Goal: Task Accomplishment & Management: Manage account settings

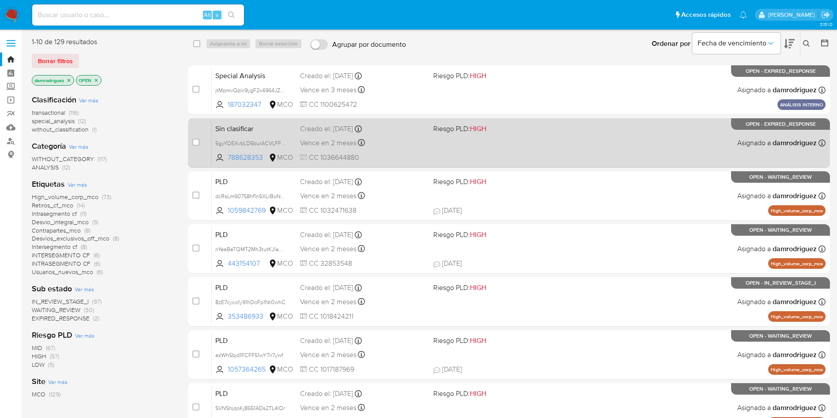
click at [603, 139] on div "Sin clasificar 5gyYOEXvbLD5burACVLFFBY8 788628353 MCO Riesgo PLD: HIGH Creado e…" at bounding box center [519, 142] width 614 height 45
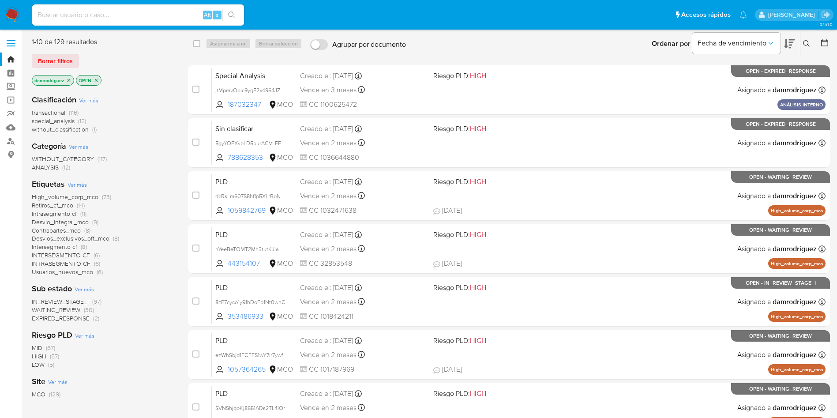
click at [794, 37] on button at bounding box center [789, 43] width 11 height 27
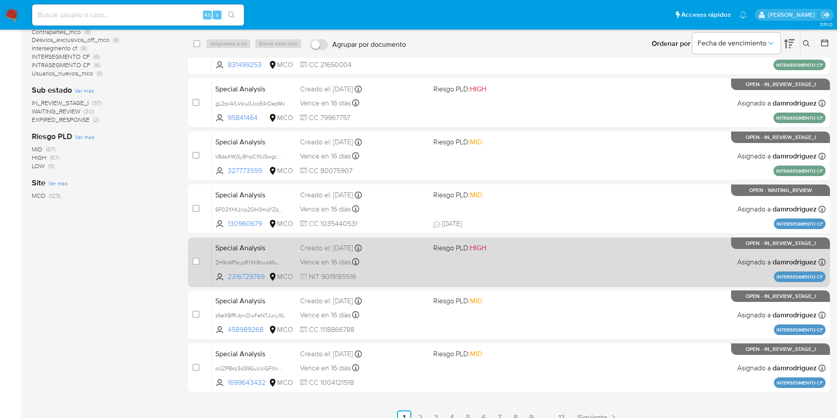
scroll to position [211, 0]
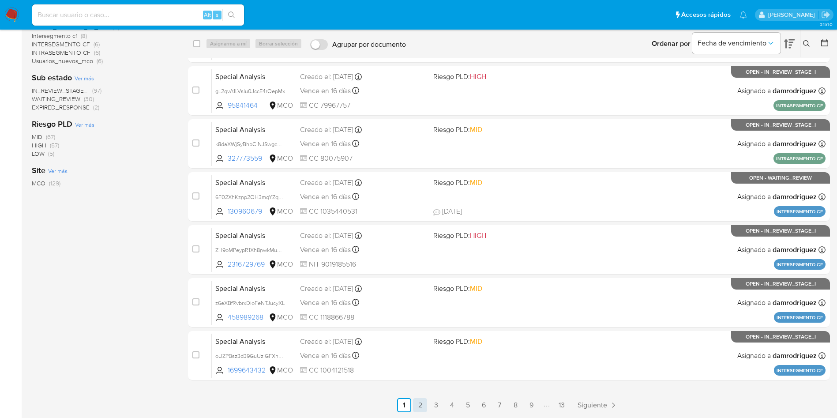
click at [416, 407] on link "2" at bounding box center [420, 405] width 14 height 14
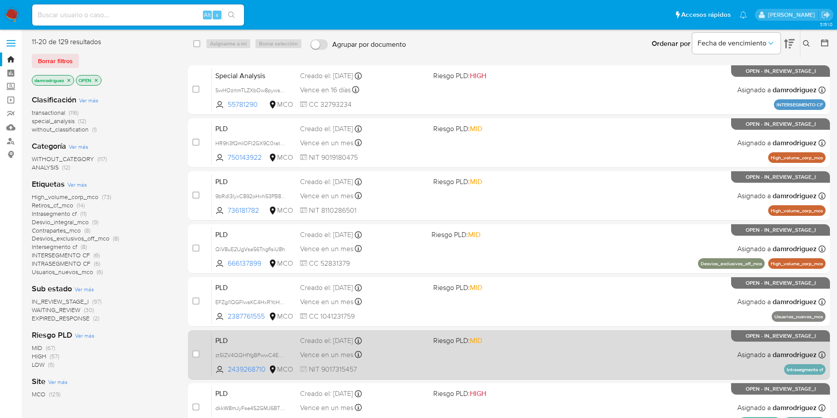
scroll to position [211, 0]
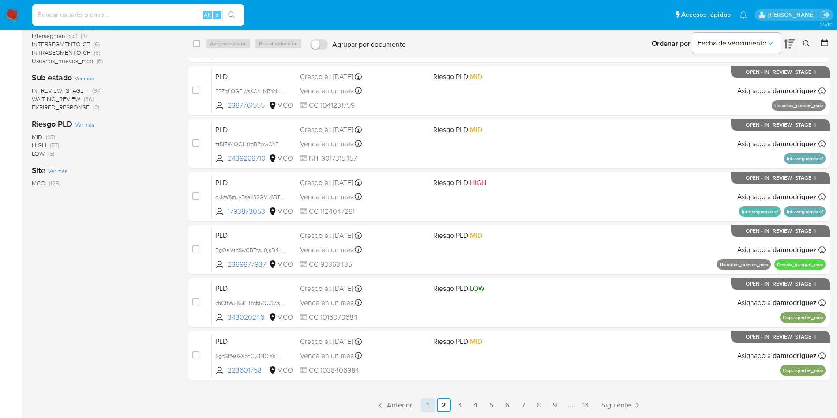
click at [422, 408] on link "1" at bounding box center [428, 405] width 14 height 14
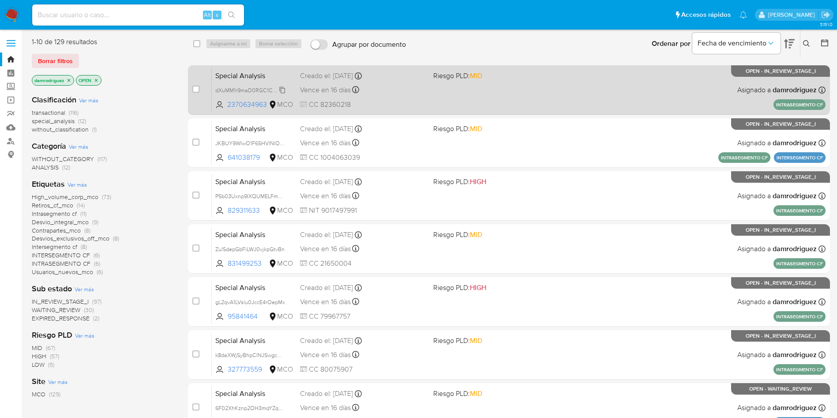
click at [262, 90] on span "dXuMM1r9maD0RGC1CtBMjnO8" at bounding box center [254, 90] width 79 height 10
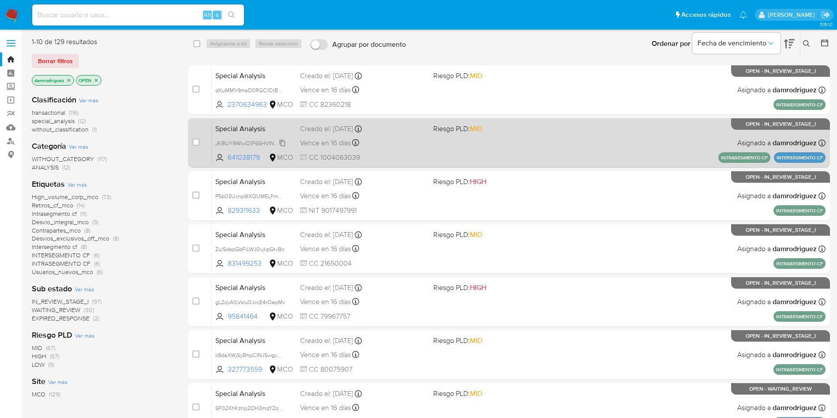
click at [255, 141] on span "JKBUY9WIwO1F6SHVlNlOC8HQ" at bounding box center [255, 143] width 80 height 10
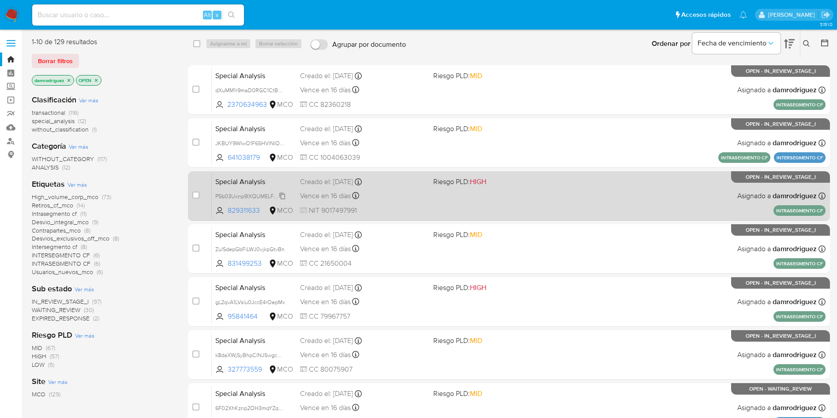
click at [258, 195] on span "P5b03Uxnp9IXQUMELFmHKJtB" at bounding box center [254, 196] width 78 height 10
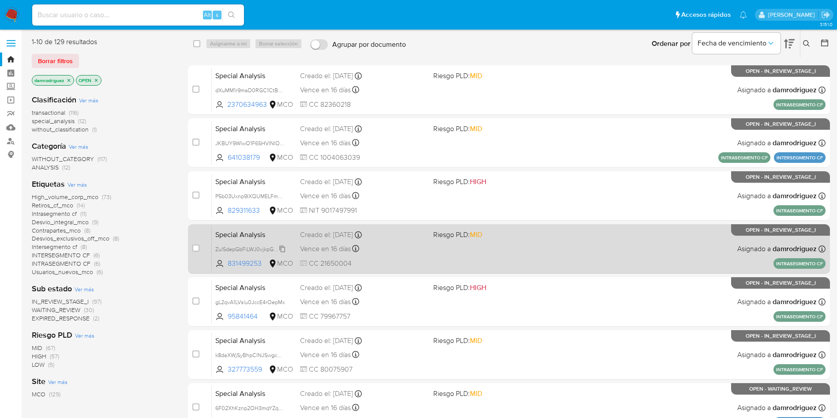
click at [247, 251] on span "ZulSdepGbFiLWJ0vjkpGtvBn" at bounding box center [249, 249] width 69 height 10
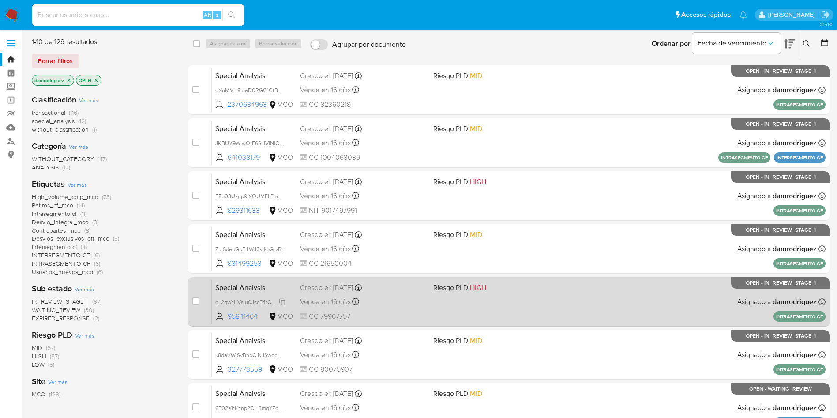
click at [259, 301] on span "gL2qvA1LVslu0JccE4rOepMx" at bounding box center [250, 301] width 70 height 10
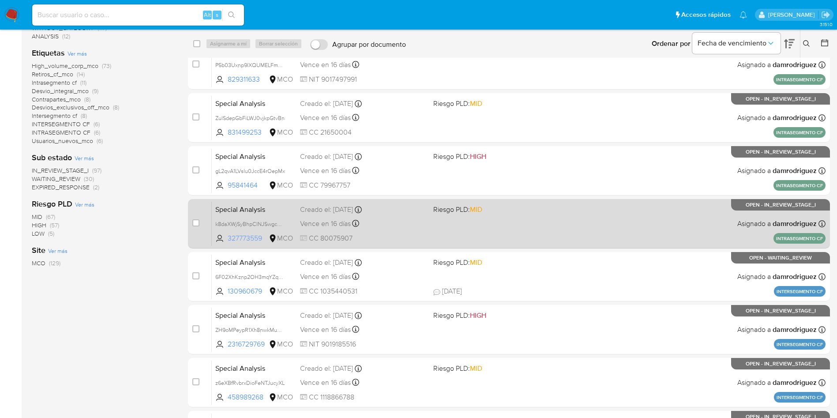
scroll to position [132, 0]
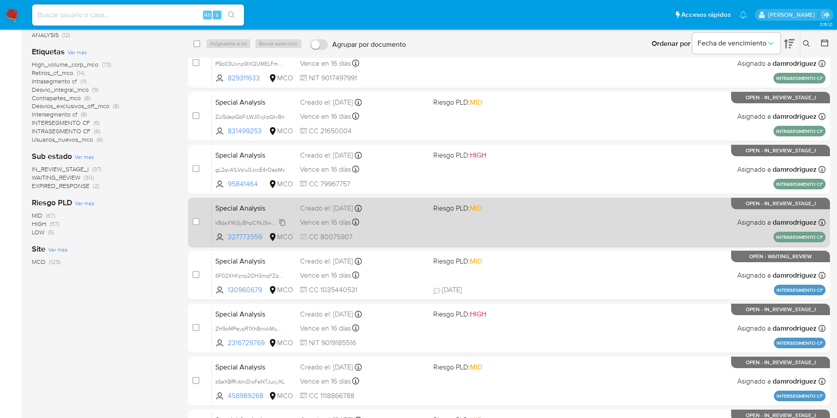
click at [244, 221] on span "k8daXWjSyBhpCINJSwgcWuDd" at bounding box center [253, 222] width 77 height 10
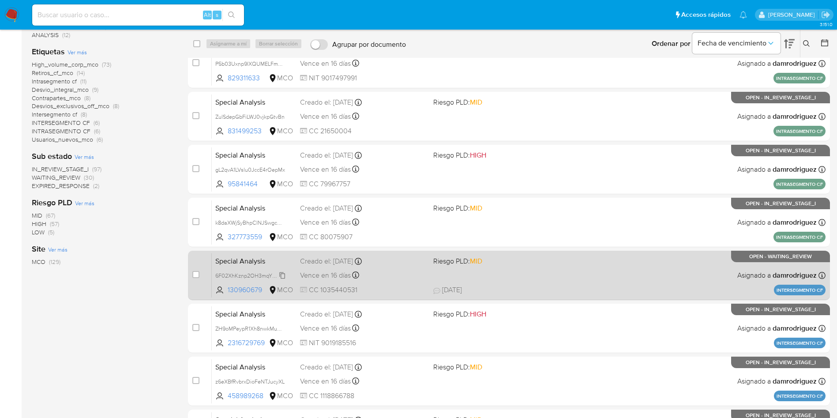
click at [241, 276] on span "6F02XhKznp2OH3mqYZqCYsN2" at bounding box center [255, 275] width 80 height 10
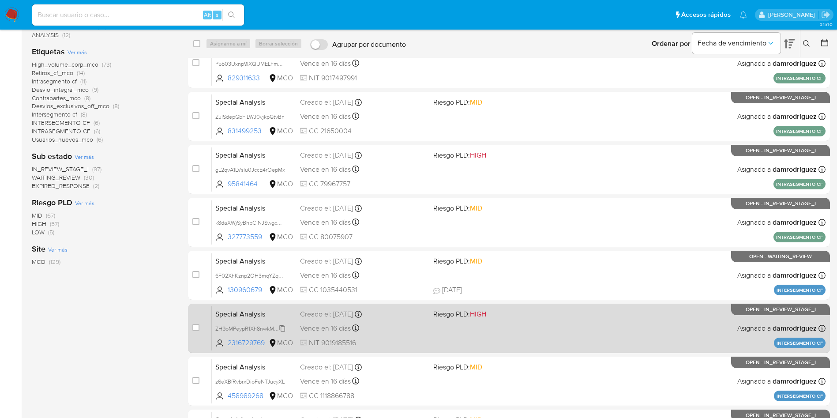
click at [244, 327] on span "ZH9oMPeypR1Xh8nwkMuO9mIm" at bounding box center [254, 328] width 79 height 10
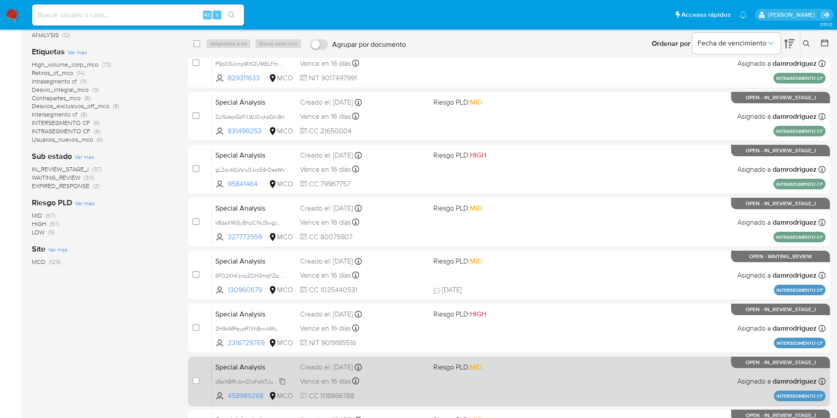
click at [244, 382] on span "z6eXBfRvbrxDioFeNTJucyXL" at bounding box center [249, 381] width 69 height 10
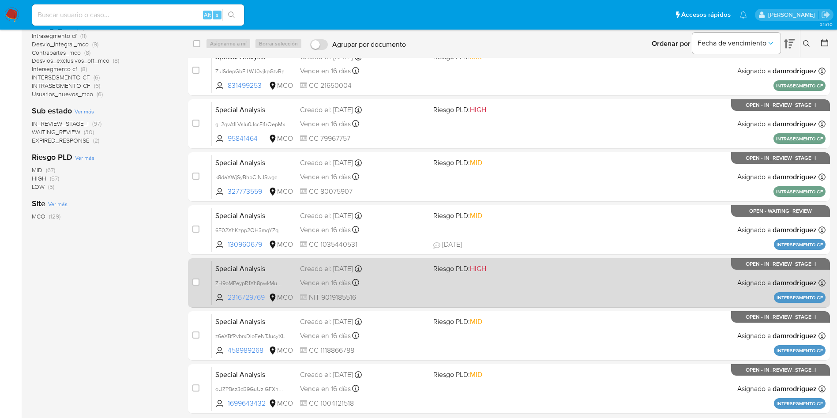
scroll to position [199, 0]
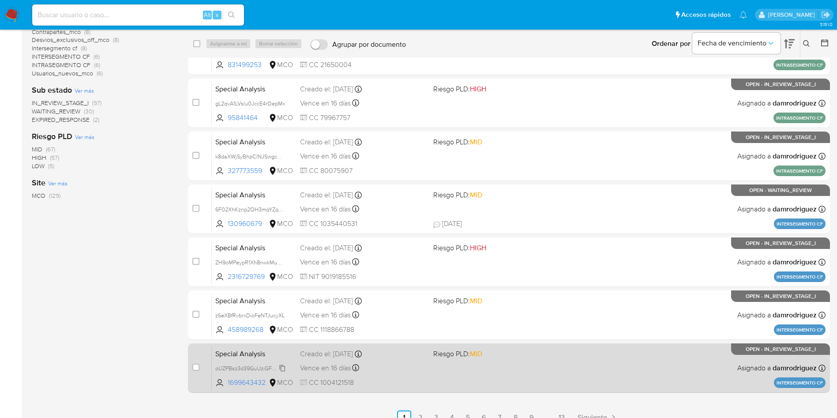
click at [254, 370] on span "oUZPBsz3d39GuUziGFXnUBWg" at bounding box center [254, 368] width 78 height 10
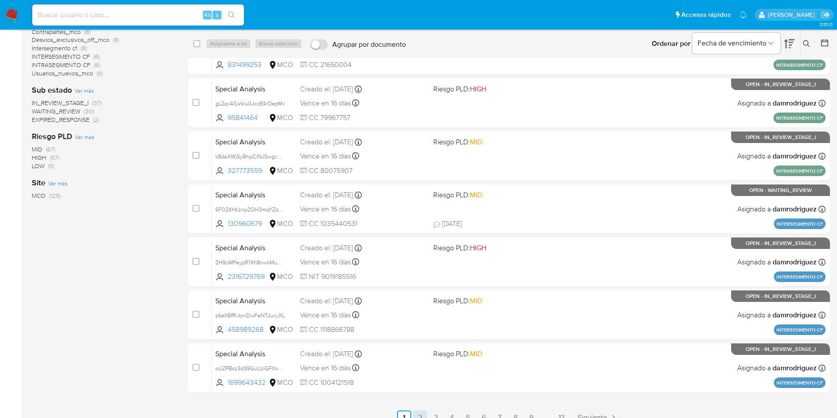
click at [416, 413] on link "2" at bounding box center [420, 417] width 14 height 14
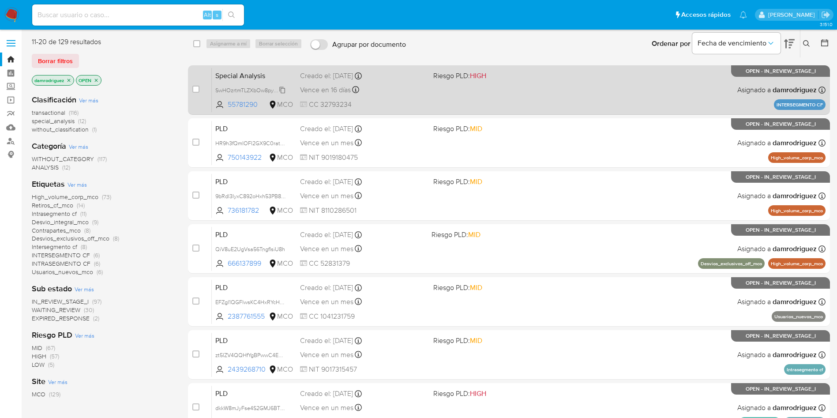
click at [260, 92] on span "SwHOzrtmTLZXbOw8pywsTHfd" at bounding box center [253, 90] width 76 height 10
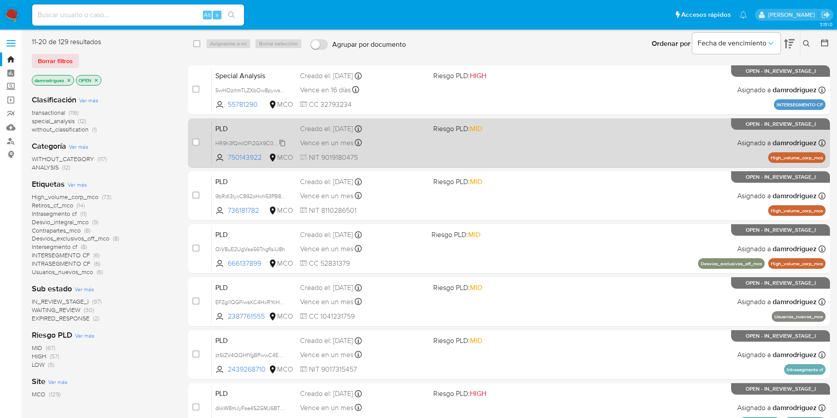
click at [240, 143] on span "HR9h3fQmIOFI2GX9C0ratb5E" at bounding box center [252, 143] width 74 height 10
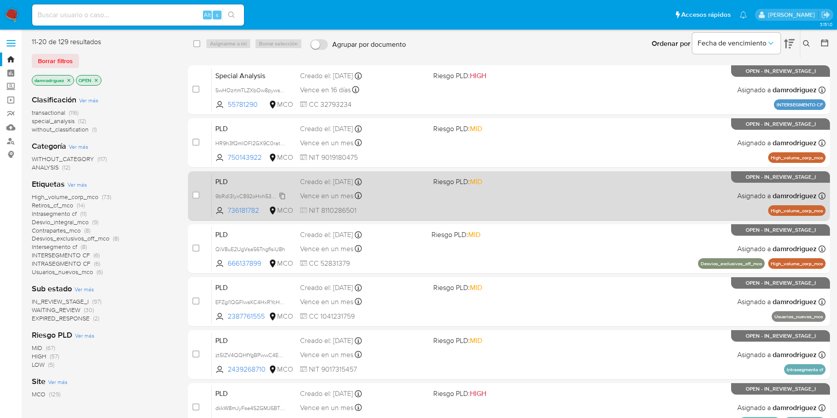
click at [242, 196] on span "9bRdl3IyxC892oHxh53PB8Ou" at bounding box center [251, 196] width 73 height 10
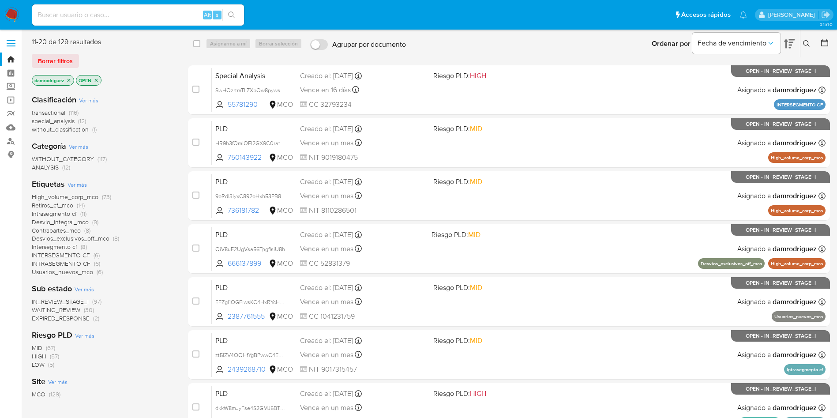
click at [11, 13] on img at bounding box center [11, 14] width 15 height 15
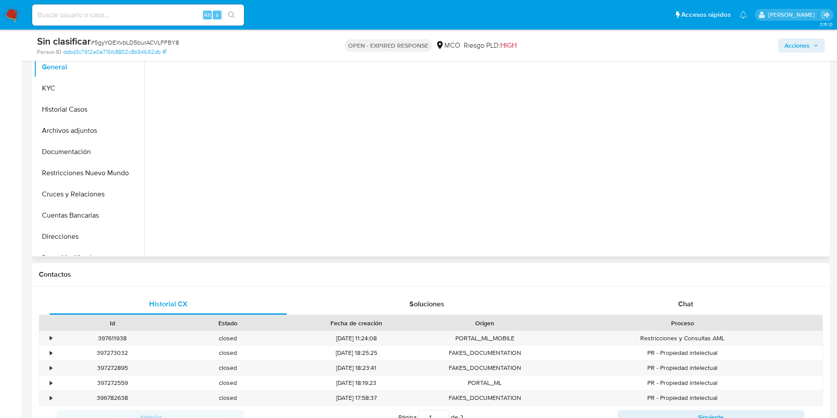
scroll to position [265, 0]
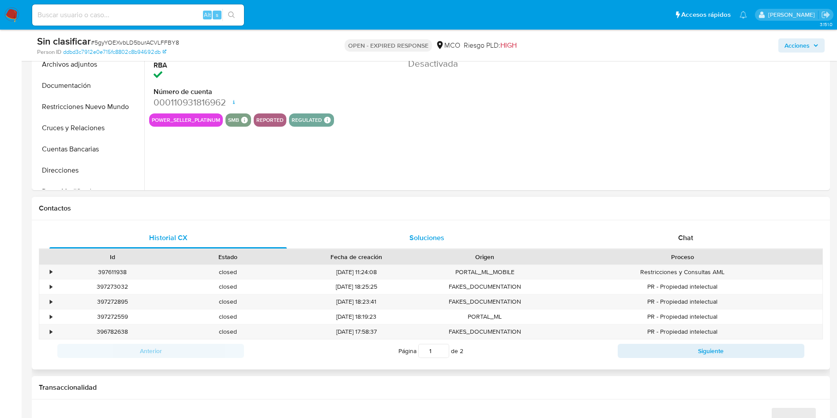
select select "10"
click at [52, 270] on div "•" at bounding box center [51, 272] width 2 height 8
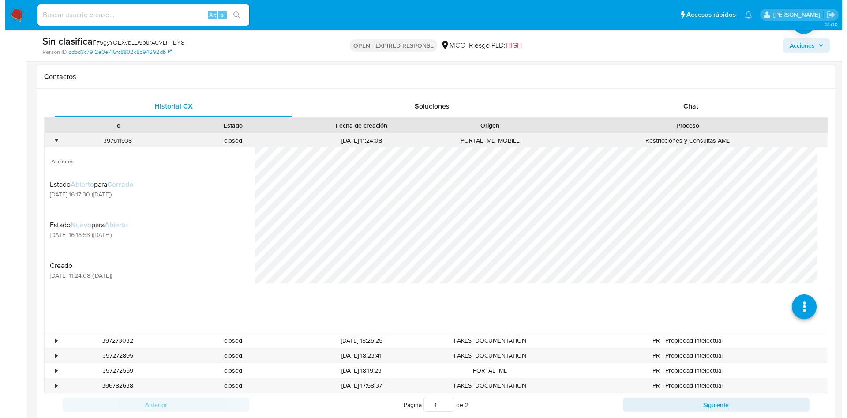
scroll to position [397, 0]
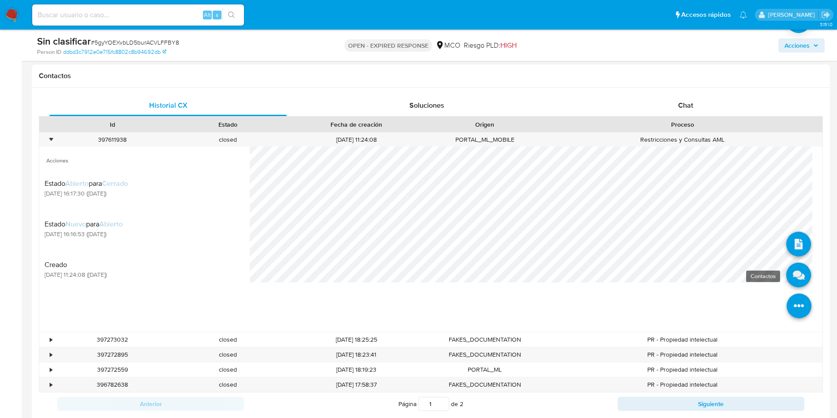
click at [788, 274] on icon at bounding box center [798, 274] width 25 height 25
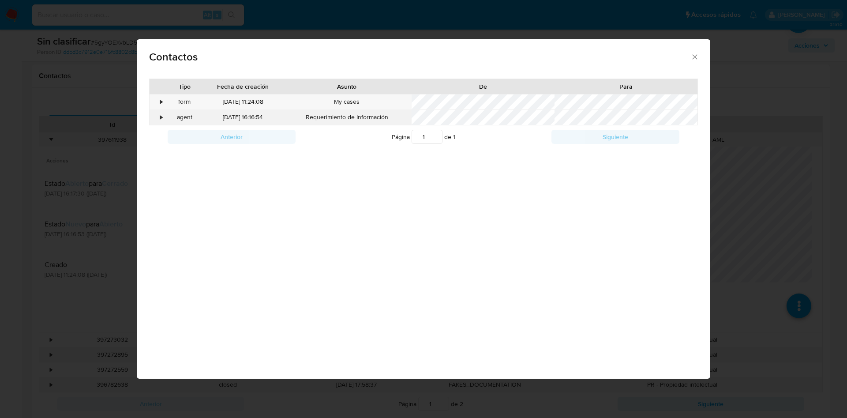
click at [156, 119] on div "•" at bounding box center [157, 117] width 15 height 15
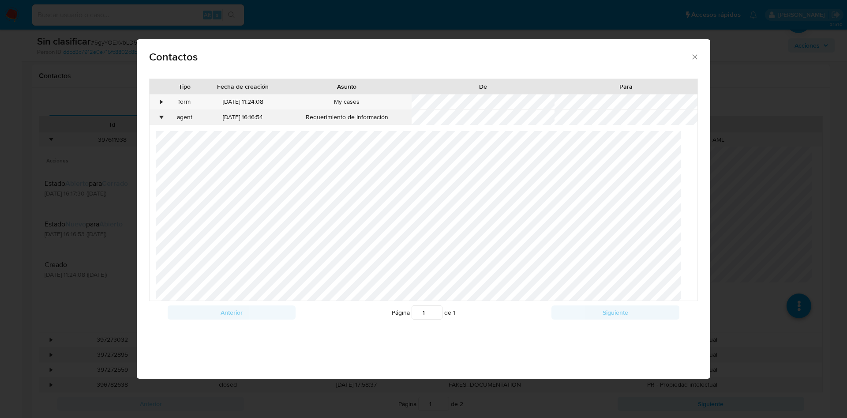
click at [156, 116] on div "•" at bounding box center [157, 117] width 15 height 15
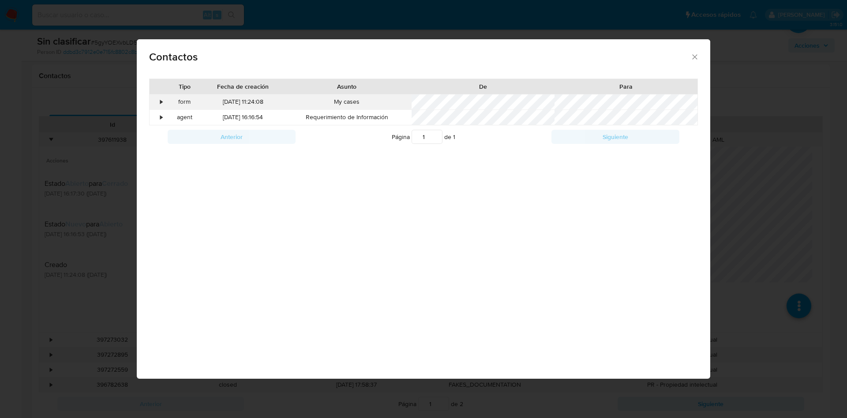
click at [155, 101] on div "•" at bounding box center [157, 101] width 15 height 15
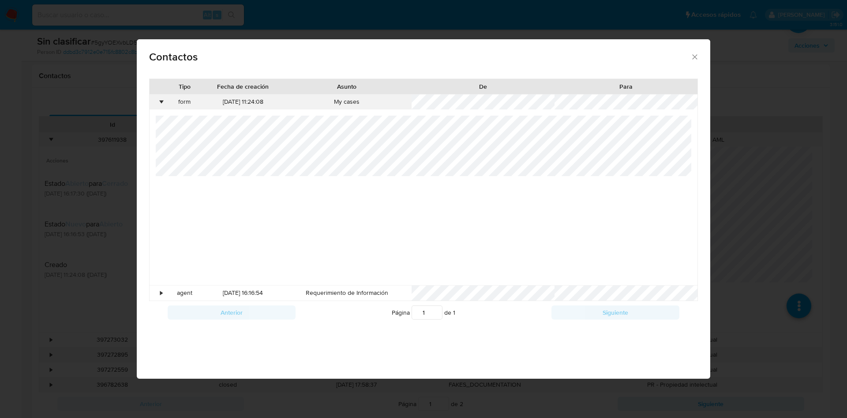
click at [159, 96] on div "•" at bounding box center [157, 101] width 15 height 15
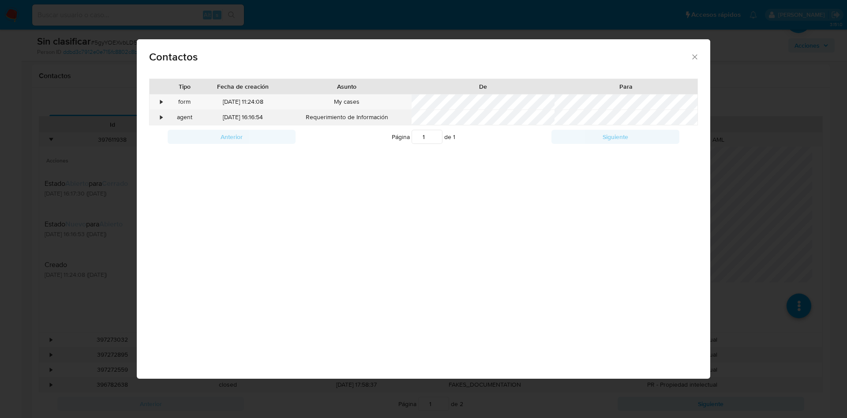
click at [160, 114] on div "•" at bounding box center [161, 117] width 2 height 9
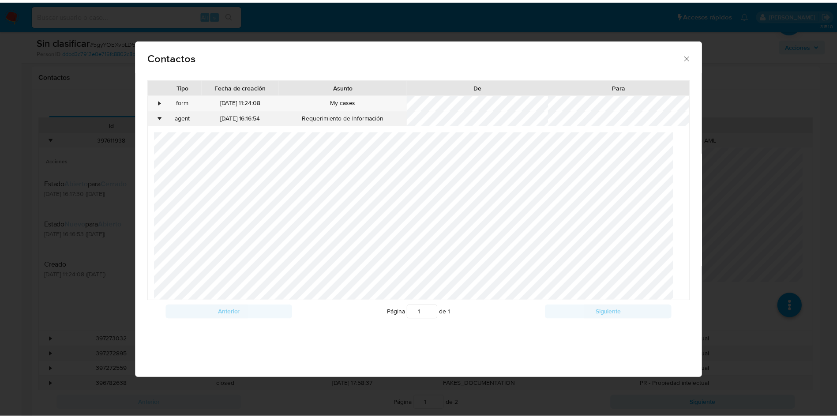
scroll to position [21, 0]
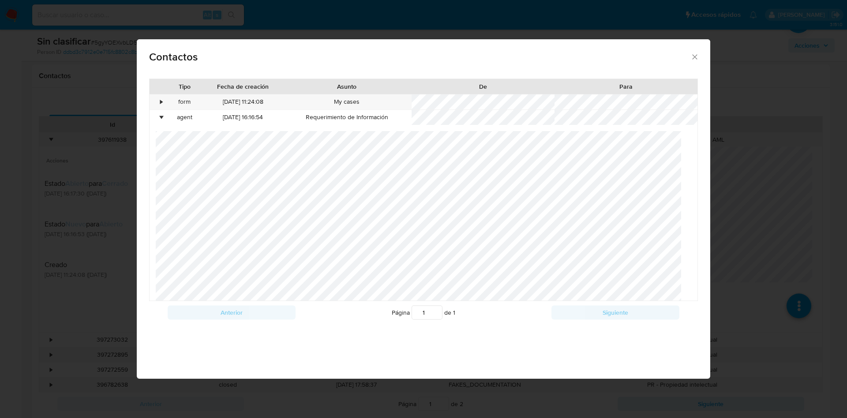
click at [26, 246] on div "Contactos Tipo Fecha de creación Asunto De Para • form [DATE] 11:24:08 My cases…" at bounding box center [423, 209] width 847 height 418
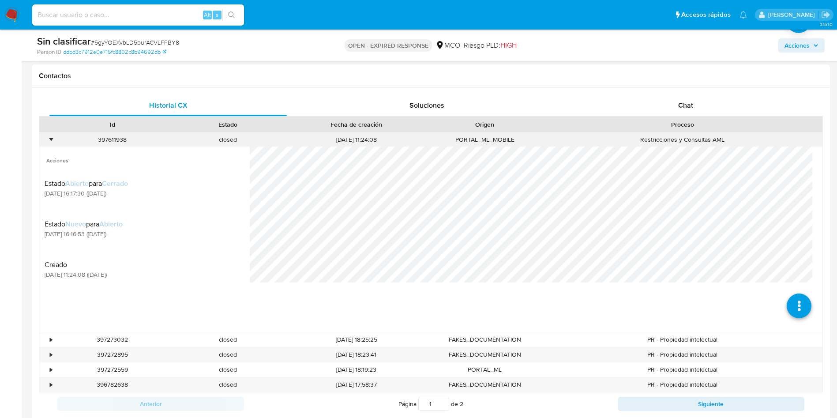
click at [50, 140] on div "•" at bounding box center [51, 139] width 2 height 8
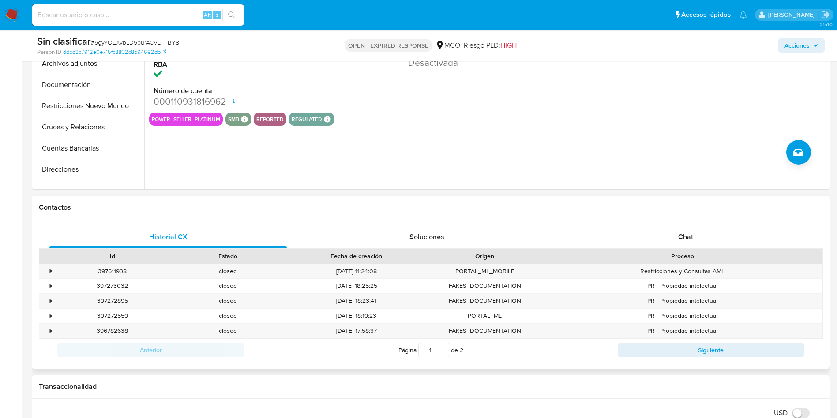
scroll to position [265, 0]
click at [695, 234] on div "Chat" at bounding box center [685, 237] width 237 height 21
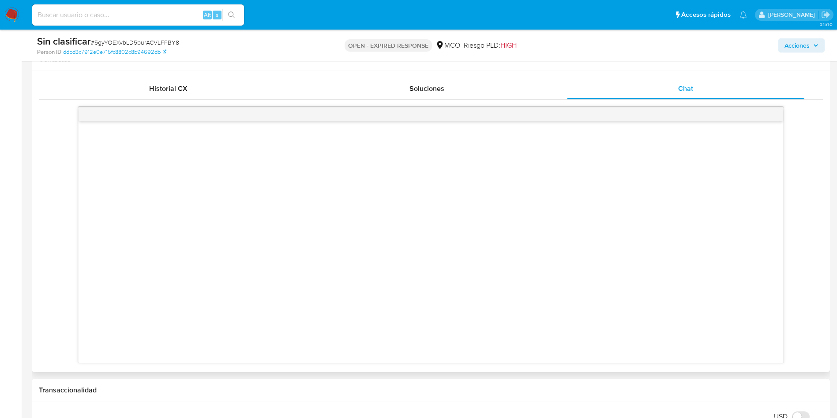
scroll to position [397, 0]
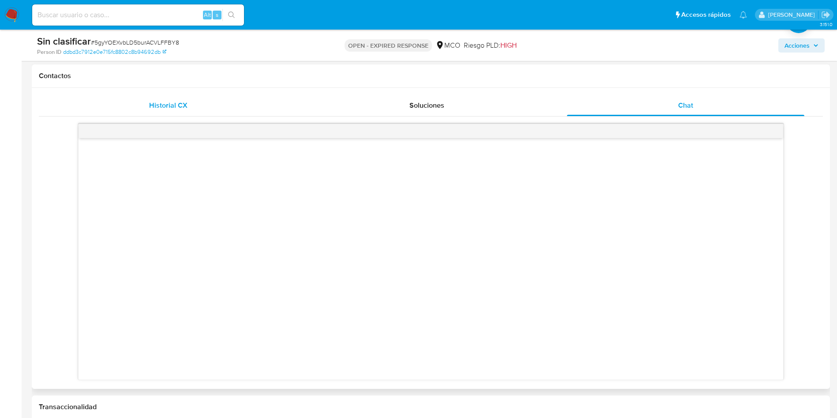
click at [134, 101] on div "Historial CX" at bounding box center [167, 105] width 237 height 21
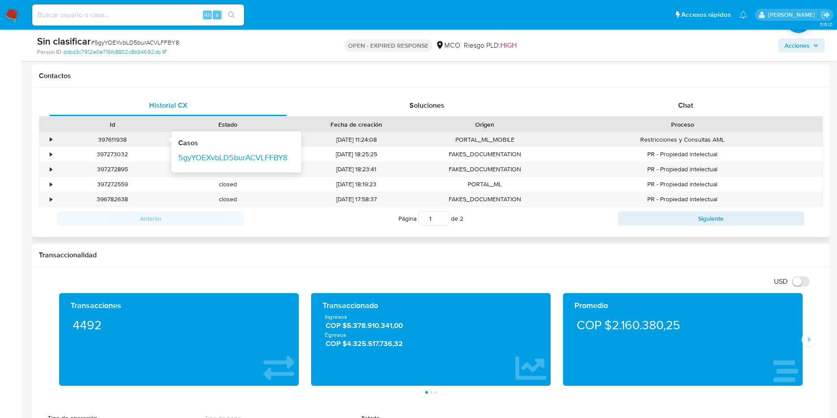
click at [122, 139] on div "397611938" at bounding box center [112, 139] width 103 height 8
copy div "397611938"
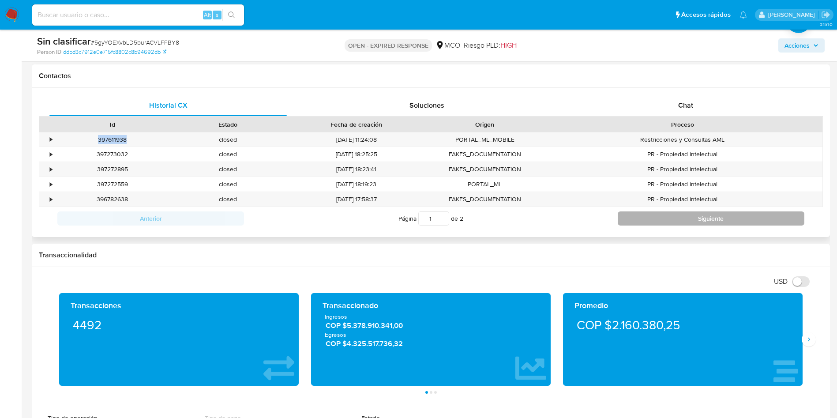
click at [632, 212] on button "Siguiente" at bounding box center [711, 218] width 187 height 14
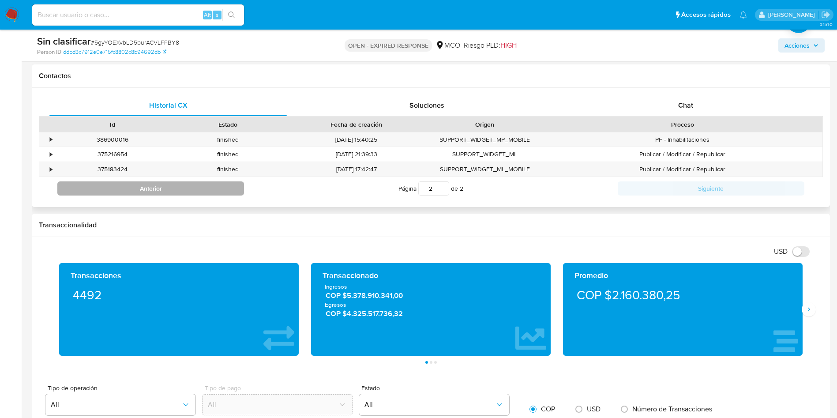
click at [202, 191] on button "Anterior" at bounding box center [150, 188] width 187 height 14
type input "1"
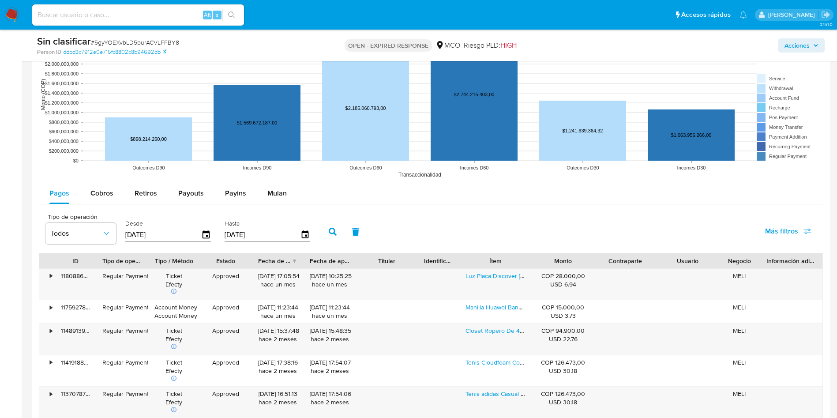
scroll to position [860, 0]
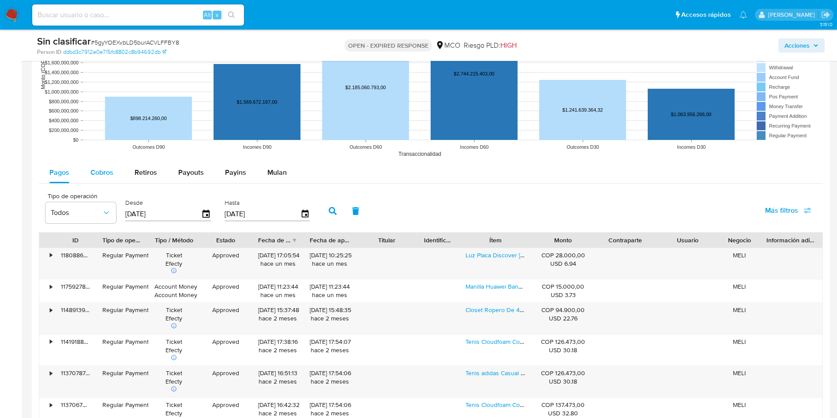
click at [117, 178] on button "Cobros" at bounding box center [102, 172] width 44 height 21
select select "10"
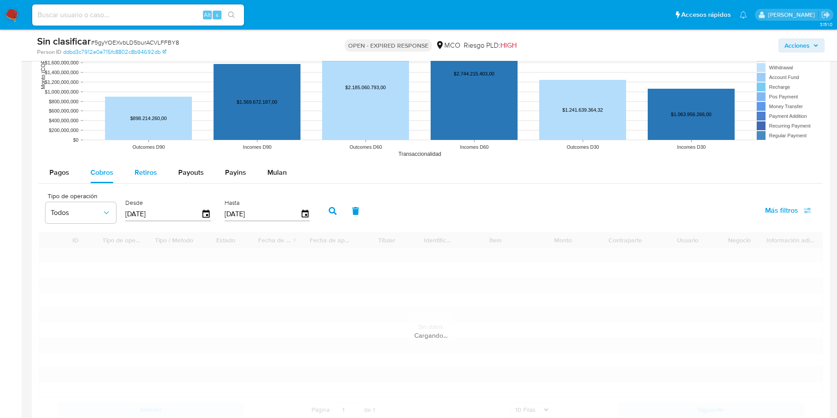
click at [150, 172] on span "Retiros" at bounding box center [146, 172] width 22 height 10
select select "10"
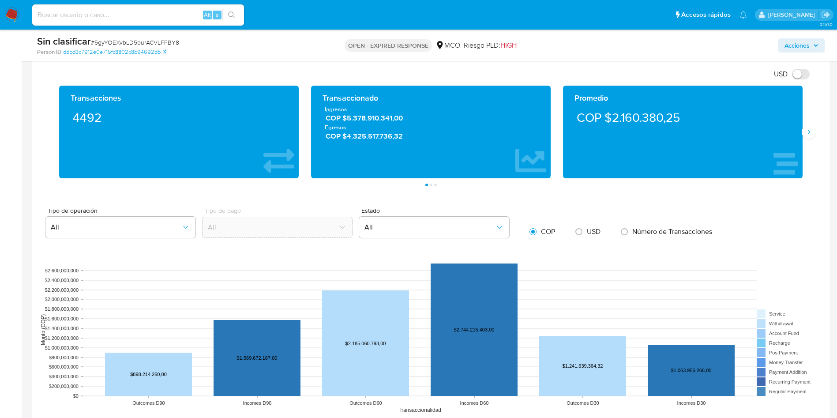
scroll to position [529, 0]
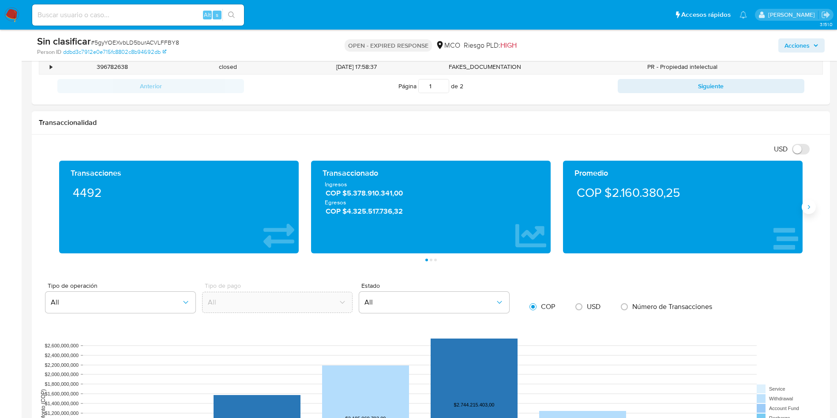
click at [806, 207] on icon "Siguiente" at bounding box center [808, 206] width 7 height 7
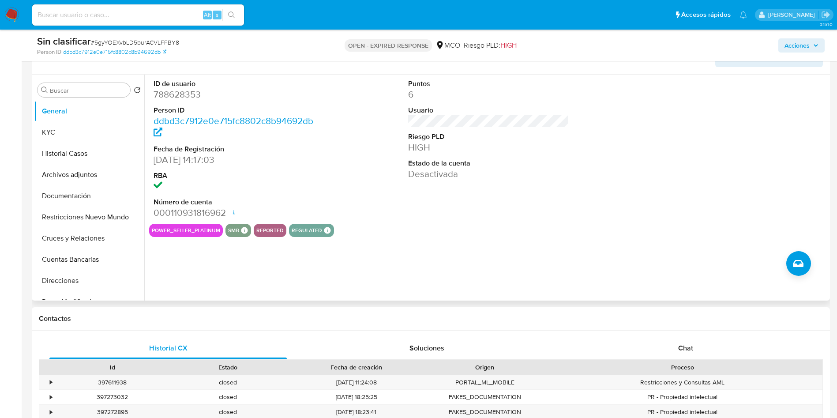
scroll to position [132, 0]
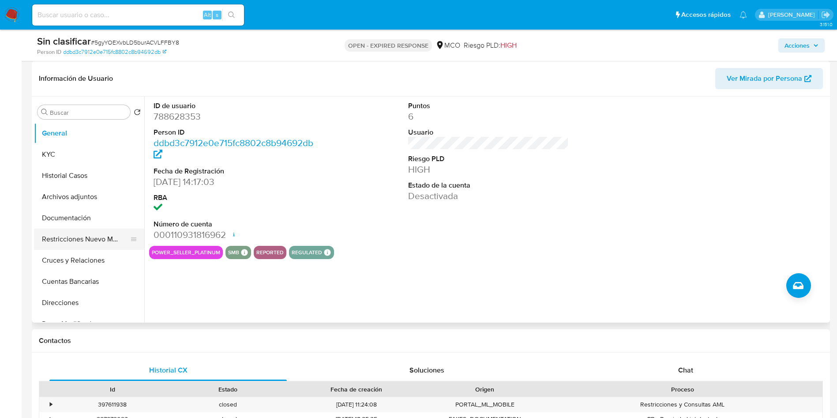
click at [84, 239] on button "Restricciones Nuevo Mundo" at bounding box center [85, 239] width 103 height 21
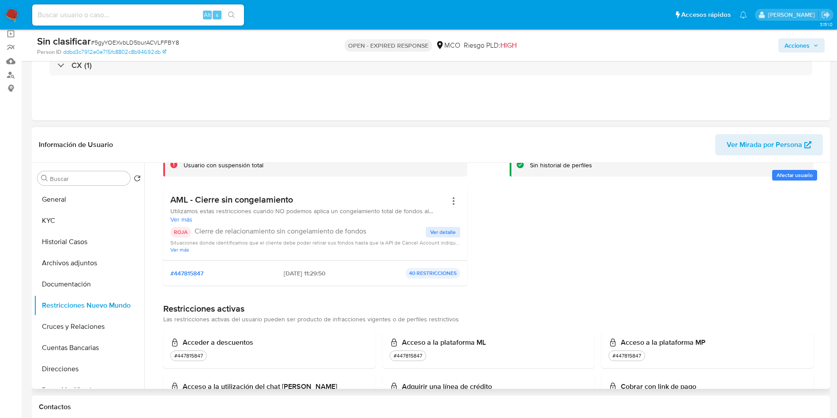
scroll to position [0, 0]
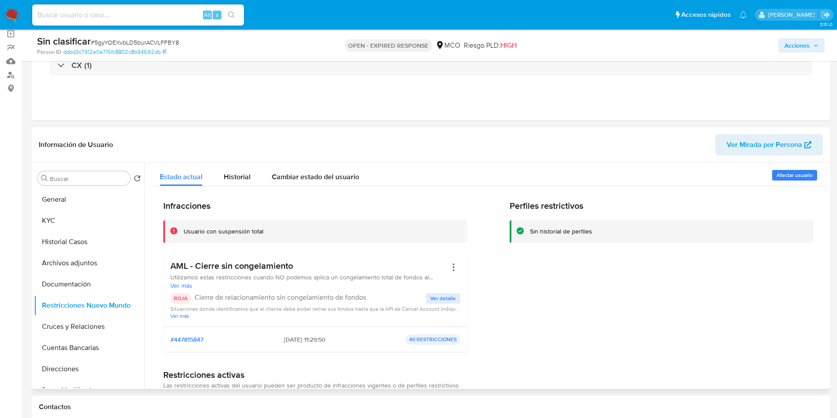
click at [438, 301] on span "Ver detalle" at bounding box center [443, 298] width 26 height 9
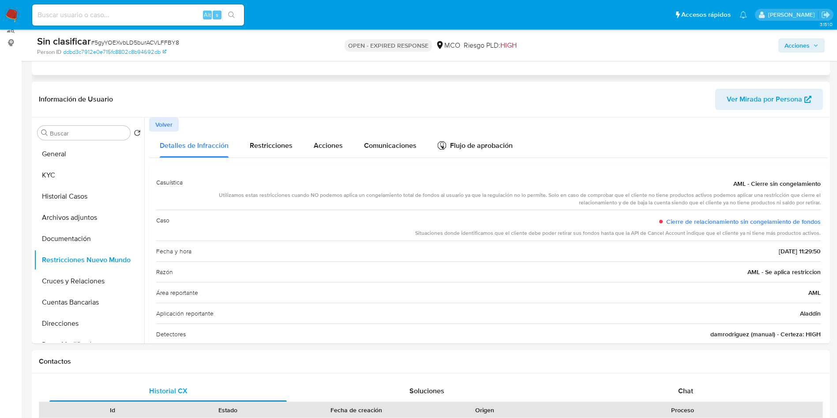
scroll to position [132, 0]
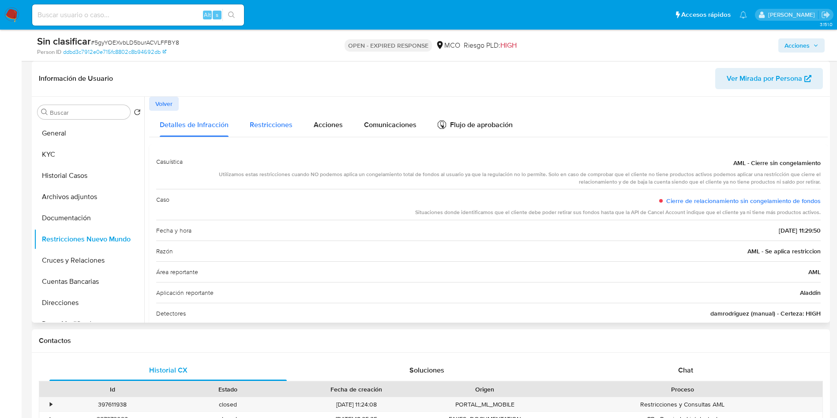
click at [272, 123] on span "Restricciones" at bounding box center [271, 125] width 43 height 10
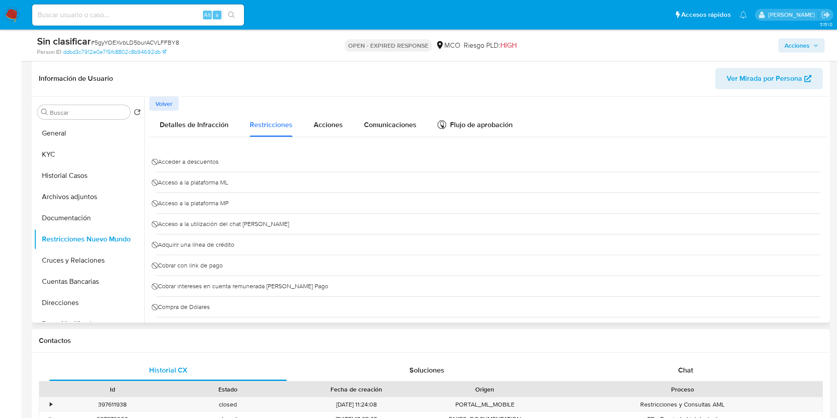
click at [217, 225] on span "⃠ Acceso a la utilización del chat Verdi" at bounding box center [222, 223] width 133 height 13
click at [198, 201] on span "⃠ Acceso a la plataforma MP" at bounding box center [192, 202] width 72 height 13
drag, startPoint x: 180, startPoint y: 226, endPoint x: 259, endPoint y: 224, distance: 78.6
click at [259, 224] on div "⃠ Acceso a la utilización del chat Verdi" at bounding box center [488, 223] width 664 height 21
drag, startPoint x: 169, startPoint y: 206, endPoint x: 207, endPoint y: 206, distance: 37.9
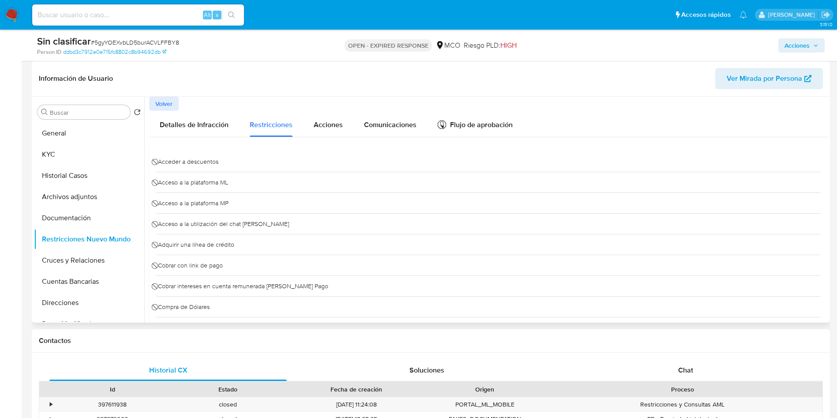
click at [207, 206] on span "⃠ Acceso a la plataforma MP" at bounding box center [192, 202] width 72 height 13
drag, startPoint x: 184, startPoint y: 183, endPoint x: 206, endPoint y: 177, distance: 23.1
click at [206, 177] on span "⃠ Acceso a la plataforma ML" at bounding box center [192, 182] width 72 height 13
drag, startPoint x: 179, startPoint y: 156, endPoint x: 229, endPoint y: 155, distance: 49.4
click at [229, 155] on div "⃠ Acceder a descuentos" at bounding box center [488, 161] width 664 height 20
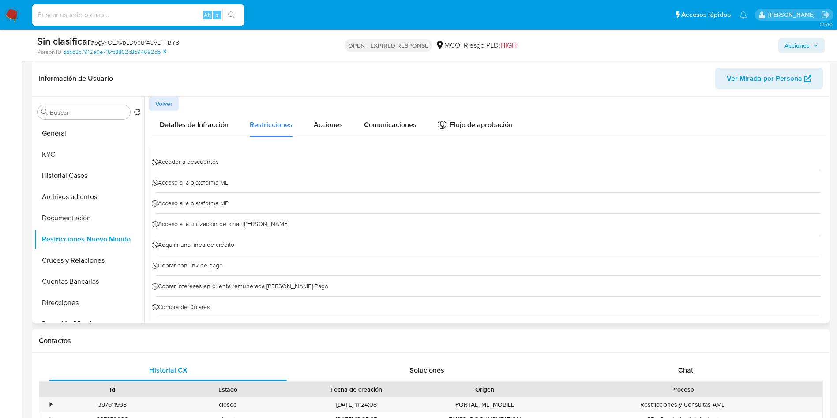
drag, startPoint x: 189, startPoint y: 225, endPoint x: 250, endPoint y: 232, distance: 61.3
click at [250, 232] on div "⃠ Acceso a la utilización del chat Verdi" at bounding box center [488, 223] width 664 height 21
drag, startPoint x: 205, startPoint y: 251, endPoint x: 232, endPoint y: 254, distance: 26.7
click at [238, 248] on div "⃠ Adquirir una línea de crédito" at bounding box center [488, 244] width 664 height 21
drag, startPoint x: 187, startPoint y: 270, endPoint x: 238, endPoint y: 265, distance: 51.9
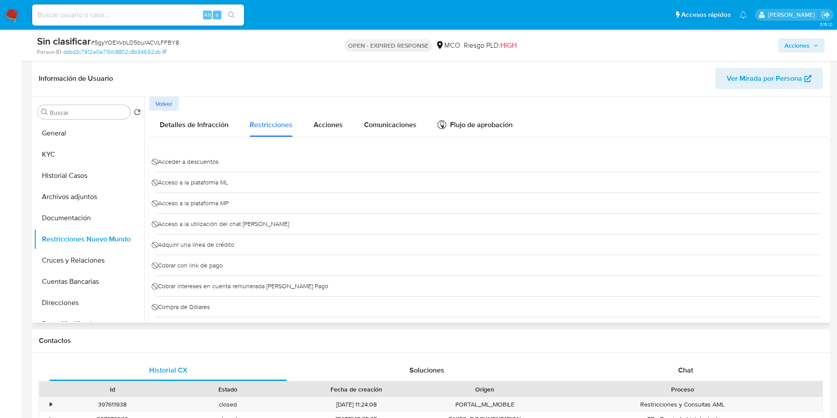
click at [234, 265] on div "⃠ Cobrar con link de pago" at bounding box center [488, 265] width 664 height 21
drag, startPoint x: 198, startPoint y: 289, endPoint x: 304, endPoint y: 286, distance: 105.5
click at [292, 288] on span "⃠ Cobrar intereses en cuenta remunerada de Mercado Pago" at bounding box center [242, 285] width 172 height 13
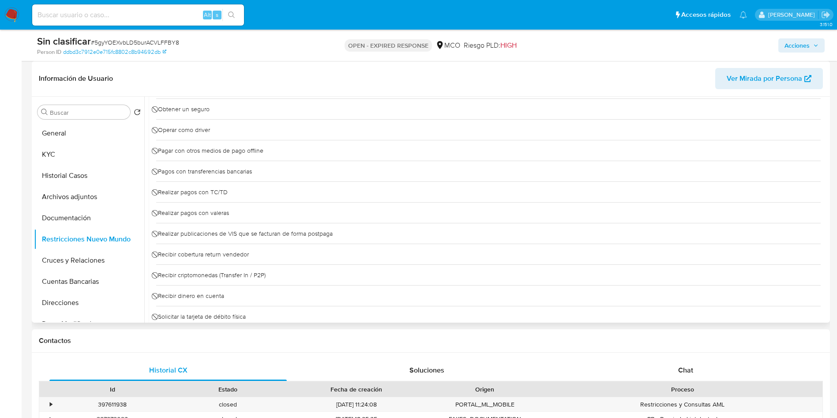
scroll to position [596, 0]
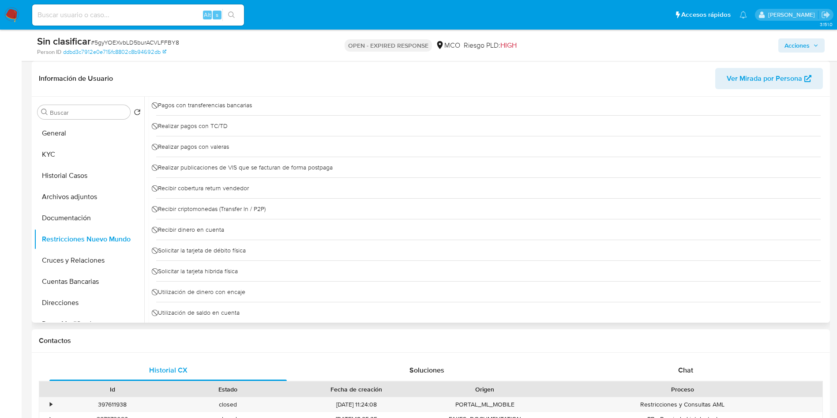
drag, startPoint x: 179, startPoint y: 229, endPoint x: 210, endPoint y: 227, distance: 31.3
click at [207, 227] on span "⃠ Recibir dinero en cuenta" at bounding box center [190, 229] width 68 height 13
click at [275, 251] on div "⃠ Solicitar la tarjeta de débito física" at bounding box center [488, 250] width 664 height 21
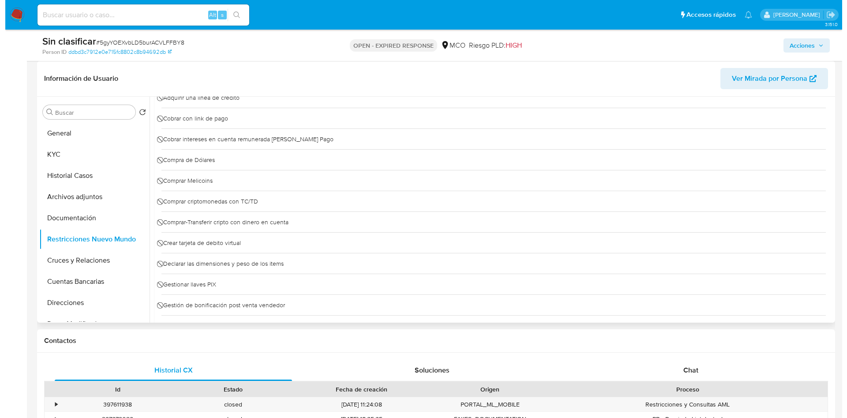
scroll to position [0, 0]
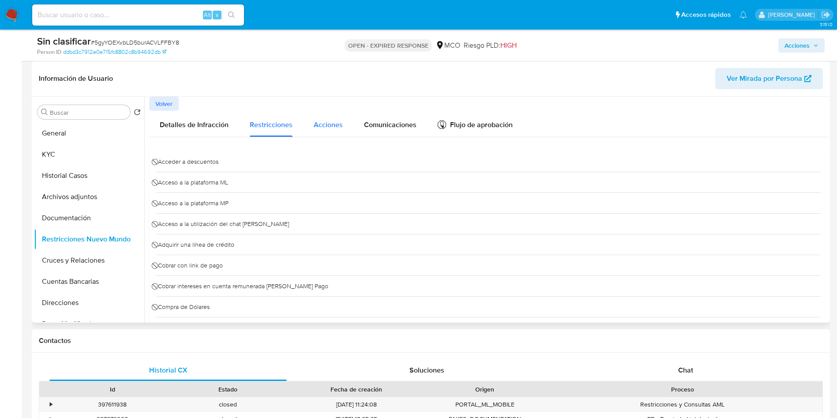
click at [325, 122] on span "Acciones" at bounding box center [328, 125] width 29 height 10
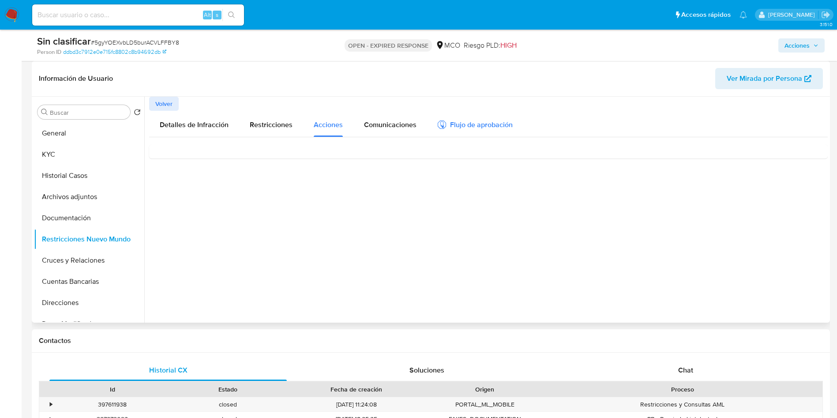
click at [496, 125] on div "Flujo de aprobación" at bounding box center [475, 126] width 75 height 10
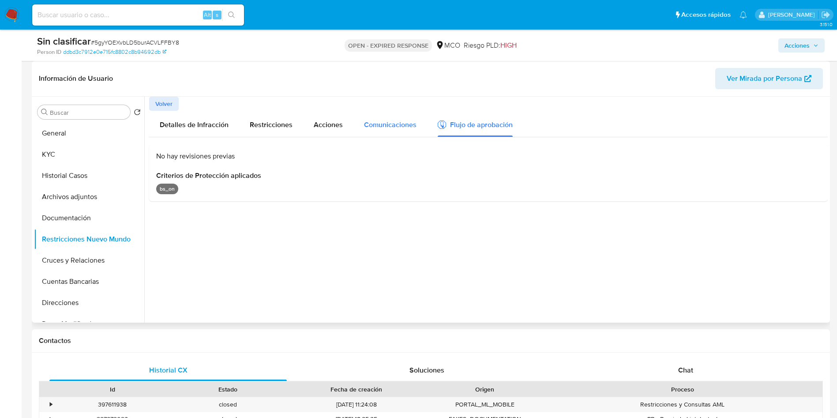
click at [403, 123] on span "Comunicaciones" at bounding box center [390, 125] width 52 height 10
click at [165, 158] on span "Suspendimos tu cuenta" at bounding box center [199, 163] width 85 height 10
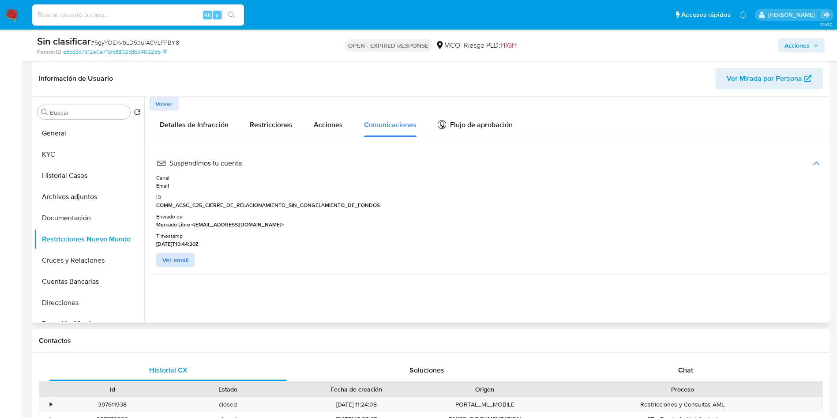
click at [166, 262] on span "Ver email" at bounding box center [175, 260] width 26 height 12
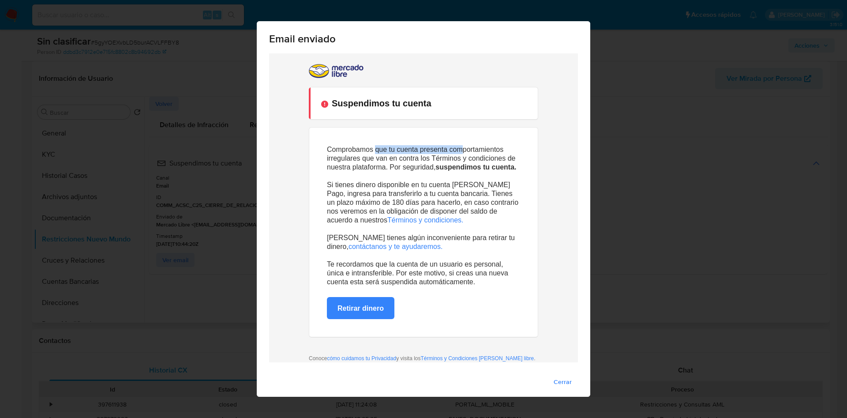
drag, startPoint x: 375, startPoint y: 152, endPoint x: 470, endPoint y: 153, distance: 94.8
click at [470, 153] on p "Comprobamos que tu cuenta presenta comportamientos irregulares que van en contr…" at bounding box center [423, 158] width 193 height 26
drag, startPoint x: 409, startPoint y: 167, endPoint x: 440, endPoint y: 175, distance: 32.8
click at [435, 173] on div "Comprobamos que tu cuenta presenta comportamientos irregulares que van en contr…" at bounding box center [423, 215] width 193 height 141
drag, startPoint x: 371, startPoint y: 182, endPoint x: 423, endPoint y: 184, distance: 52.1
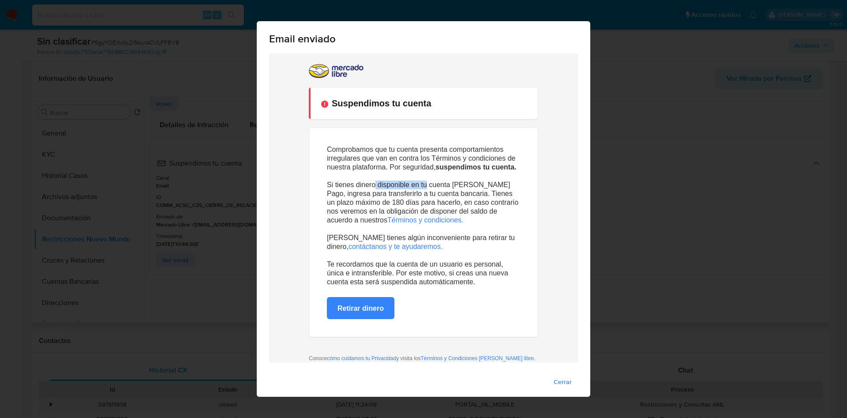
click at [423, 184] on p "Si tienes dinero disponible en tu cuenta de Mercado Pago, ingresa para transfer…" at bounding box center [423, 198] width 193 height 53
click at [338, 184] on p "Si tienes dinero disponible en tu cuenta de Mercado Pago, ingresa para transfer…" at bounding box center [423, 198] width 193 height 53
drag, startPoint x: 457, startPoint y: 187, endPoint x: 502, endPoint y: 187, distance: 45.0
click at [501, 187] on p "Si tienes dinero disponible en tu cuenta de Mercado Pago, ingresa para transfer…" at bounding box center [423, 198] width 193 height 53
click at [338, 199] on p "Si tienes dinero disponible en tu cuenta de Mercado Pago, ingresa para transfer…" at bounding box center [423, 198] width 193 height 53
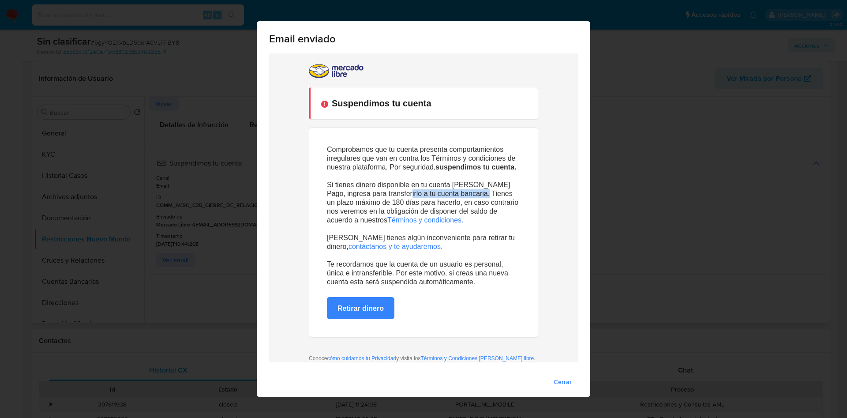
drag, startPoint x: 397, startPoint y: 194, endPoint x: 477, endPoint y: 194, distance: 79.4
click at [480, 195] on p "Si tienes dinero disponible en tu cuenta de Mercado Pago, ingresa para transfer…" at bounding box center [423, 198] width 193 height 53
drag, startPoint x: 375, startPoint y: 204, endPoint x: 461, endPoint y: 211, distance: 86.3
click at [506, 206] on p "Si tienes dinero disponible en tu cuenta de Mercado Pago, ingresa para transfer…" at bounding box center [423, 198] width 193 height 53
drag, startPoint x: 377, startPoint y: 216, endPoint x: 491, endPoint y: 211, distance: 114.3
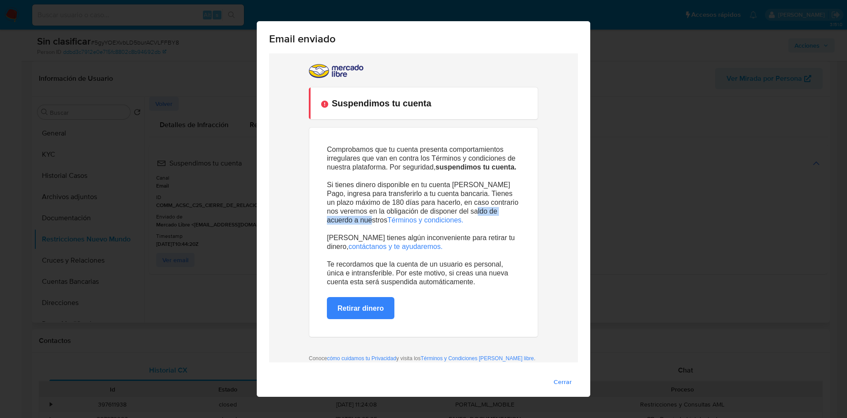
click at [491, 211] on p "Si tienes dinero disponible en tu cuenta de Mercado Pago, ingresa para transfer…" at bounding box center [423, 198] width 193 height 53
click at [327, 217] on p "Si tienes dinero disponible en tu cuenta de Mercado Pago, ingresa para transfer…" at bounding box center [423, 198] width 193 height 53
drag, startPoint x: 330, startPoint y: 220, endPoint x: 354, endPoint y: 220, distance: 23.4
click at [354, 220] on p "Si tienes dinero disponible en tu cuenta de Mercado Pago, ingresa para transfer…" at bounding box center [423, 198] width 193 height 53
drag, startPoint x: 336, startPoint y: 234, endPoint x: 383, endPoint y: 236, distance: 46.8
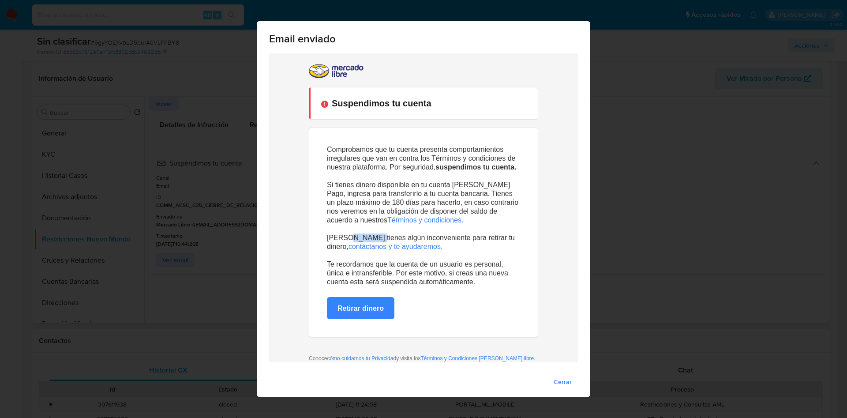
click at [383, 236] on p "Si tienes algún inconveniente para retirar tu dinero, contáctanos y te ayudarem…" at bounding box center [423, 242] width 193 height 35
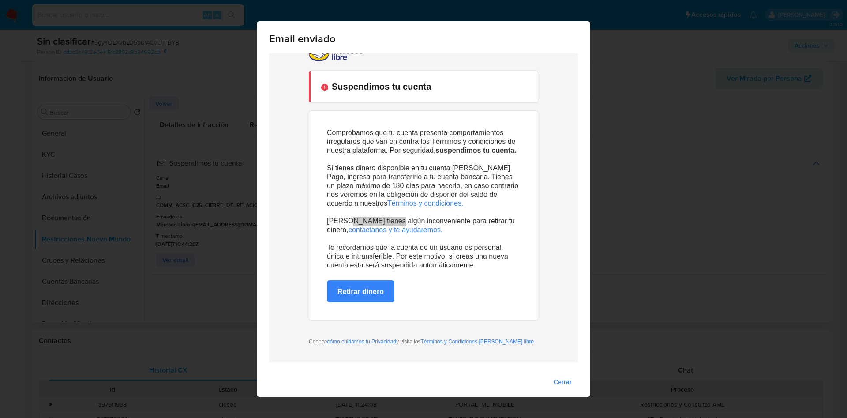
click at [737, 171] on div "Email enviado Cerrar" at bounding box center [423, 209] width 847 height 418
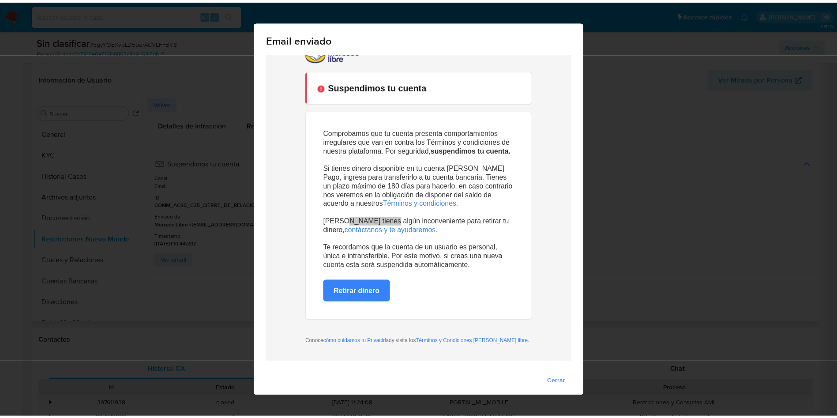
scroll to position [0, 0]
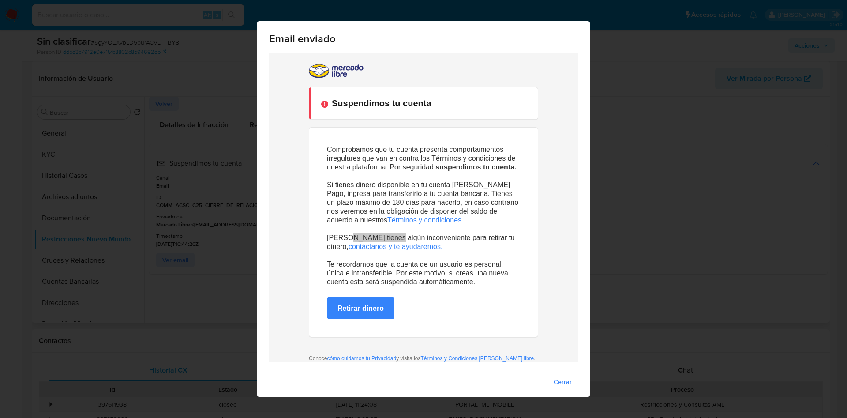
click at [751, 167] on div "Email enviado Cerrar" at bounding box center [423, 209] width 847 height 418
click at [554, 382] on span "Cerrar" at bounding box center [563, 381] width 18 height 12
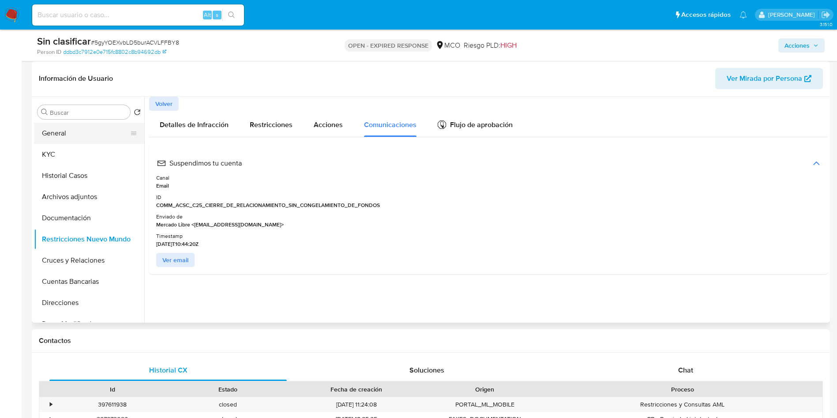
click at [43, 136] on button "General" at bounding box center [85, 133] width 103 height 21
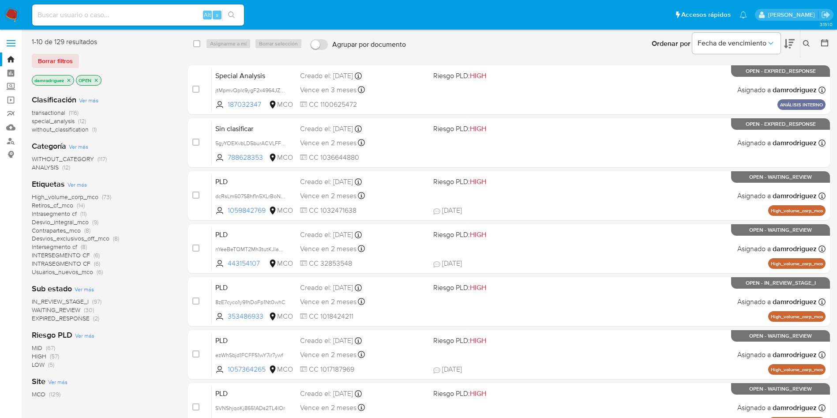
click at [127, 11] on input at bounding box center [138, 14] width 212 height 11
paste input "oOZiPrC6dsQIUVkpYSMAV2VM"
type input "oOZiPrC6dsQIUVkpYSMAV2VM"
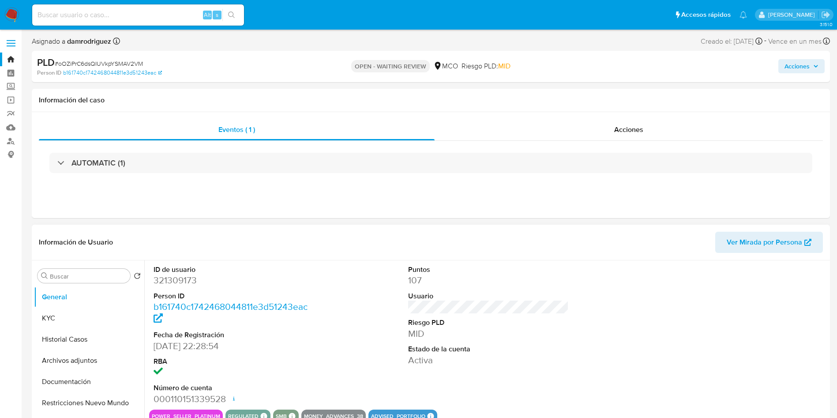
select select "10"
click at [185, 279] on dd "321309173" at bounding box center [234, 280] width 161 height 12
copy dd "321309173"
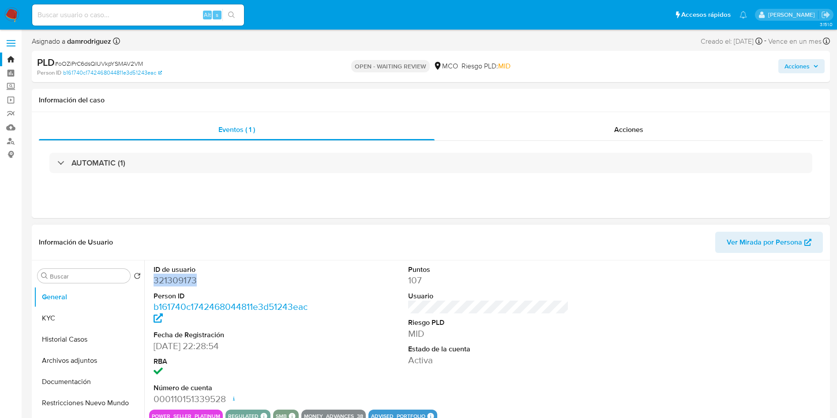
click at [172, 280] on dd "321309173" at bounding box center [234, 280] width 161 height 12
click at [52, 318] on button "KYC" at bounding box center [85, 317] width 103 height 21
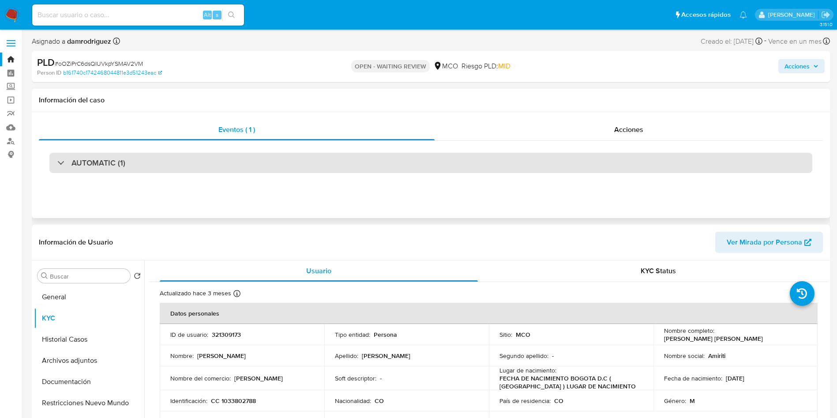
click at [201, 161] on div "AUTOMATIC (1)" at bounding box center [430, 163] width 763 height 20
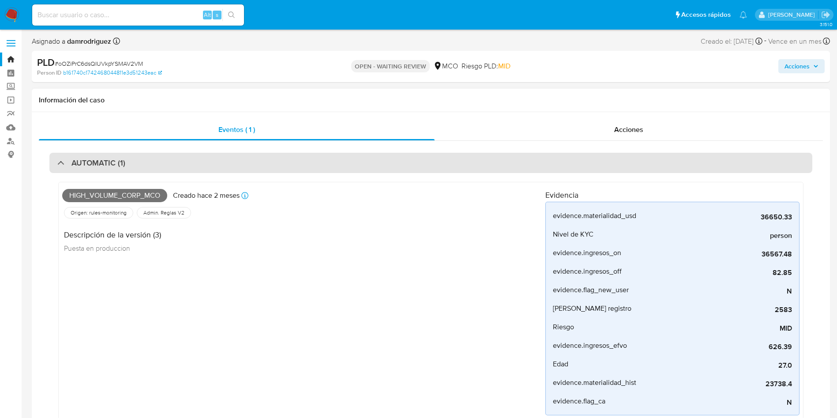
click at [197, 163] on div "AUTOMATIC (1)" at bounding box center [430, 163] width 763 height 20
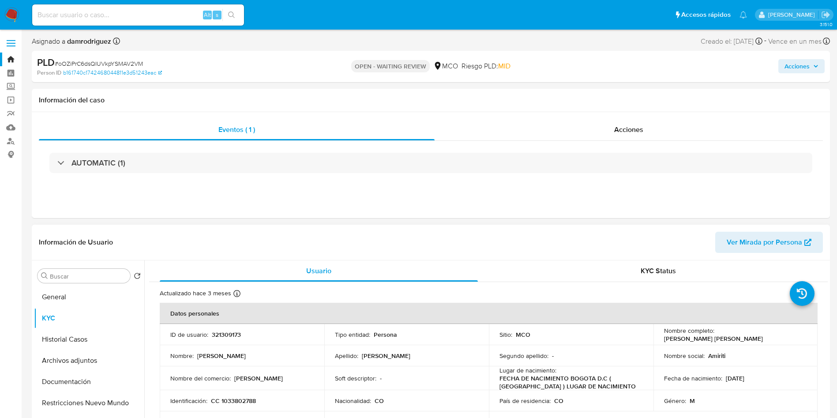
click at [217, 339] on td "ID de usuario : 321309173" at bounding box center [242, 334] width 165 height 21
click at [222, 334] on p "321309173" at bounding box center [226, 334] width 29 height 8
copy p "321309173"
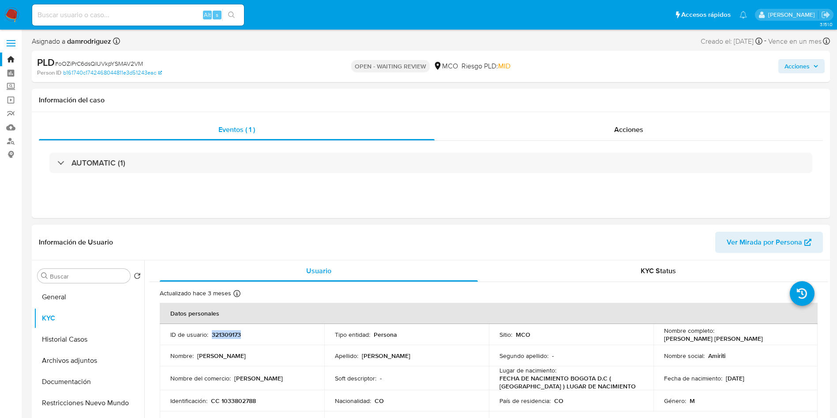
drag, startPoint x: 761, startPoint y: 339, endPoint x: 658, endPoint y: 341, distance: 103.7
click at [658, 341] on td "Nombre completo : Daniel Jesus Castellanos Martinez" at bounding box center [735, 334] width 165 height 21
copy p "Daniel Jesus Castellanos Martinez"
click at [242, 408] on td "Identificación : CC 1033802788" at bounding box center [242, 400] width 165 height 21
click at [243, 402] on p "CC 1033802788" at bounding box center [233, 401] width 45 height 8
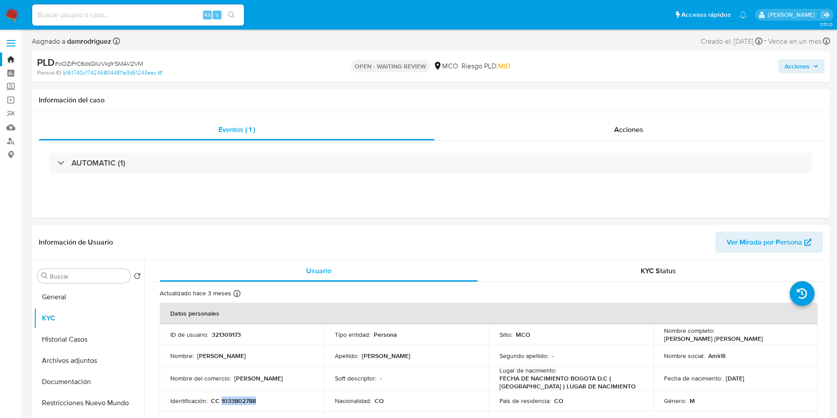
click at [243, 402] on p "CC 1033802788" at bounding box center [233, 401] width 45 height 8
copy p "1033802788"
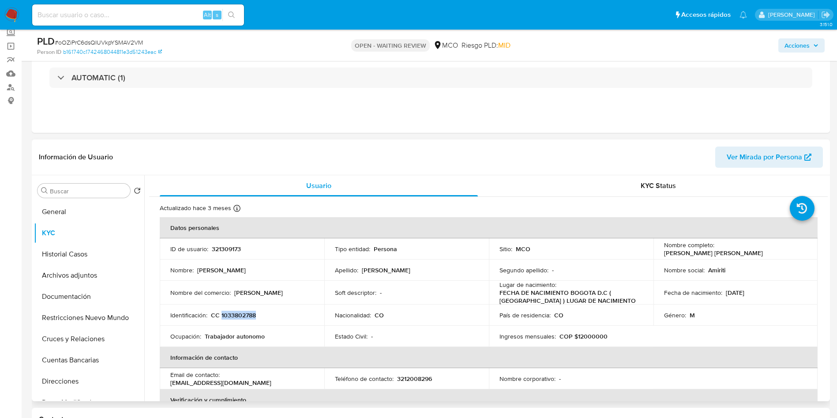
scroll to position [66, 0]
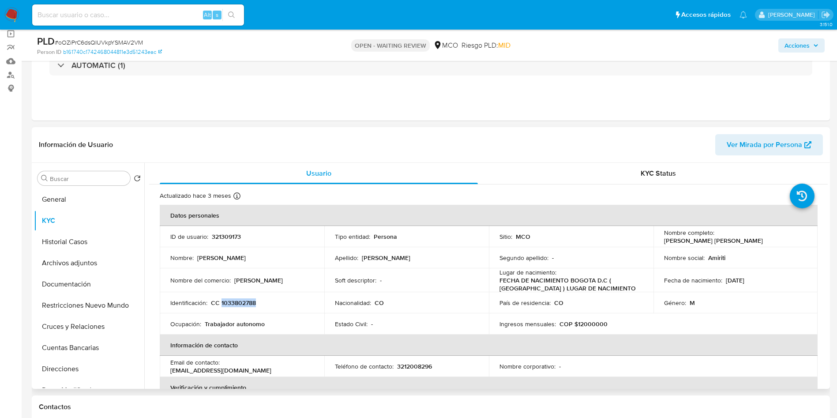
drag, startPoint x: 763, startPoint y: 279, endPoint x: 722, endPoint y: 280, distance: 41.0
click at [722, 280] on div "Fecha de nacimiento : 24/12/1997" at bounding box center [735, 280] width 143 height 8
copy p "24/12/1997"
drag, startPoint x: 271, startPoint y: 368, endPoint x: 161, endPoint y: 371, distance: 109.9
click at [161, 371] on td "Email de contacto : danielcastellanos24@hotmail.com" at bounding box center [242, 366] width 165 height 21
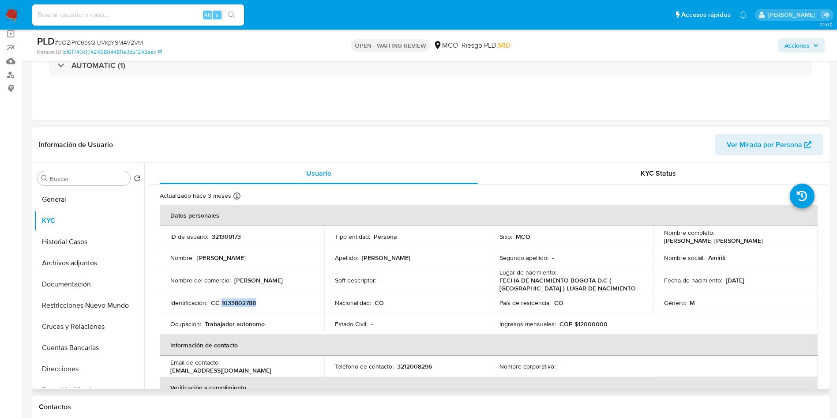
copy p "danielcastellanos24@hotmail.com"
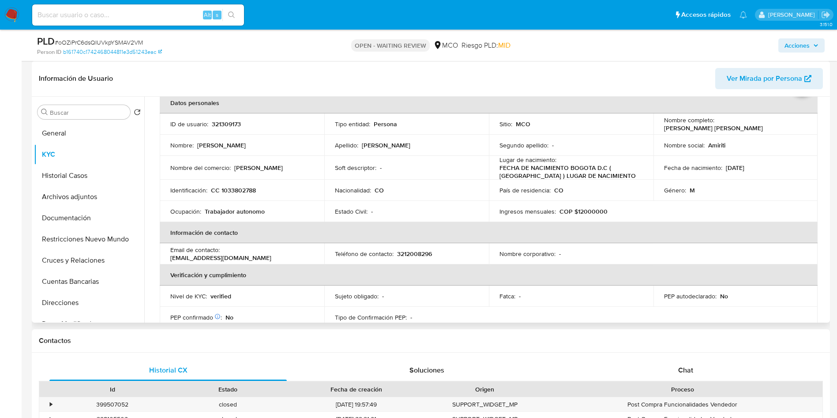
scroll to position [48, 0]
click at [131, 13] on input at bounding box center [138, 14] width 212 height 11
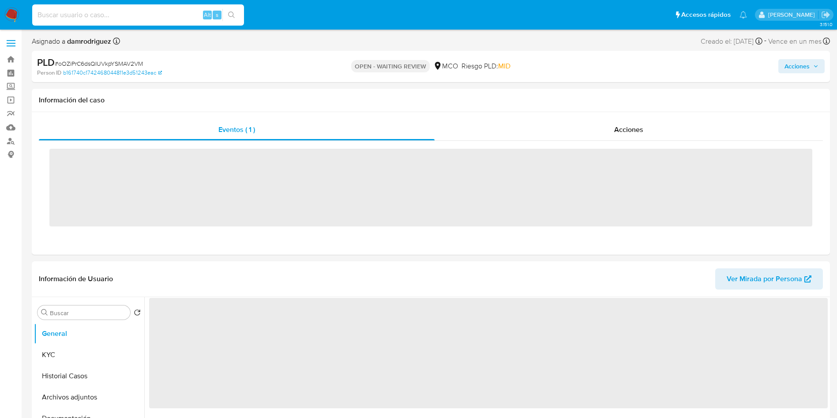
click at [86, 15] on input at bounding box center [138, 14] width 212 height 11
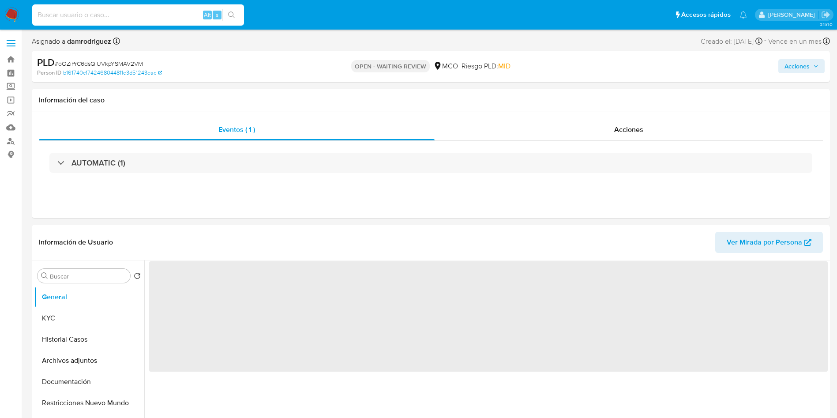
paste input "825475401"
type input "825475401"
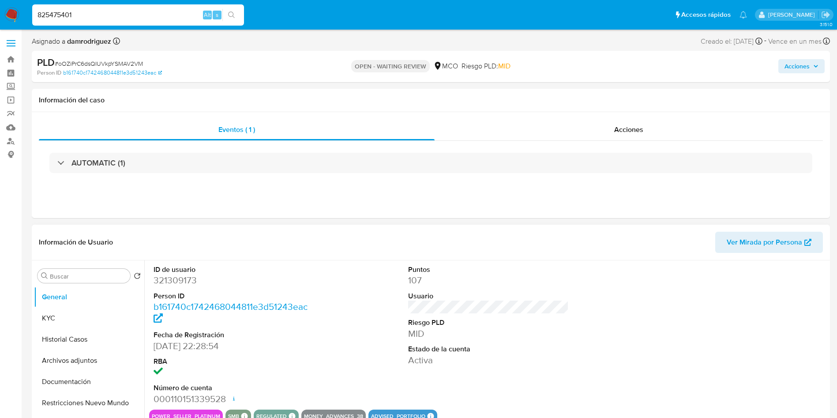
select select "10"
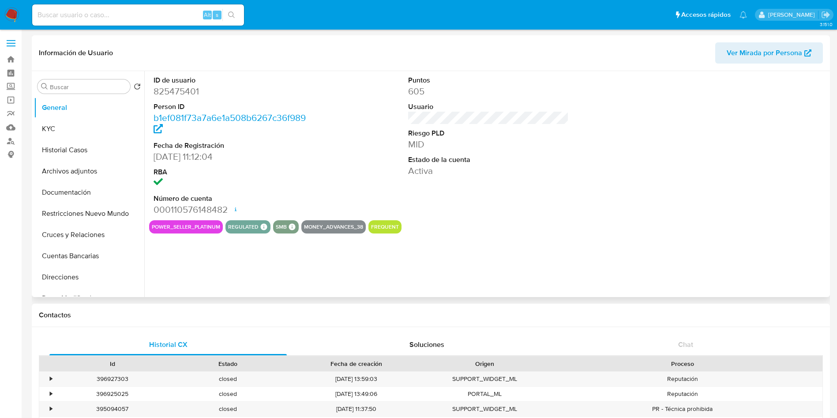
select select "10"
drag, startPoint x: 77, startPoint y: 131, endPoint x: 367, endPoint y: 243, distance: 310.3
click at [420, 259] on div "Buscar Volver al orden por defecto General KYC Historial Casos Archivos adjunto…" at bounding box center [431, 184] width 794 height 226
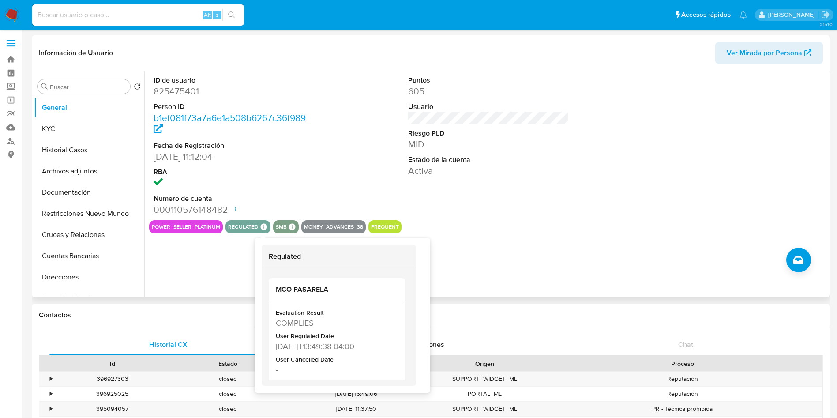
click at [205, 279] on div "ID de usuario 825475401 Person ID b1ef081f73a7a6e1a508b6267c36f989 Fecha de Reg…" at bounding box center [485, 184] width 683 height 226
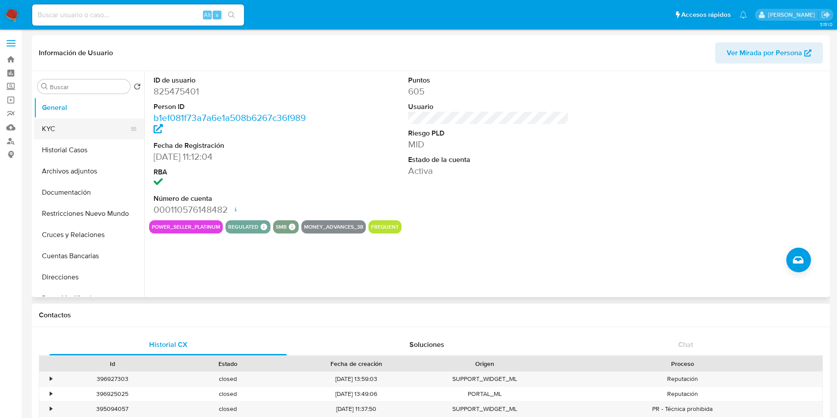
click at [64, 119] on button "KYC" at bounding box center [85, 128] width 103 height 21
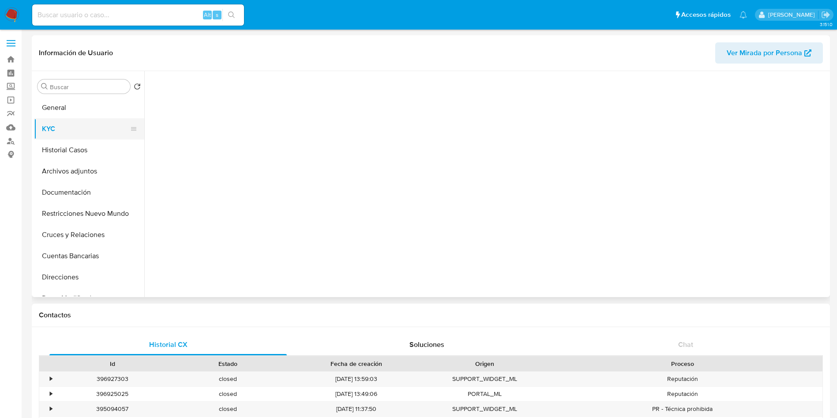
click at [64, 127] on button "KYC" at bounding box center [85, 128] width 103 height 21
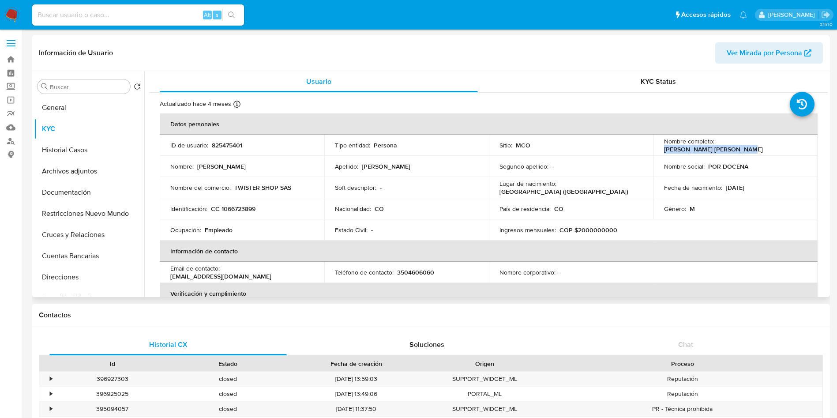
drag, startPoint x: 802, startPoint y: 143, endPoint x: 715, endPoint y: 141, distance: 87.4
click at [715, 141] on div "Nombre completo : Luis Felipe Mendoza Ortiz" at bounding box center [735, 145] width 143 height 16
drag, startPoint x: 237, startPoint y: 188, endPoint x: 304, endPoint y: 187, distance: 67.1
click at [304, 187] on div "Nombre del comercio : TWISTER SHOP SAS" at bounding box center [241, 188] width 143 height 8
click at [245, 184] on p "TWISTER SHOP SAS" at bounding box center [262, 188] width 57 height 8
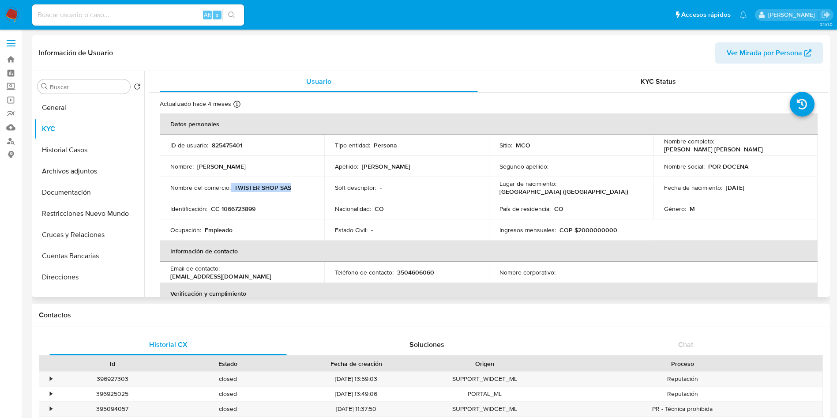
drag, startPoint x: 230, startPoint y: 193, endPoint x: 269, endPoint y: 193, distance: 39.3
click at [269, 193] on td "Nombre del comercio : TWISTER SHOP SAS" at bounding box center [242, 187] width 165 height 21
click at [252, 196] on td "Nombre del comercio : TWISTER SHOP SAS" at bounding box center [242, 187] width 165 height 21
drag, startPoint x: 245, startPoint y: 189, endPoint x: 279, endPoint y: 187, distance: 34.1
click at [279, 187] on p "TWISTER SHOP SAS" at bounding box center [262, 188] width 57 height 8
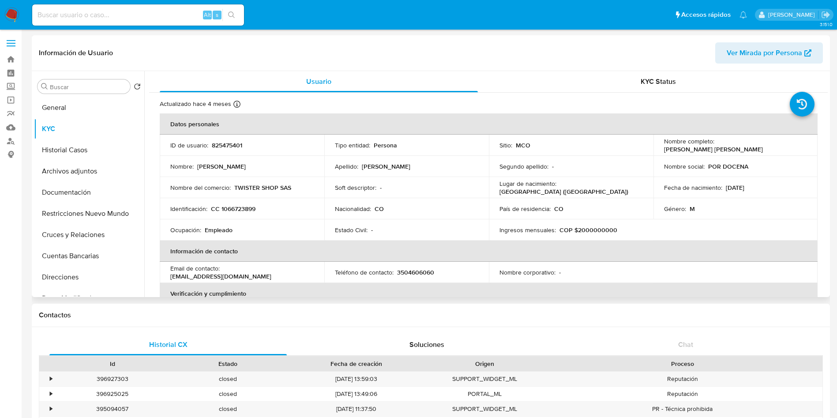
click at [232, 205] on p "CC 1066723899" at bounding box center [233, 209] width 45 height 8
copy p "1066723899"
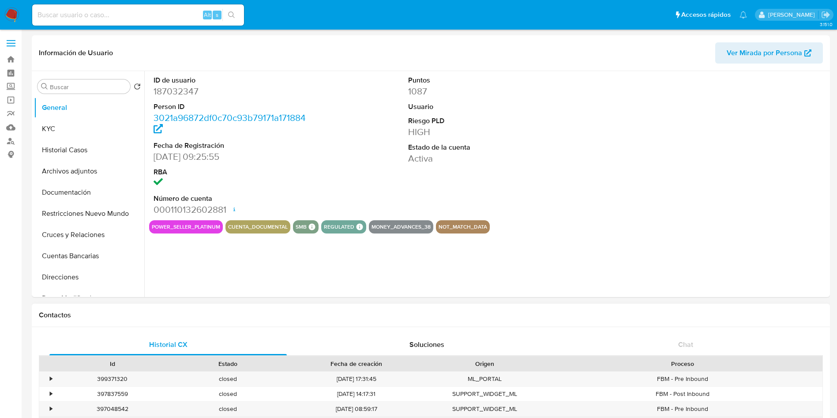
select select "10"
click at [573, 187] on div "ID de usuario 187032347 Person ID 3021a96872df0c70c93b79171a171884 Fecha de Reg…" at bounding box center [488, 145] width 678 height 149
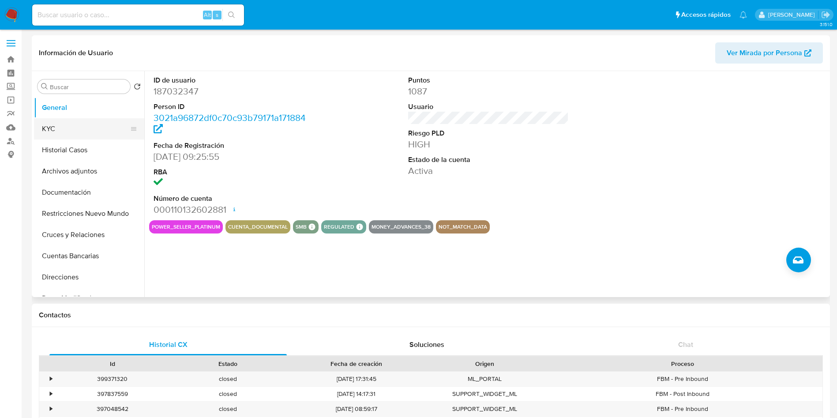
click at [58, 138] on button "KYC" at bounding box center [85, 128] width 103 height 21
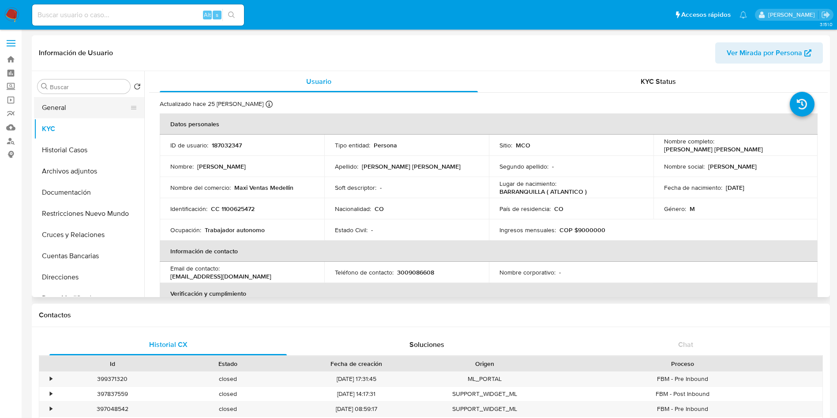
click at [54, 113] on button "General" at bounding box center [85, 107] width 103 height 21
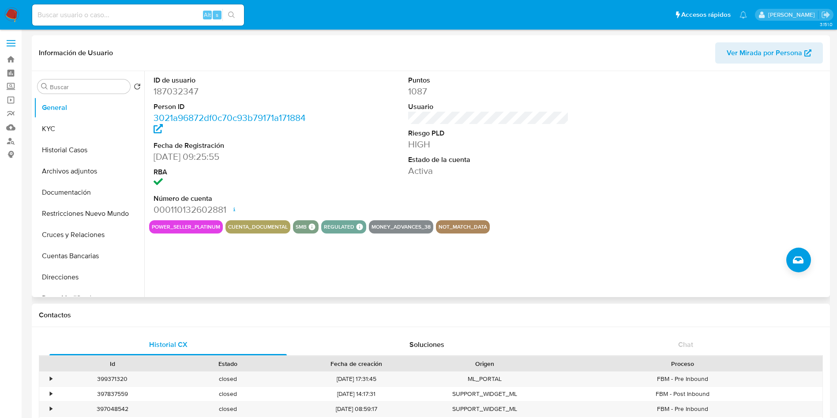
click at [489, 195] on div "Puntos 1087 Usuario Riesgo PLD HIGH Estado de la cuenta Activa" at bounding box center [489, 145] width 170 height 149
click at [64, 126] on button "KYC" at bounding box center [85, 128] width 103 height 21
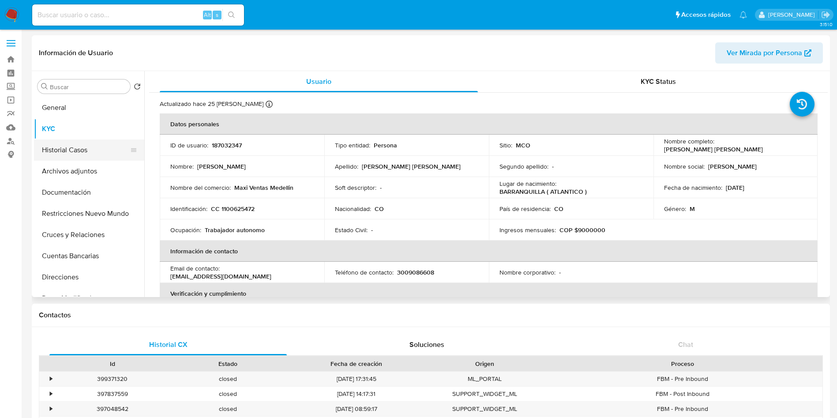
click at [79, 151] on button "Historial Casos" at bounding box center [85, 149] width 103 height 21
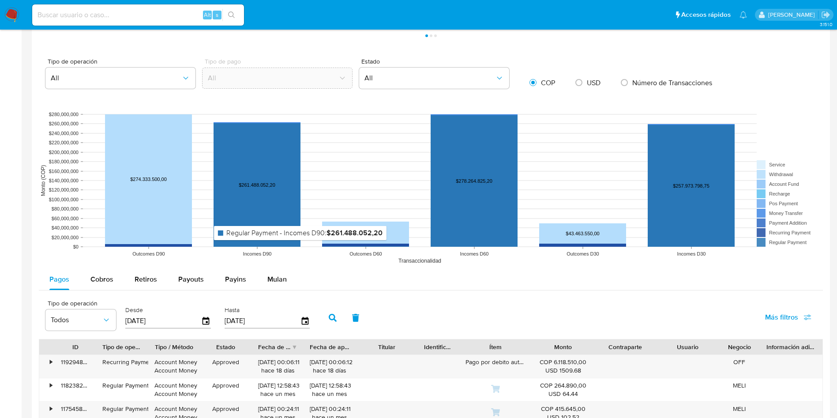
scroll to position [397, 0]
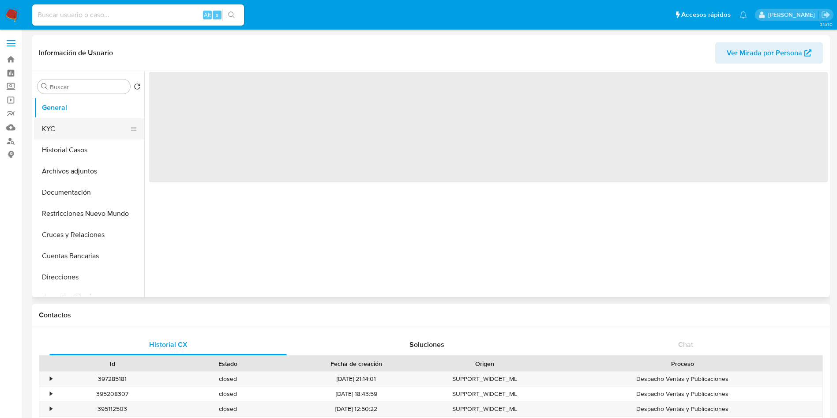
click at [56, 128] on button "KYC" at bounding box center [85, 128] width 103 height 21
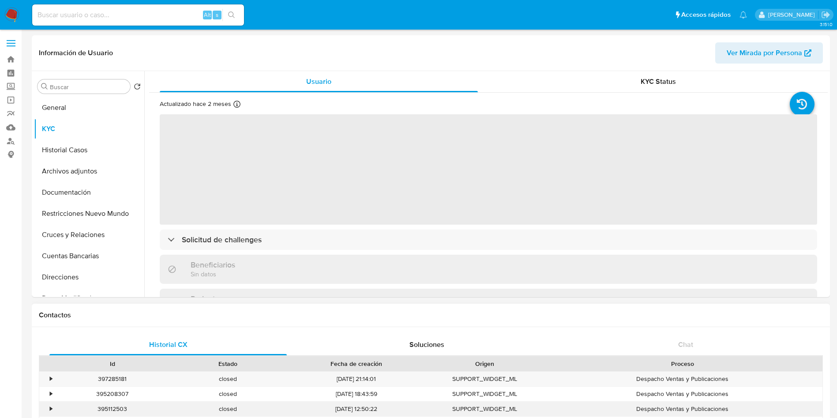
select select "10"
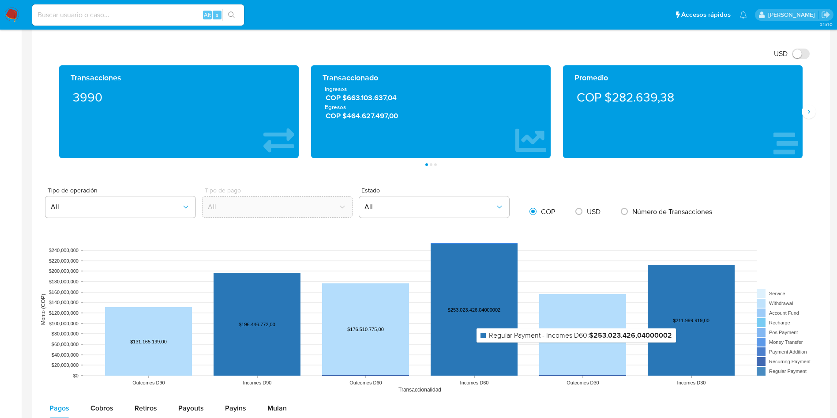
scroll to position [397, 0]
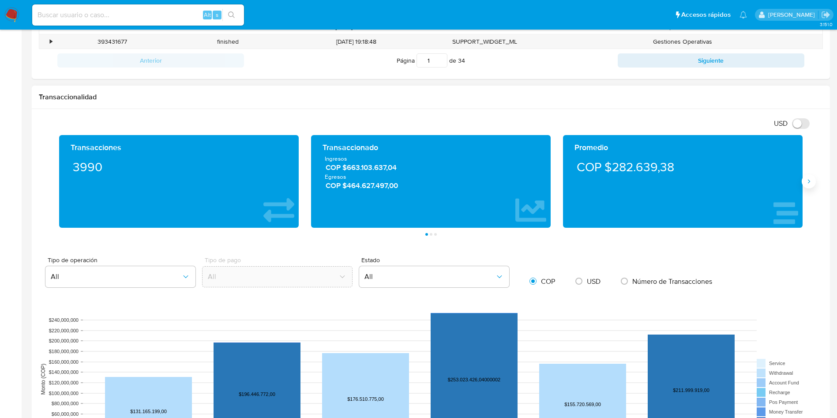
click at [812, 184] on icon "Siguiente" at bounding box center [808, 181] width 7 height 7
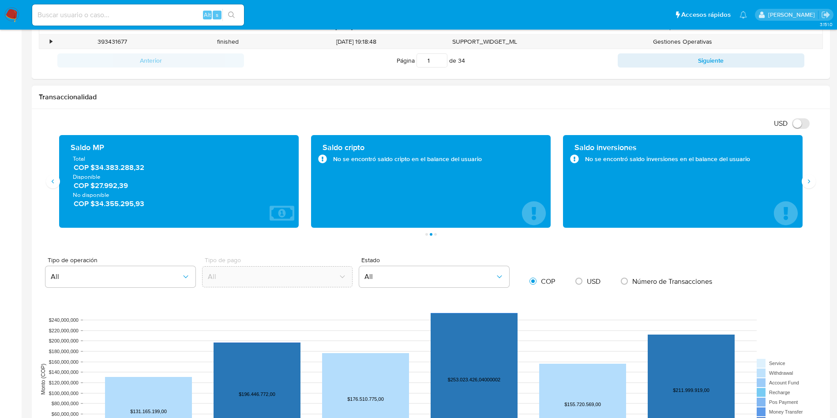
click at [103, 186] on span "COP $27.992,39" at bounding box center [179, 185] width 211 height 10
click at [104, 186] on span "COP $27.992,39" at bounding box center [179, 185] width 211 height 10
click at [116, 207] on span "COP $34.355.295,93" at bounding box center [179, 204] width 211 height 10
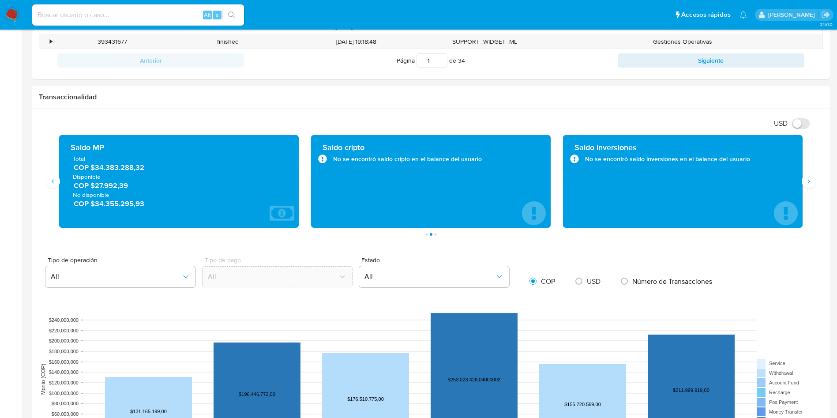
click at [116, 207] on span "COP $34.355.295,93" at bounding box center [179, 204] width 211 height 10
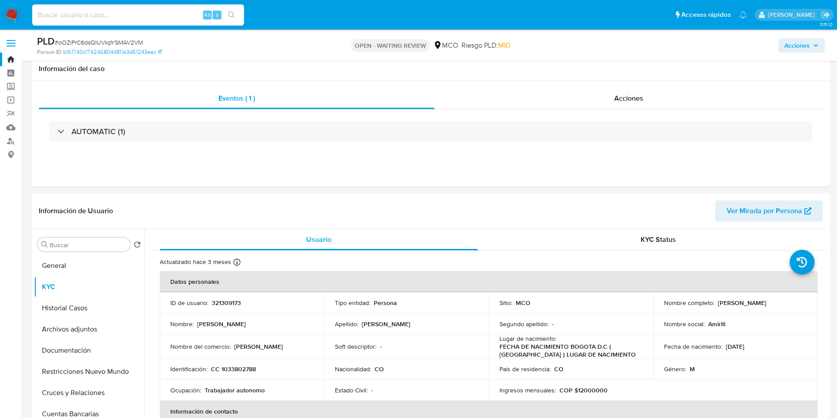
select select "10"
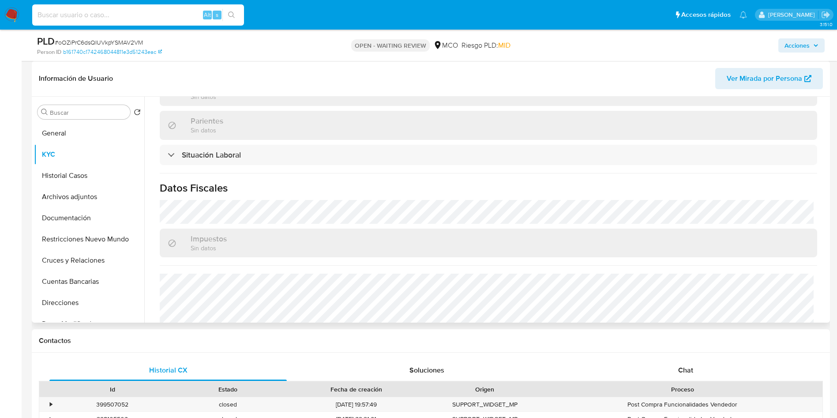
scroll to position [450, 0]
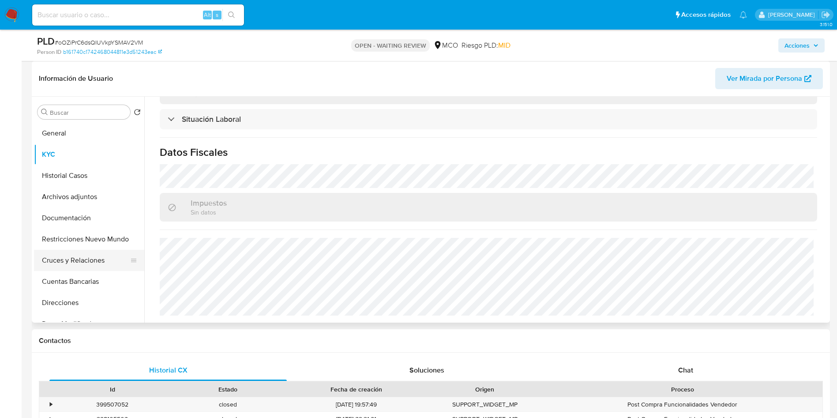
click at [75, 264] on button "Cruces y Relaciones" at bounding box center [85, 260] width 103 height 21
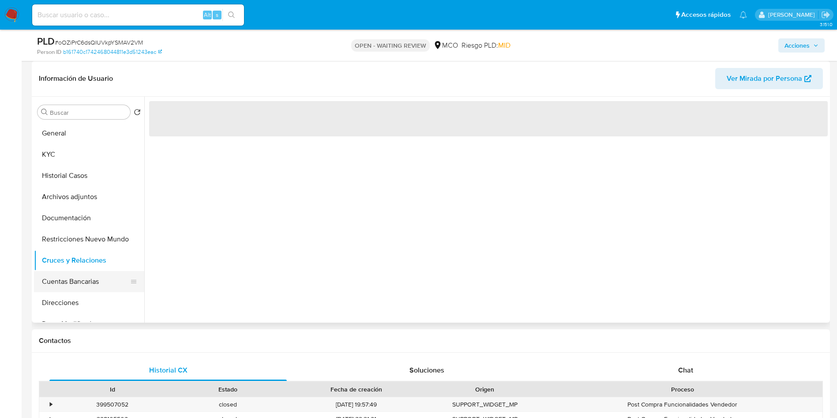
scroll to position [0, 0]
click at [75, 279] on button "Cuentas Bancarias" at bounding box center [85, 281] width 103 height 21
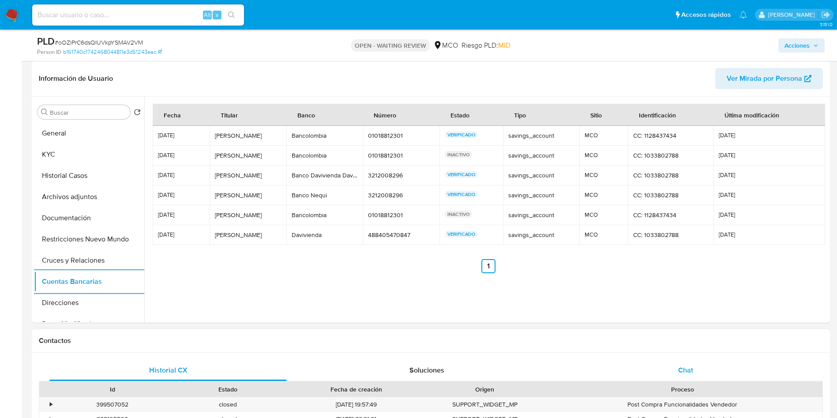
click at [678, 375] on div "Chat" at bounding box center [685, 370] width 237 height 21
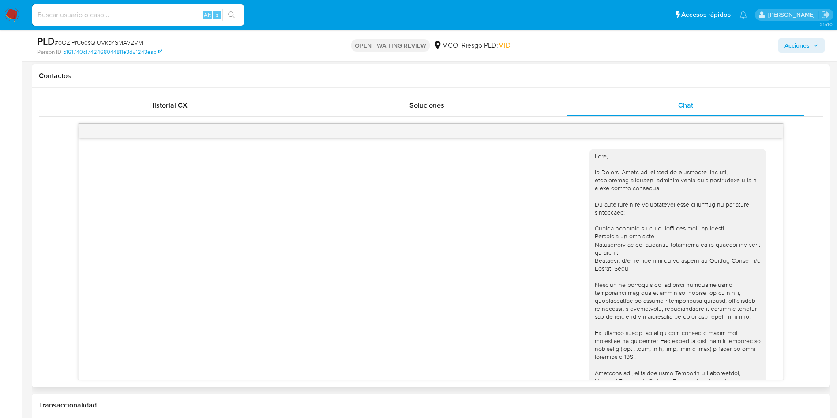
scroll to position [227, 0]
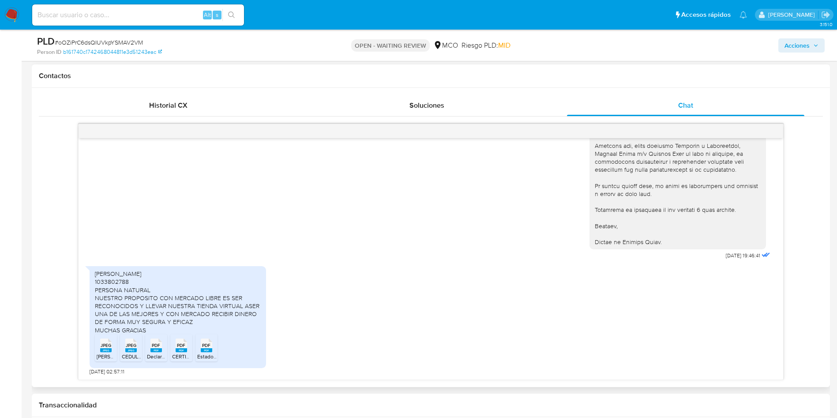
click at [106, 345] on span "JPEG" at bounding box center [106, 345] width 11 height 6
click at [153, 345] on span "PDF" at bounding box center [156, 345] width 8 height 6
click at [182, 348] on span "PDF" at bounding box center [181, 345] width 8 height 6
click at [185, 348] on span "PDF" at bounding box center [181, 345] width 8 height 6
click at [207, 348] on span "PDF" at bounding box center [206, 345] width 8 height 6
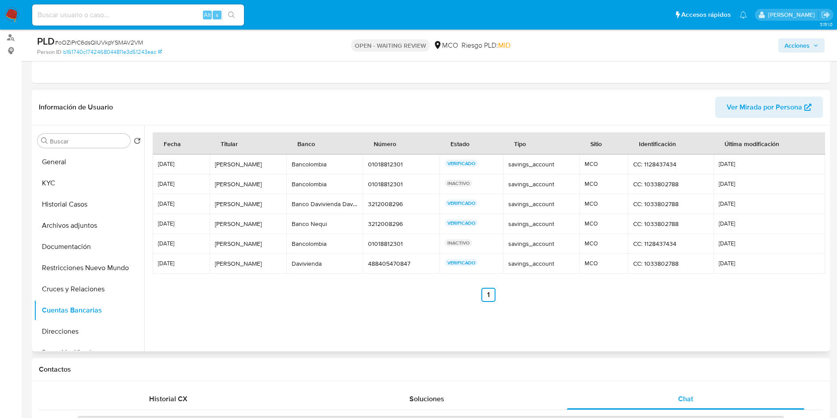
scroll to position [0, 0]
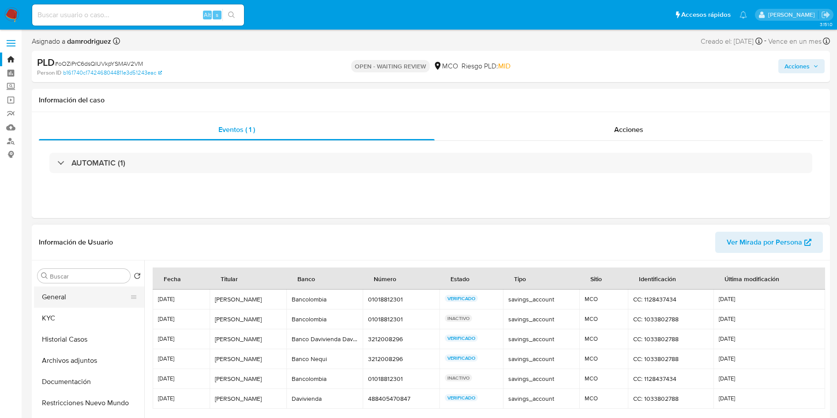
click at [67, 295] on button "General" at bounding box center [85, 296] width 103 height 21
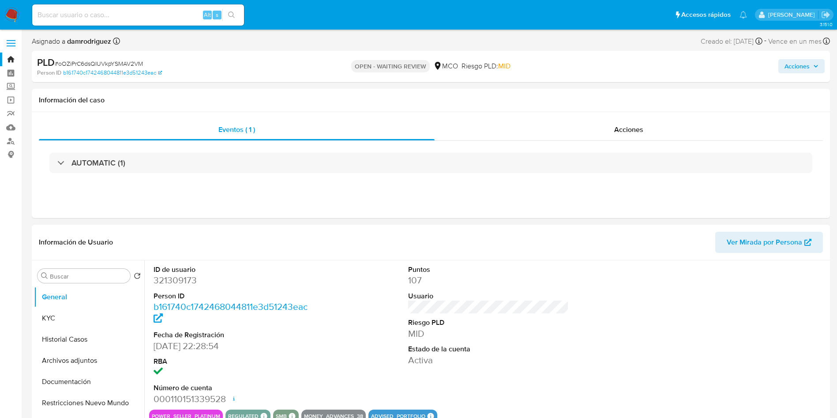
click at [180, 286] on dd "321309173" at bounding box center [234, 280] width 161 height 12
copy dd "321309173"
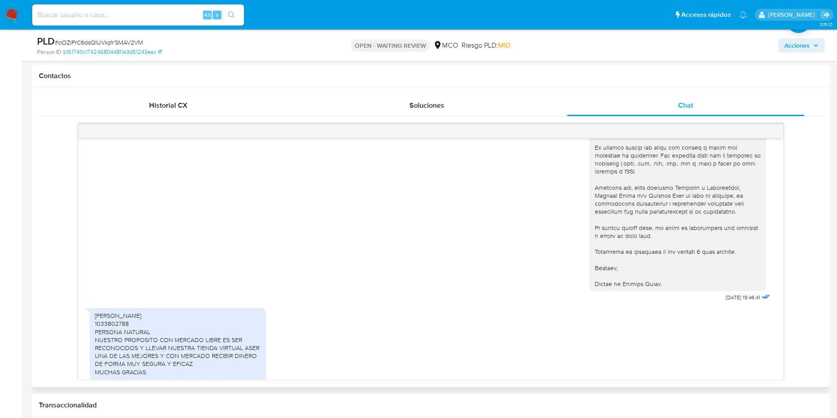
scroll to position [227, 0]
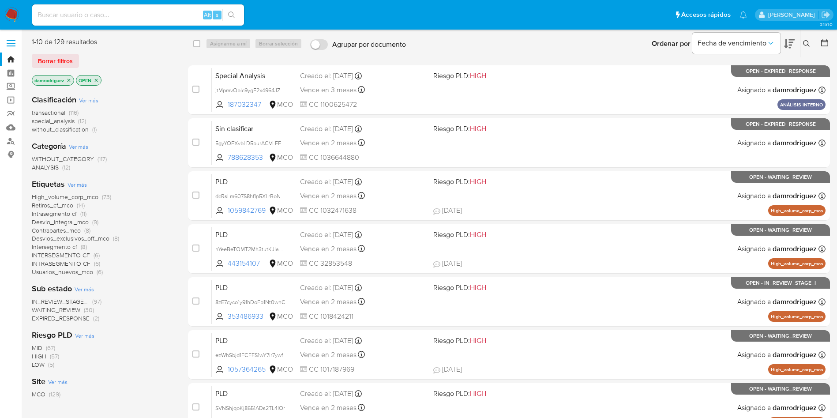
click at [806, 41] on icon at bounding box center [806, 43] width 7 height 7
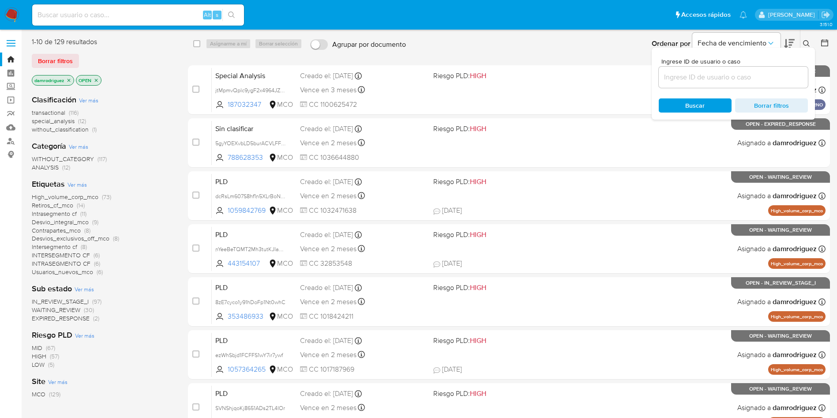
click at [736, 86] on div at bounding box center [733, 77] width 149 height 21
click at [736, 77] on input at bounding box center [733, 76] width 149 height 11
paste input "oOZiPrC6dsQIUVkpYSMAV2VM"
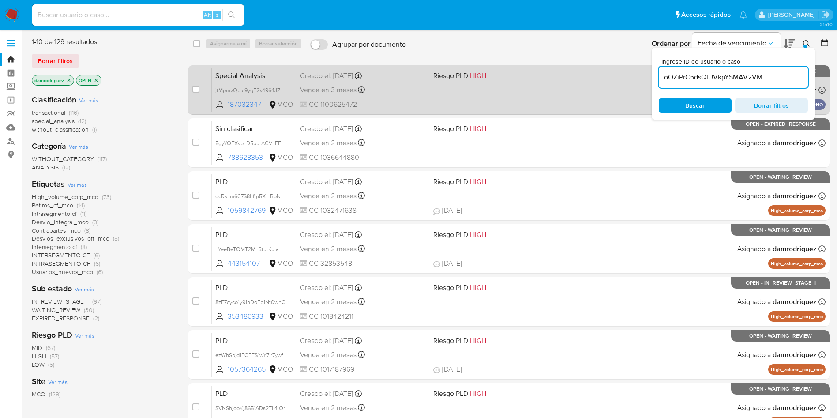
type input "oOZiPrC6dsQIUVkpYSMAV2VM"
click at [196, 91] on input "checkbox" at bounding box center [195, 89] width 7 height 7
checkbox input "true"
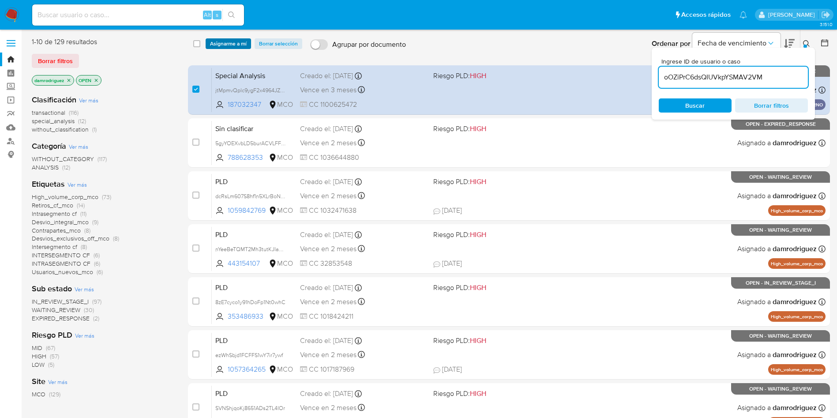
click at [220, 42] on span "Asignarme a mí" at bounding box center [228, 43] width 37 height 9
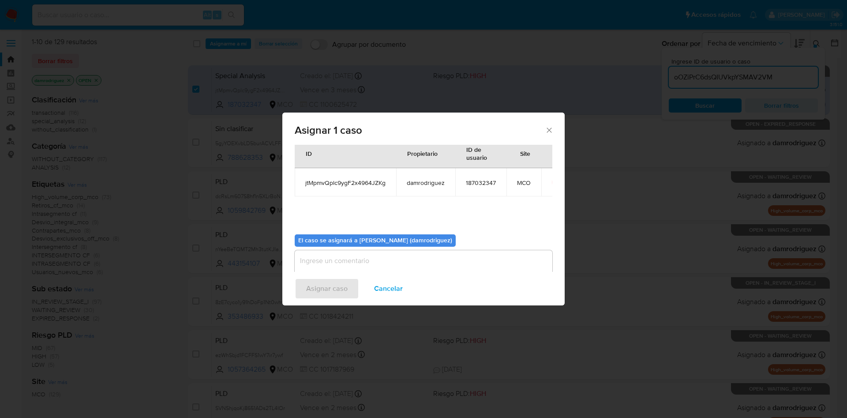
scroll to position [46, 0]
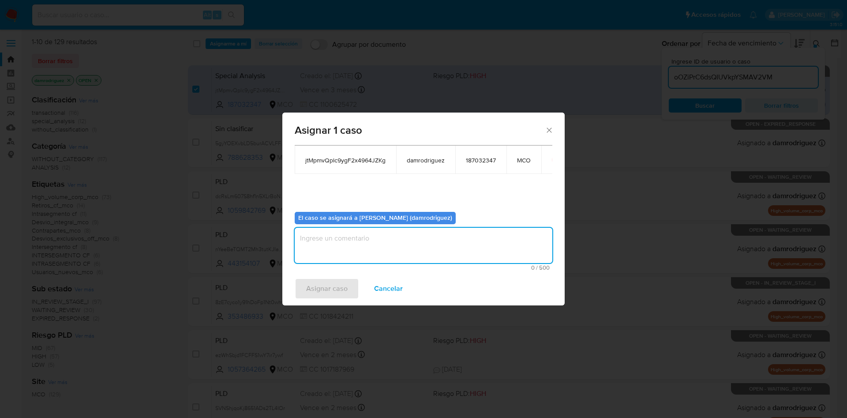
click at [370, 243] on textarea "assign-modal" at bounding box center [424, 245] width 258 height 35
type textarea "asignacion"
click at [323, 289] on span "Asignar caso" at bounding box center [326, 288] width 41 height 19
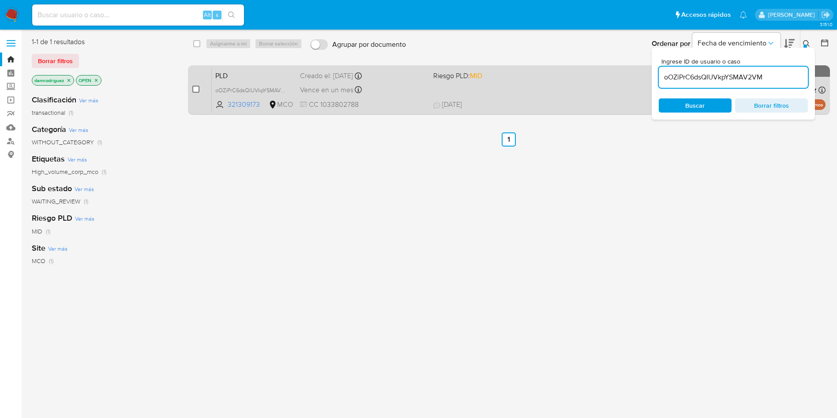
click at [197, 87] on input "checkbox" at bounding box center [195, 89] width 7 height 7
checkbox input "true"
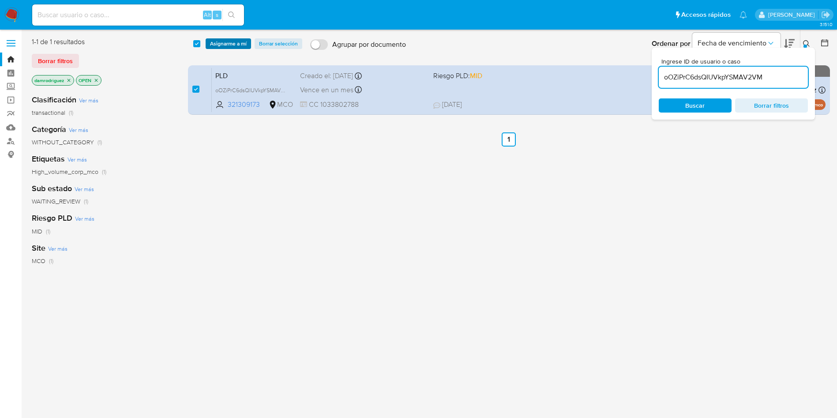
click at [229, 43] on span "Asignarme a mí" at bounding box center [228, 43] width 37 height 9
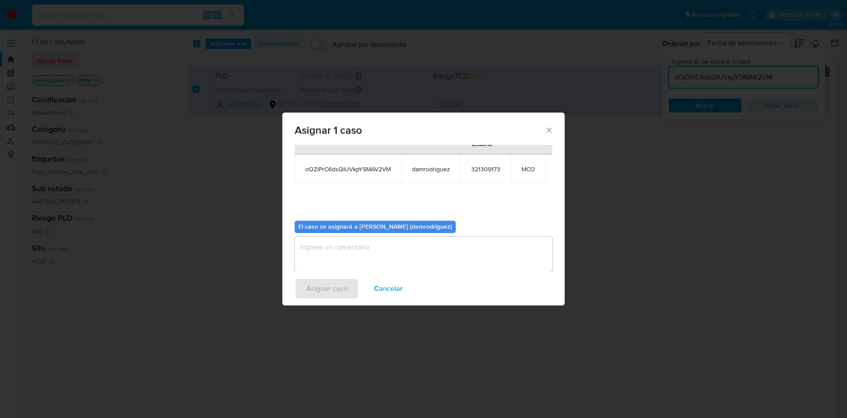
scroll to position [56, 0]
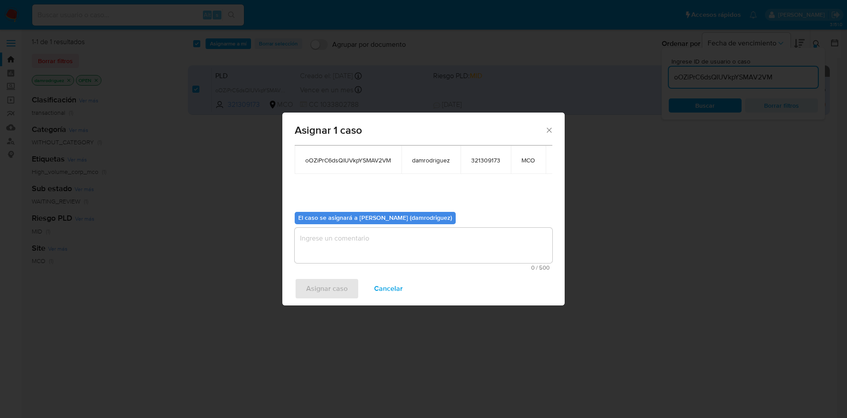
click at [347, 253] on div "0 / 500 500 caracteres restantes" at bounding box center [424, 249] width 258 height 43
click at [356, 228] on textarea "assign-modal" at bounding box center [424, 245] width 258 height 35
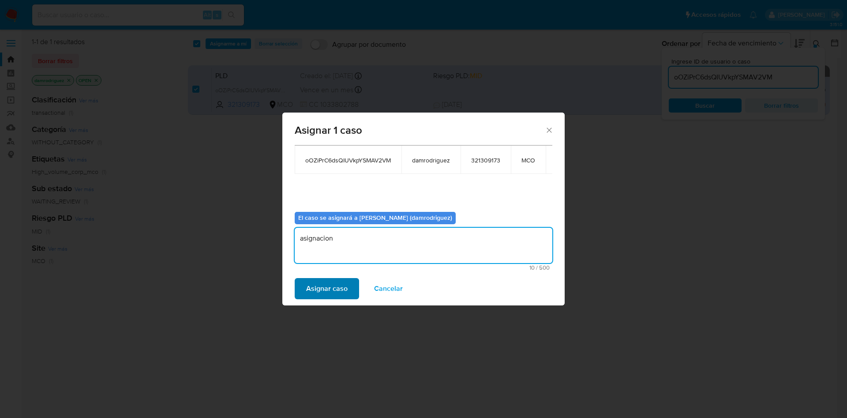
type textarea "asignacion"
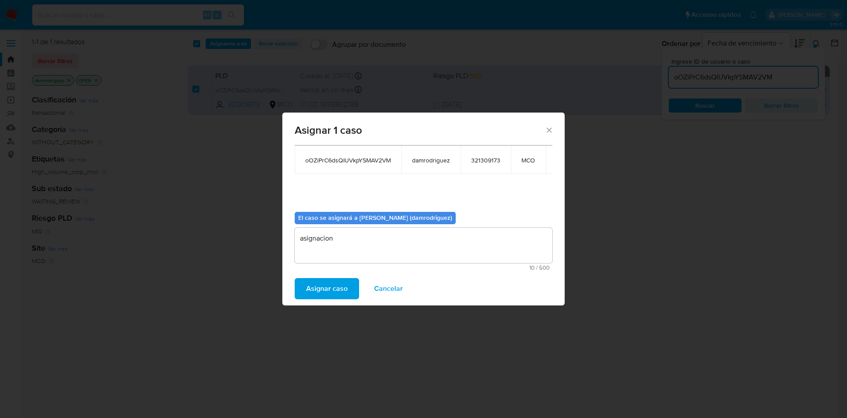
click at [325, 290] on span "Asignar caso" at bounding box center [326, 288] width 41 height 19
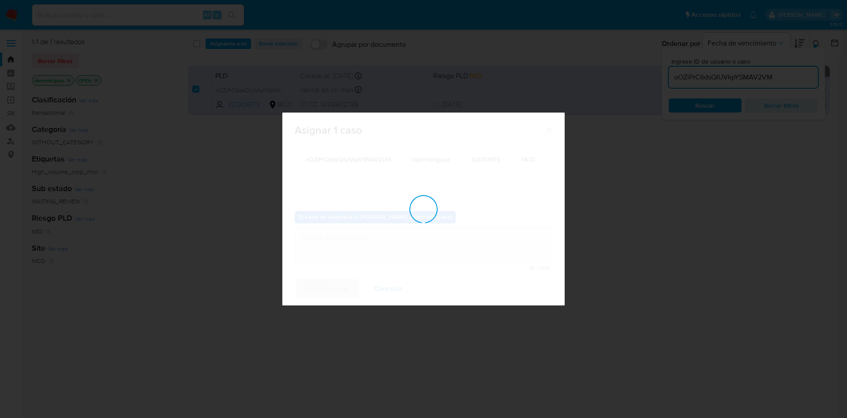
checkbox input "false"
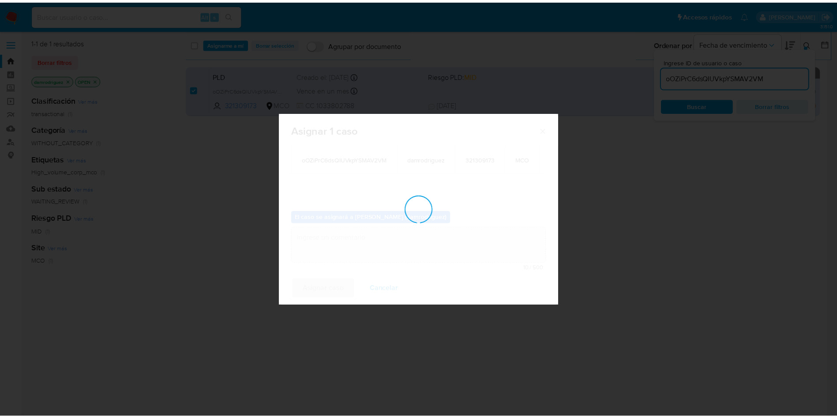
scroll to position [53, 0]
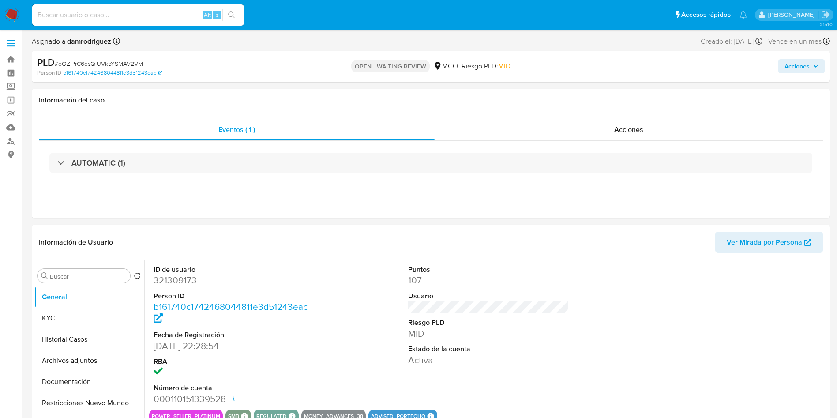
select select "10"
click at [79, 362] on button "Archivos adjuntos" at bounding box center [85, 360] width 103 height 21
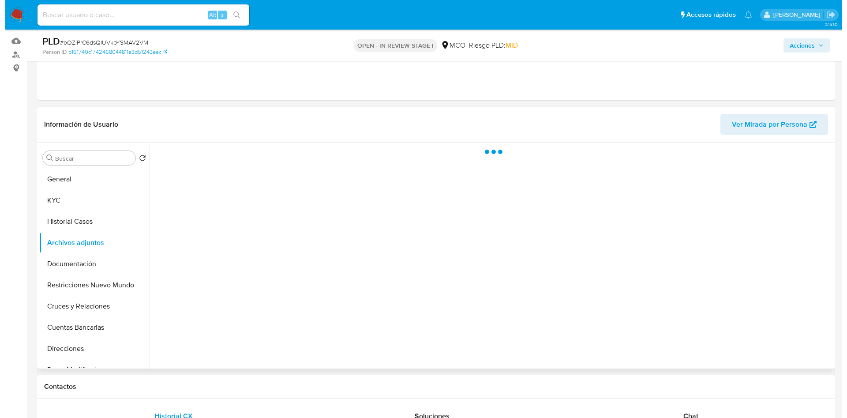
scroll to position [66, 0]
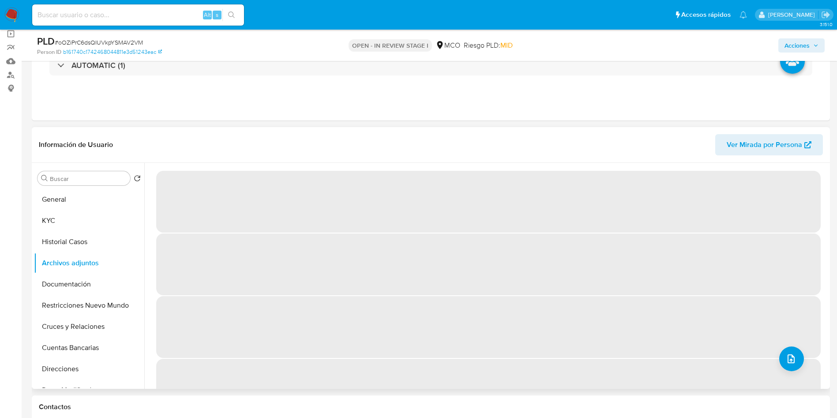
click at [804, 358] on div "‌ ‌ ‌ ‌" at bounding box center [485, 276] width 683 height 226
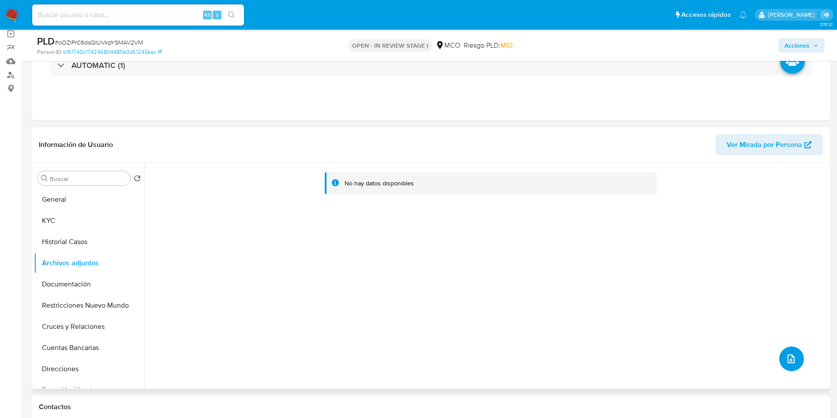
click at [786, 356] on icon "upload-file" at bounding box center [791, 358] width 11 height 11
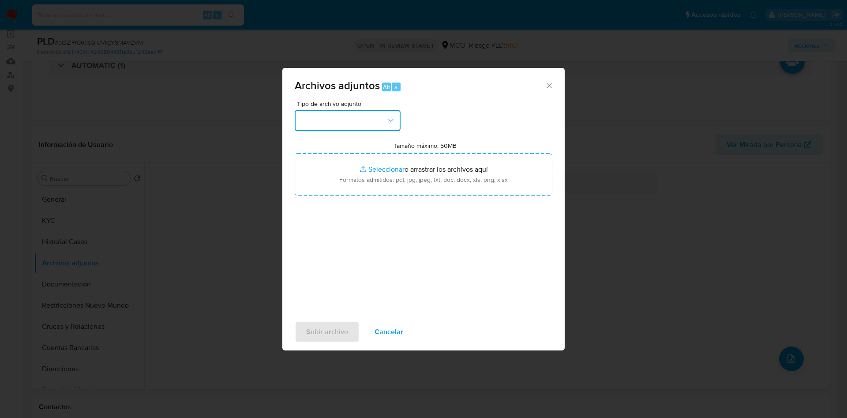
click at [341, 130] on button "button" at bounding box center [348, 120] width 106 height 21
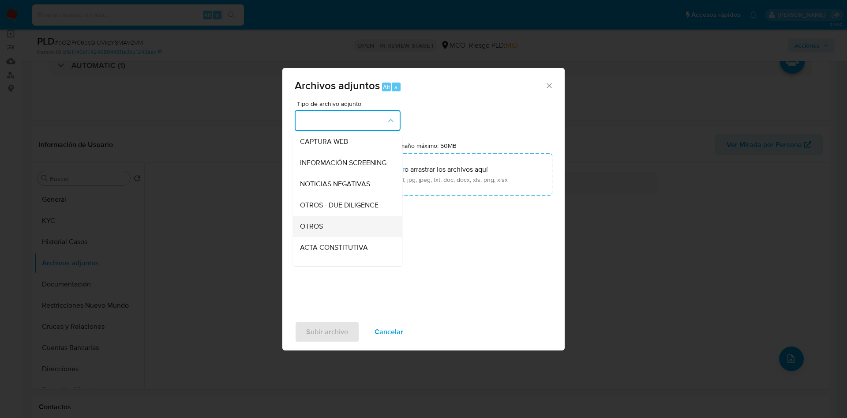
click at [341, 226] on div "OTROS" at bounding box center [345, 226] width 90 height 21
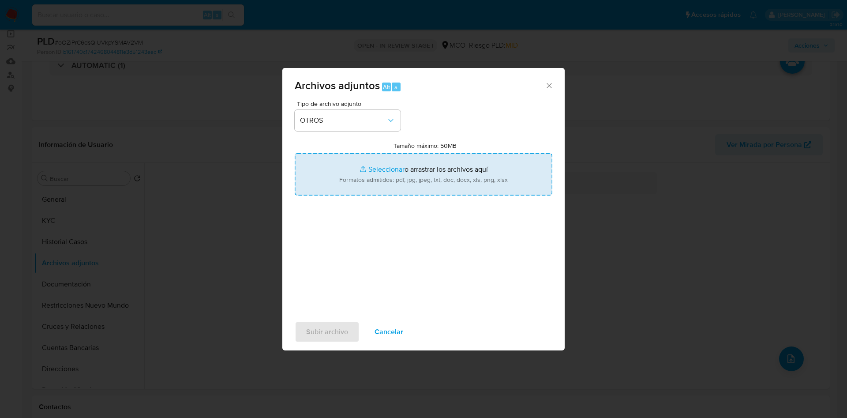
click at [365, 180] on input "Tamaño máximo: 50MB Seleccionar archivos" at bounding box center [424, 174] width 258 height 42
type input "C:\fakepath\321309173 - 12_08_2025.pdf"
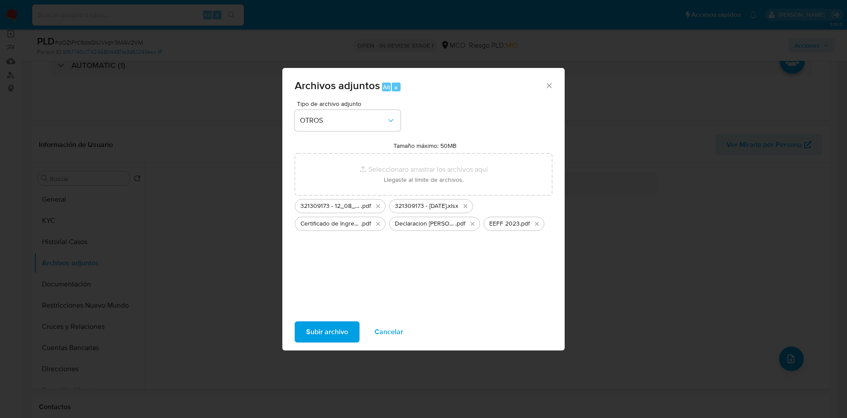
click at [414, 279] on div "Tipo de archivo adjunto OTROS Tamaño máximo: 50MB Seleccionar archivos Seleccio…" at bounding box center [424, 205] width 258 height 208
click at [323, 332] on span "Subir archivo" at bounding box center [327, 331] width 42 height 19
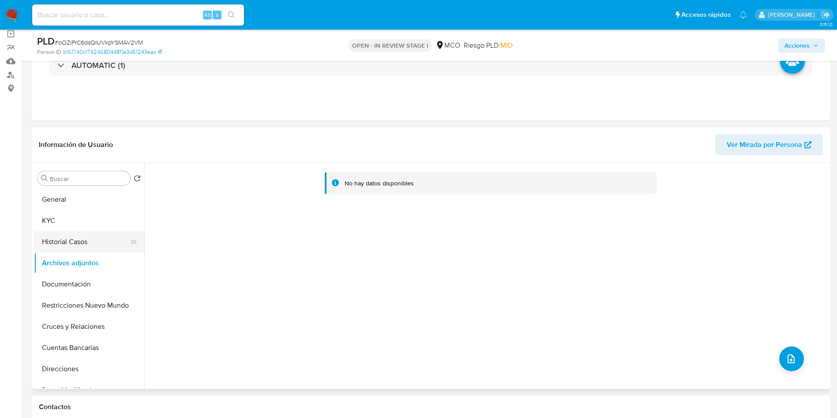
click at [79, 231] on button "Historial Casos" at bounding box center [85, 241] width 103 height 21
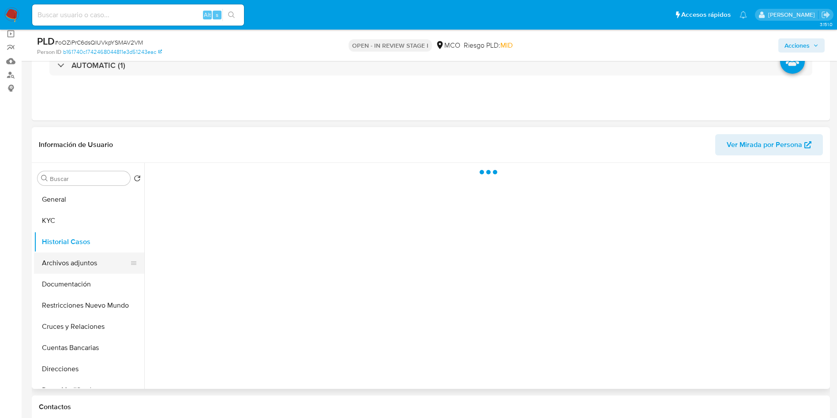
click at [73, 252] on button "Archivos adjuntos" at bounding box center [85, 262] width 103 height 21
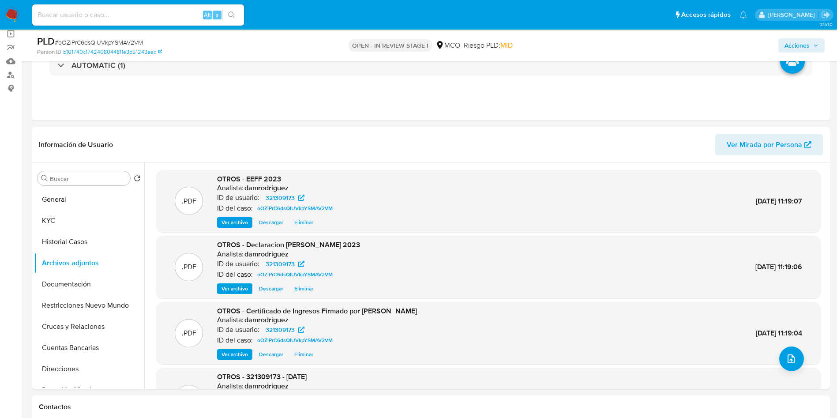
click at [810, 45] on span "Acciones" at bounding box center [801, 45] width 34 height 12
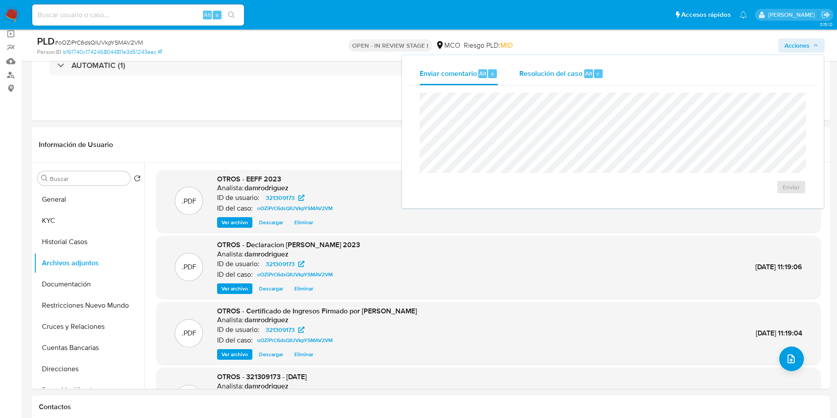
click at [574, 68] on span "Resolución del caso" at bounding box center [550, 73] width 63 height 10
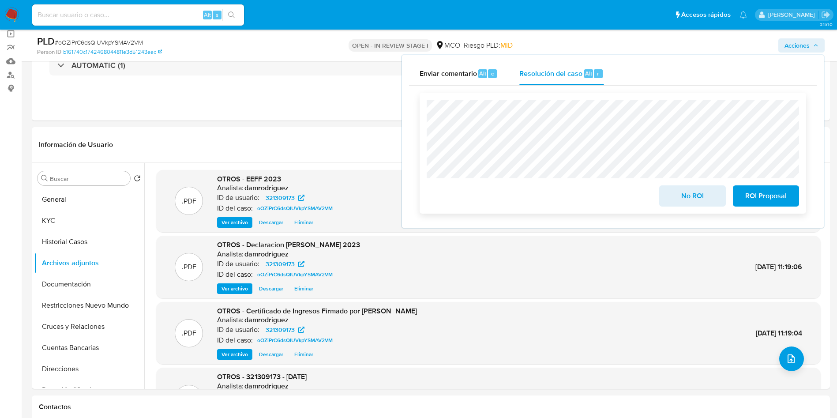
click at [688, 199] on span "No ROI" at bounding box center [692, 195] width 43 height 19
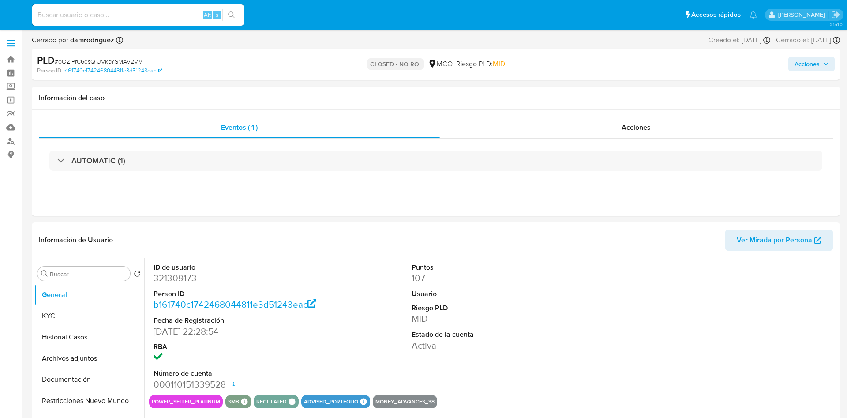
select select "10"
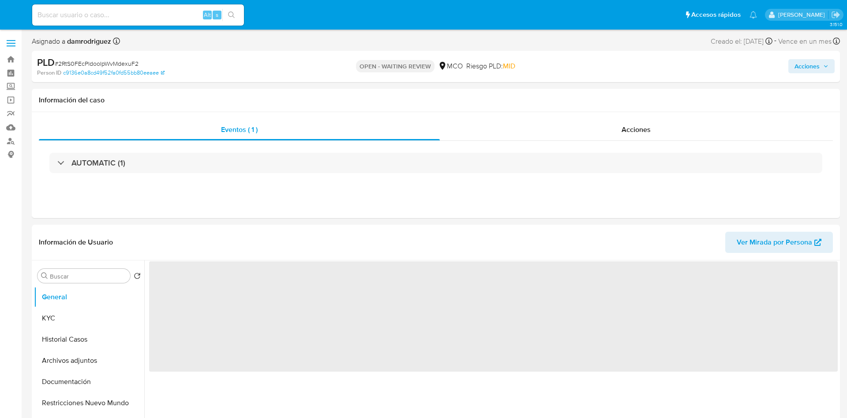
select select "10"
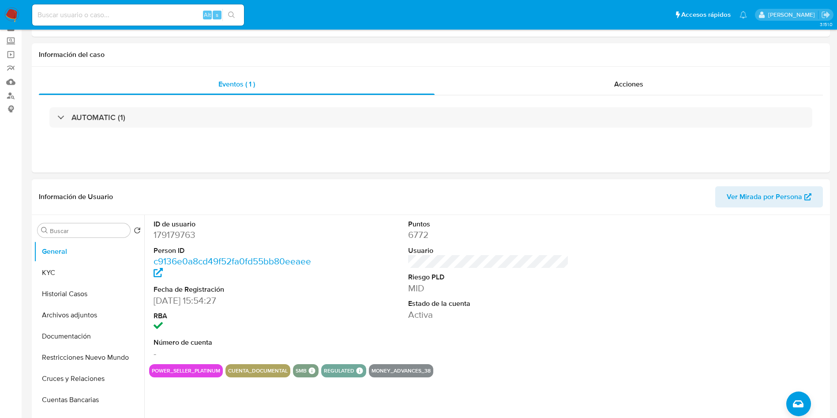
scroll to position [66, 0]
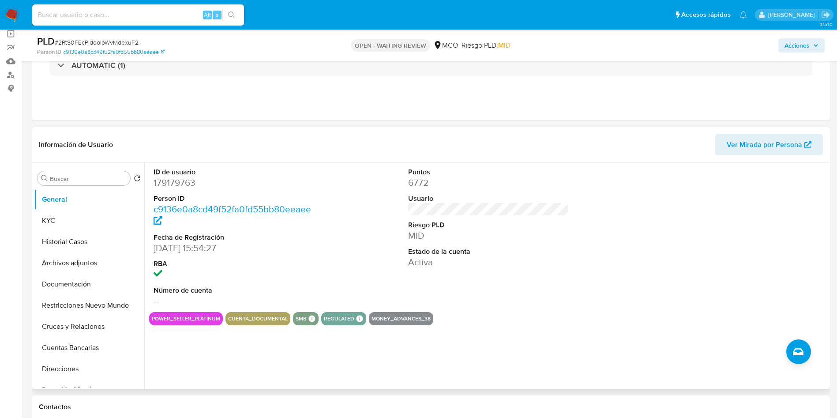
click at [179, 188] on dd "179179763" at bounding box center [234, 182] width 161 height 12
copy dd "179179763"
click at [174, 180] on dd "179179763" at bounding box center [234, 182] width 161 height 12
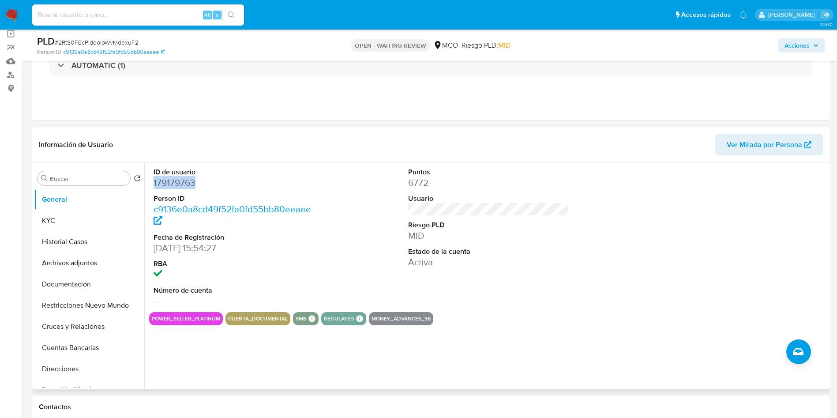
click at [165, 187] on dd "179179763" at bounding box center [234, 182] width 161 height 12
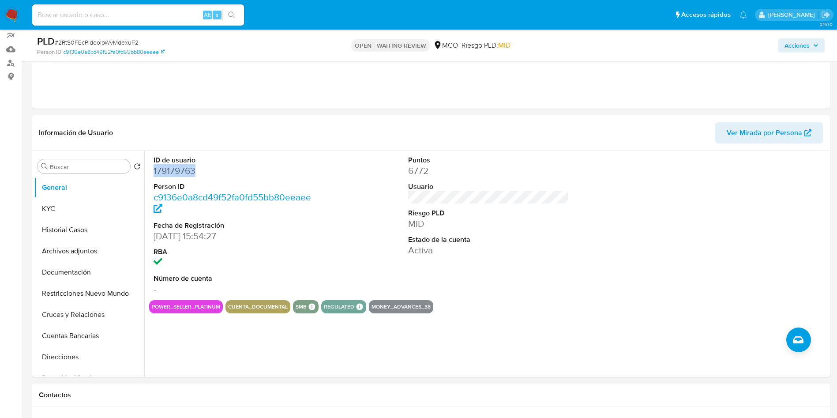
scroll to position [331, 0]
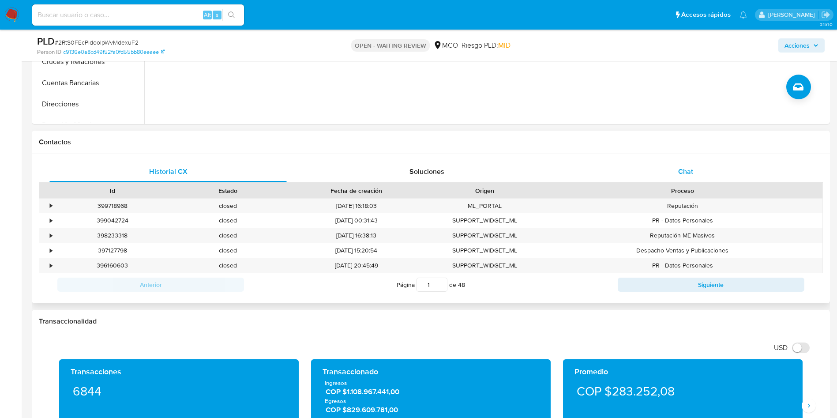
click at [677, 172] on div "Chat" at bounding box center [685, 171] width 237 height 21
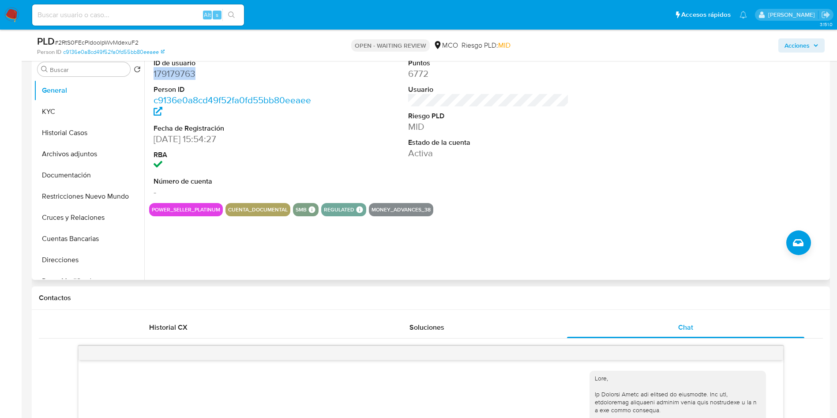
scroll to position [66, 0]
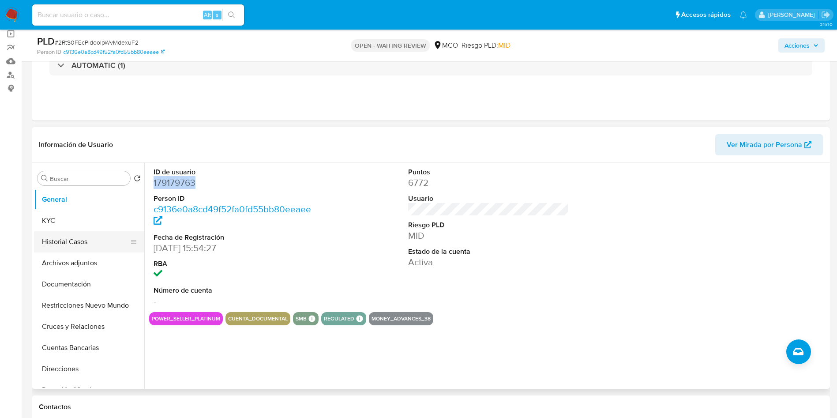
click at [86, 245] on button "Historial Casos" at bounding box center [85, 241] width 103 height 21
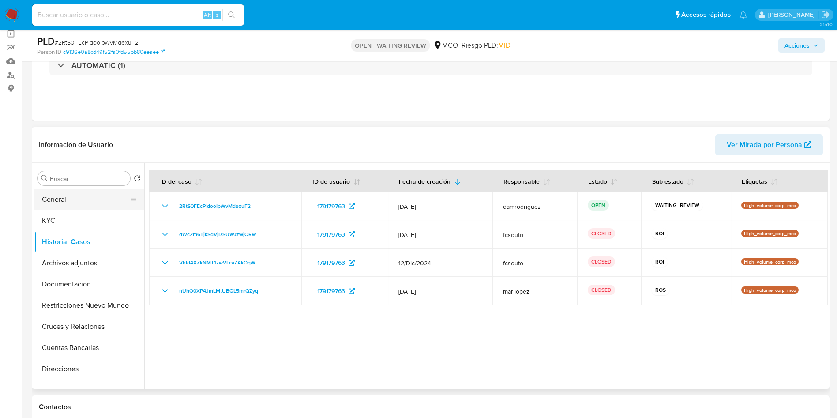
click at [67, 191] on button "General" at bounding box center [85, 199] width 103 height 21
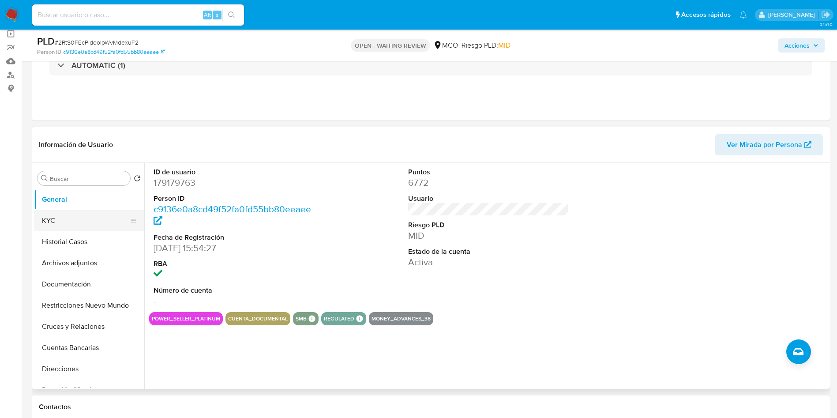
click at [88, 210] on button "KYC" at bounding box center [85, 220] width 103 height 21
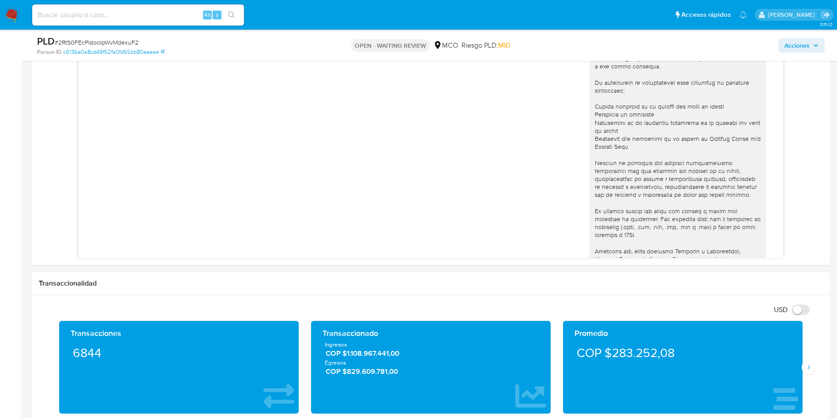
scroll to position [596, 0]
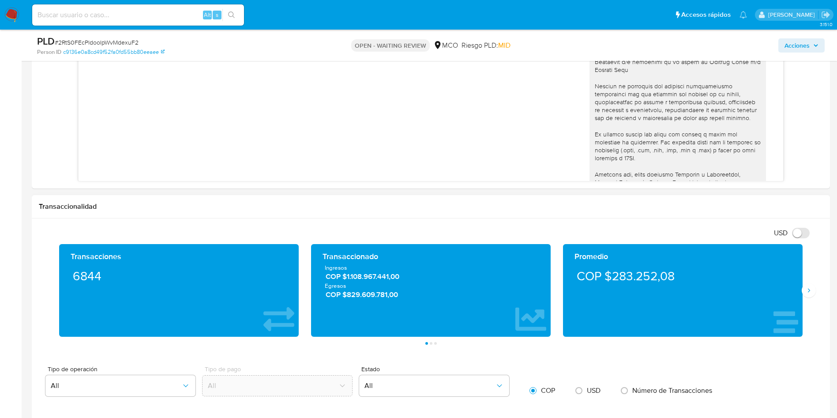
drag, startPoint x: 805, startPoint y: 293, endPoint x: 714, endPoint y: 302, distance: 90.8
click at [805, 293] on button "Siguiente" at bounding box center [809, 290] width 14 height 14
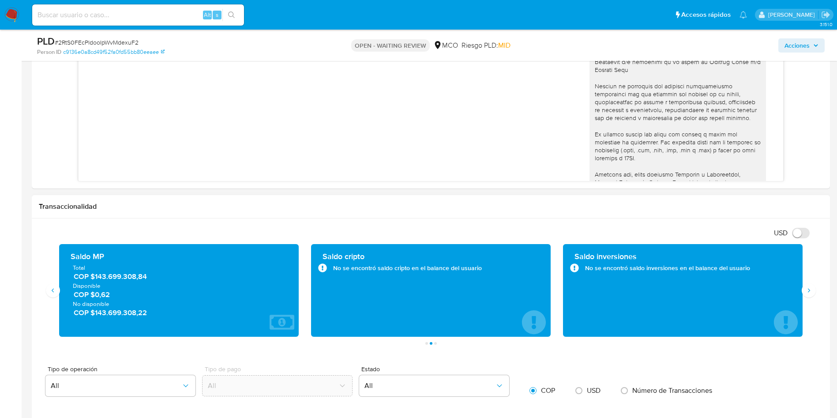
click at [98, 296] on span "COP $0,62" at bounding box center [179, 294] width 211 height 10
click at [119, 305] on span "No disponible" at bounding box center [179, 304] width 212 height 8
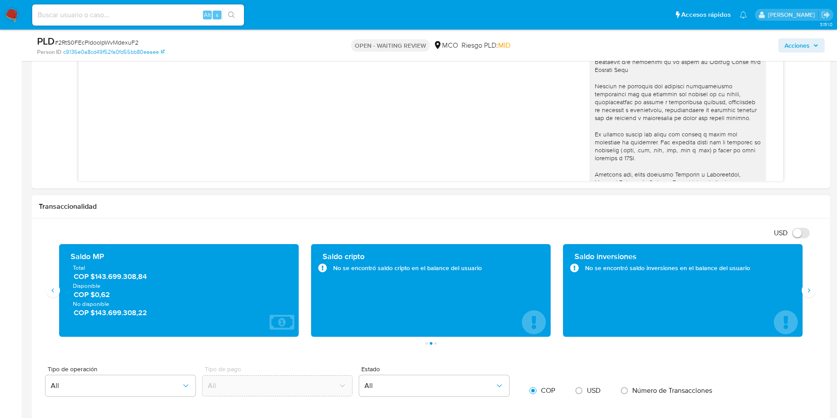
click at [118, 308] on span "COP $143.699.308,22" at bounding box center [179, 312] width 211 height 10
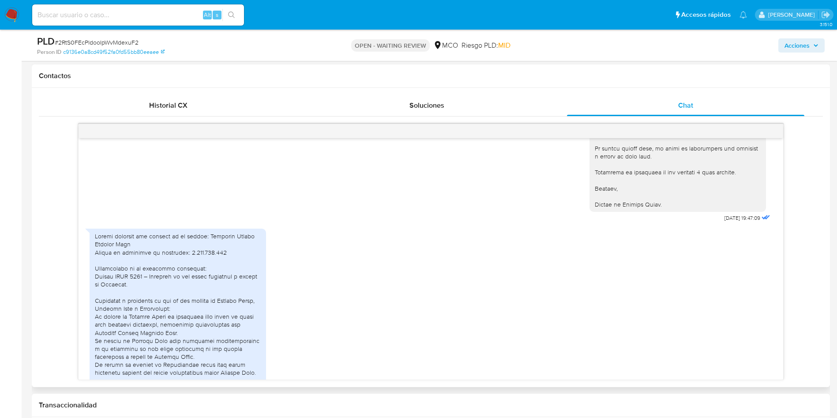
scroll to position [331, 0]
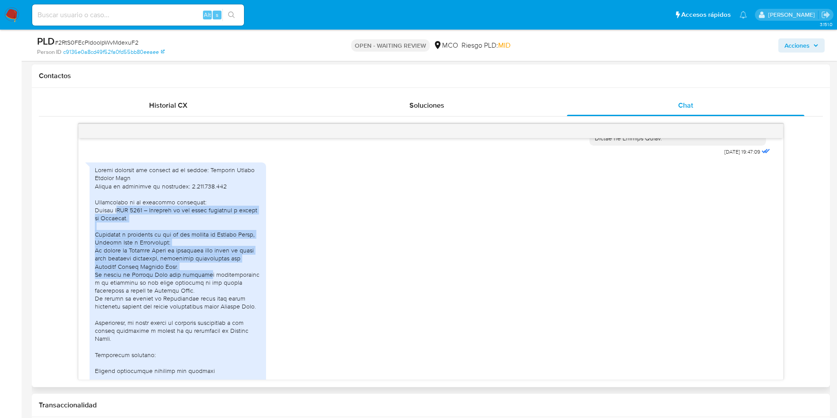
drag, startPoint x: 120, startPoint y: 210, endPoint x: 214, endPoint y: 272, distance: 112.6
click at [214, 272] on div at bounding box center [178, 302] width 166 height 273
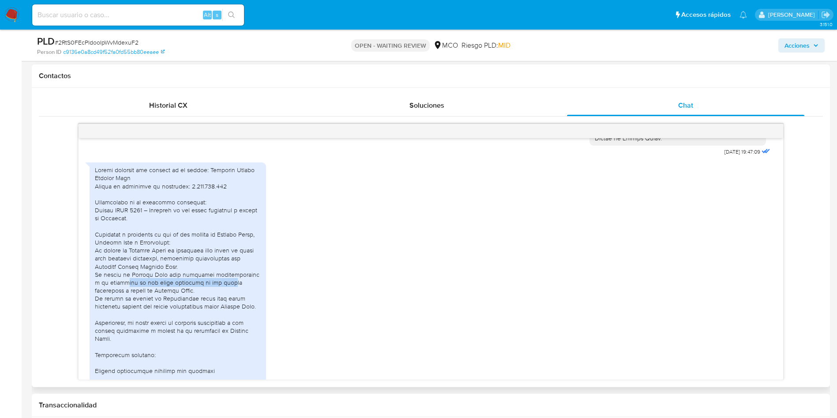
drag, startPoint x: 122, startPoint y: 283, endPoint x: 223, endPoint y: 281, distance: 100.6
click at [223, 281] on div at bounding box center [178, 302] width 166 height 273
drag, startPoint x: 118, startPoint y: 287, endPoint x: 237, endPoint y: 297, distance: 119.5
click at [233, 298] on div at bounding box center [178, 302] width 166 height 273
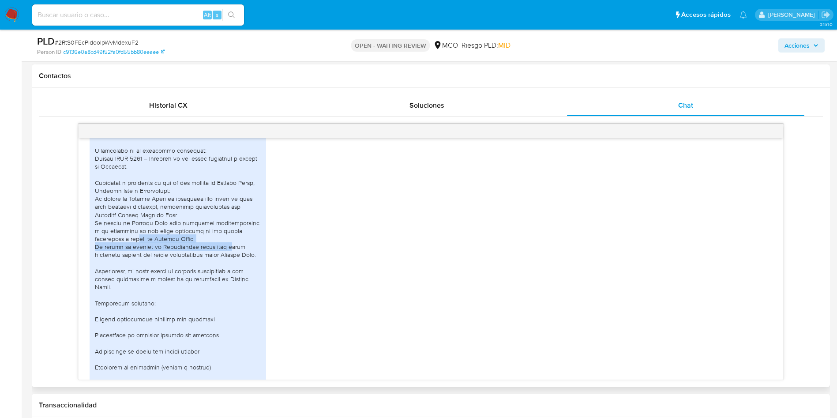
scroll to position [463, 0]
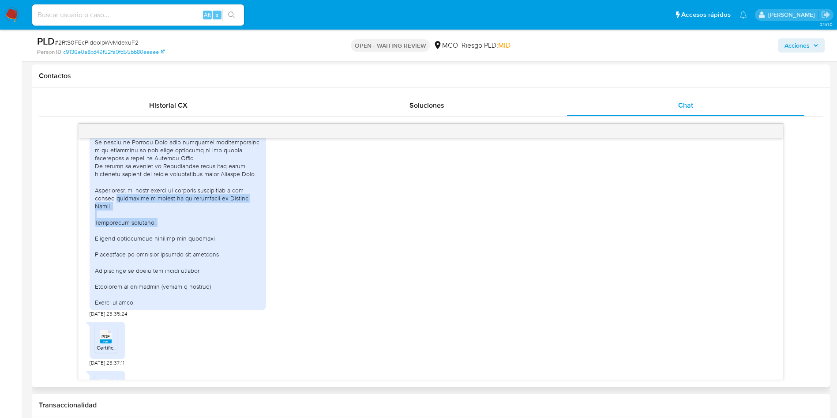
drag, startPoint x: 114, startPoint y: 206, endPoint x: 168, endPoint y: 237, distance: 62.3
click at [166, 237] on div at bounding box center [178, 170] width 166 height 273
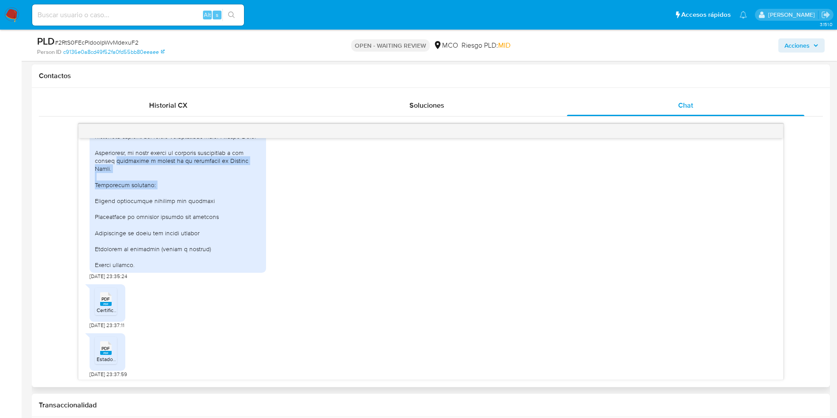
scroll to position [529, 0]
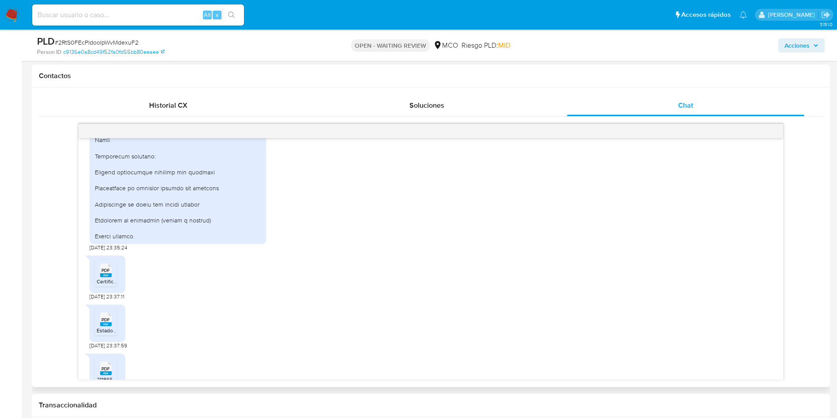
click at [108, 277] on rect at bounding box center [105, 275] width 11 height 4
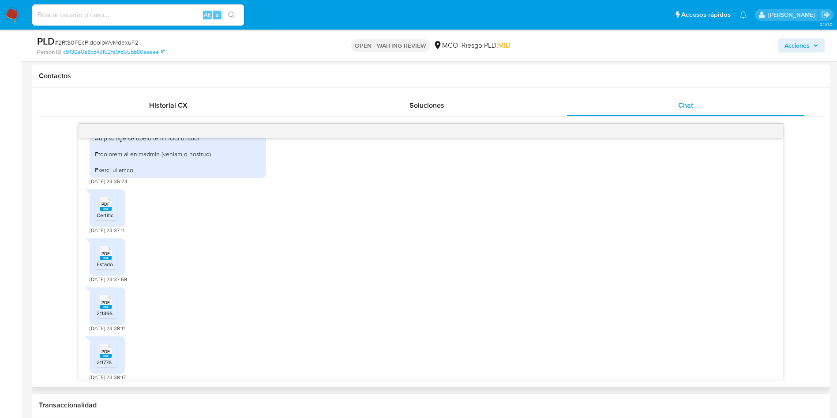
click at [104, 261] on icon "PDF" at bounding box center [105, 252] width 11 height 15
click at [107, 305] on span "PDF" at bounding box center [105, 303] width 8 height 6
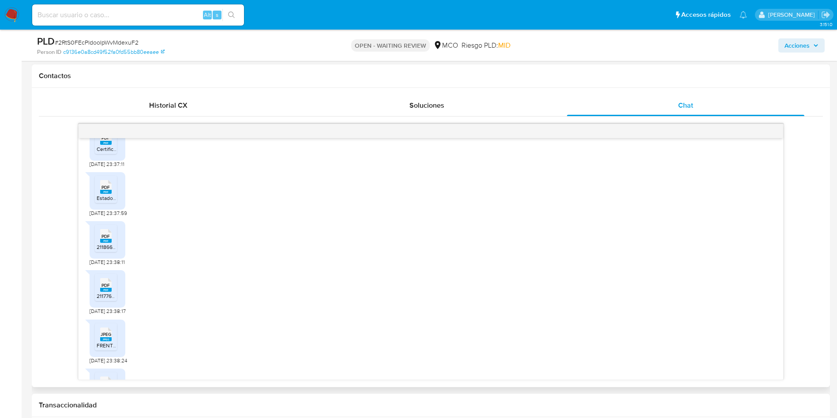
click at [102, 292] on rect at bounding box center [105, 290] width 11 height 4
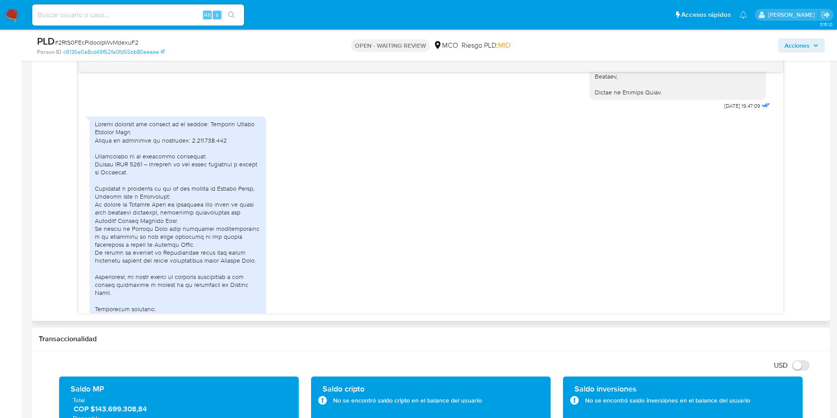
scroll to position [354, 0]
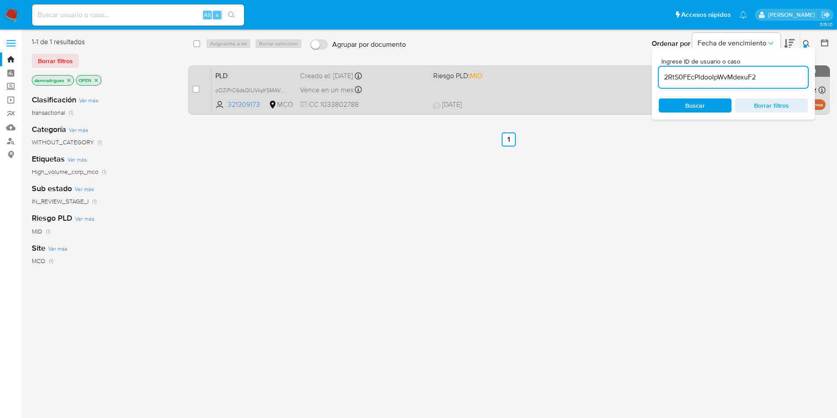
type input "2RtS0FEcPldooIpWvMdexuF2"
click at [197, 88] on input "checkbox" at bounding box center [195, 89] width 7 height 7
checkbox input "true"
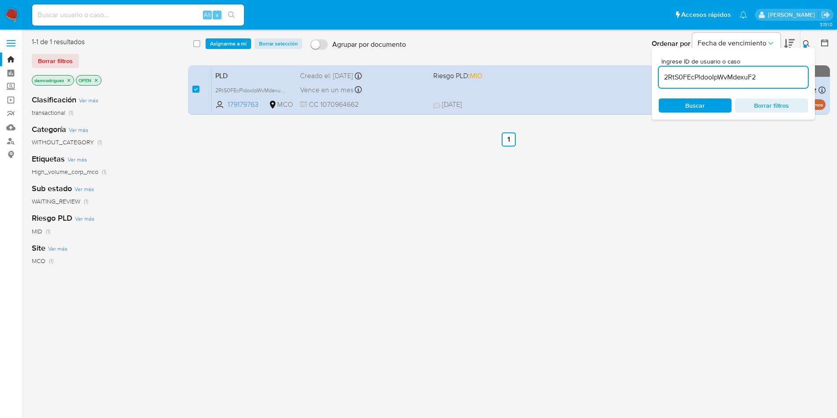
click at [229, 34] on div "select-all-cases-checkbox Asignarme a mí Borrar selección Agrupar por documento…" at bounding box center [509, 43] width 643 height 27
click at [229, 43] on span "Asignarme a mí" at bounding box center [228, 43] width 37 height 9
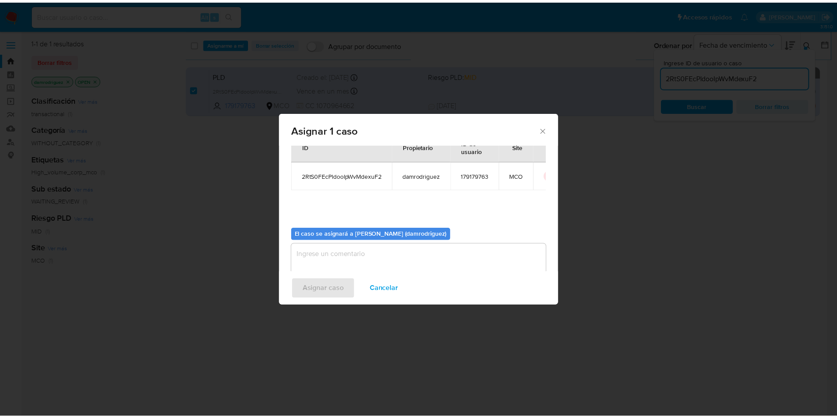
scroll to position [46, 0]
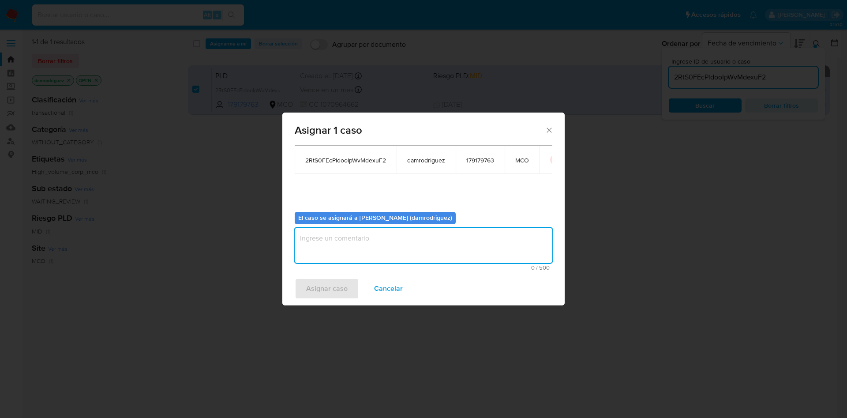
click at [324, 234] on textarea "assign-modal" at bounding box center [424, 245] width 258 height 35
type textarea "asignacion"
click at [321, 298] on span "Asignar caso" at bounding box center [326, 288] width 41 height 19
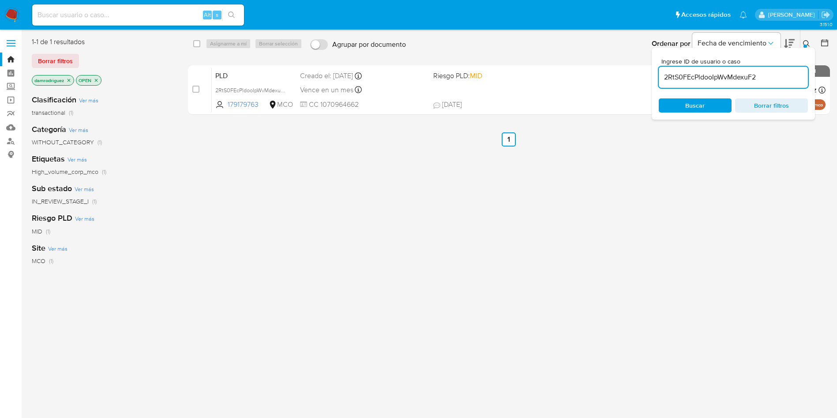
click at [8, 10] on img at bounding box center [11, 14] width 15 height 15
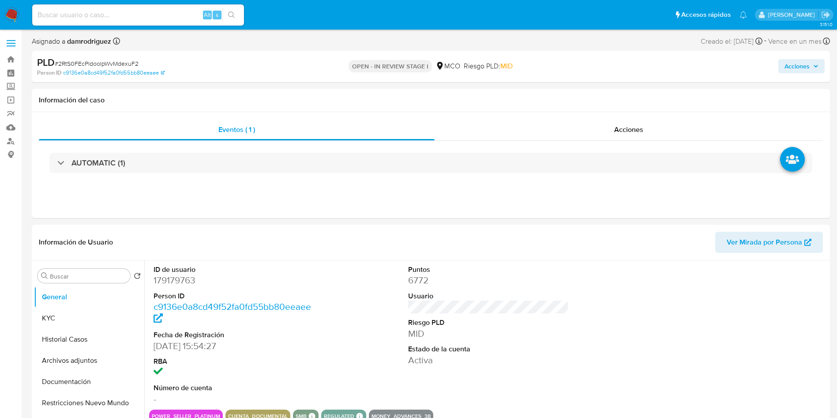
select select "10"
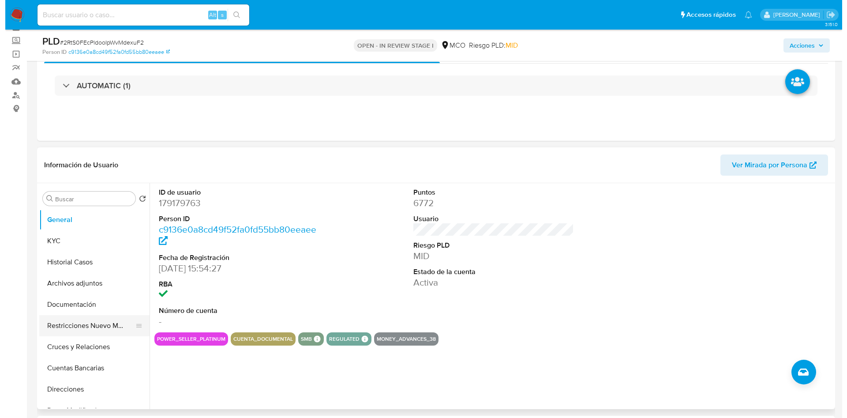
scroll to position [66, 0]
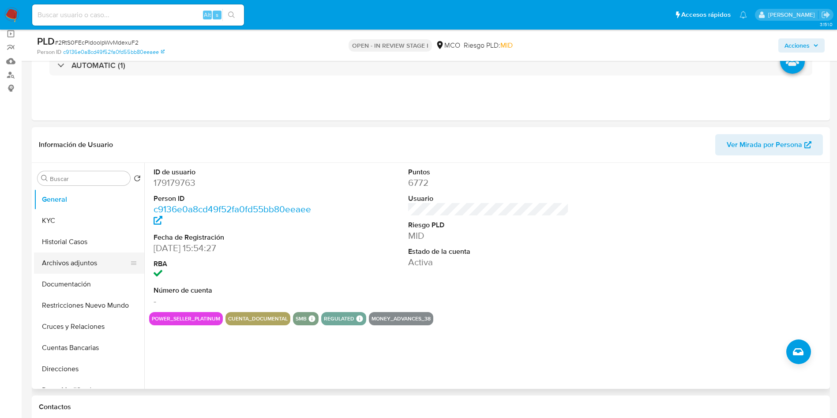
click at [74, 260] on button "Archivos adjuntos" at bounding box center [85, 262] width 103 height 21
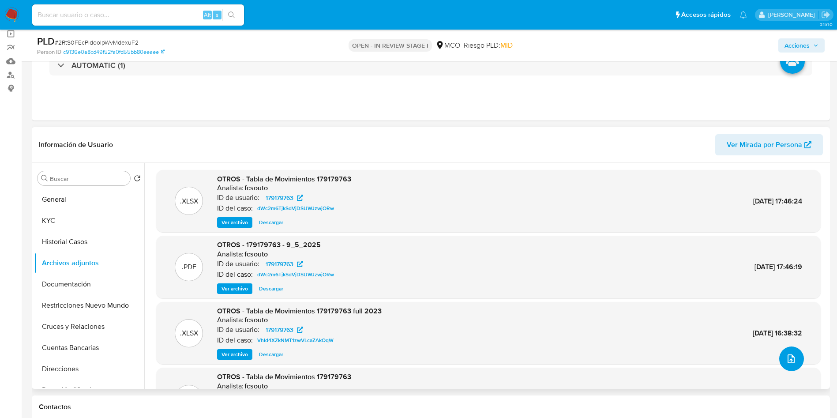
click at [790, 363] on icon "upload-file" at bounding box center [790, 358] width 7 height 9
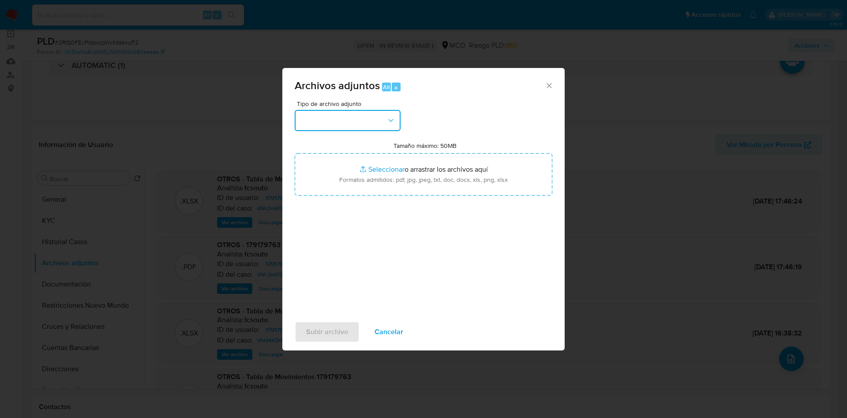
click at [355, 129] on button "button" at bounding box center [348, 120] width 106 height 21
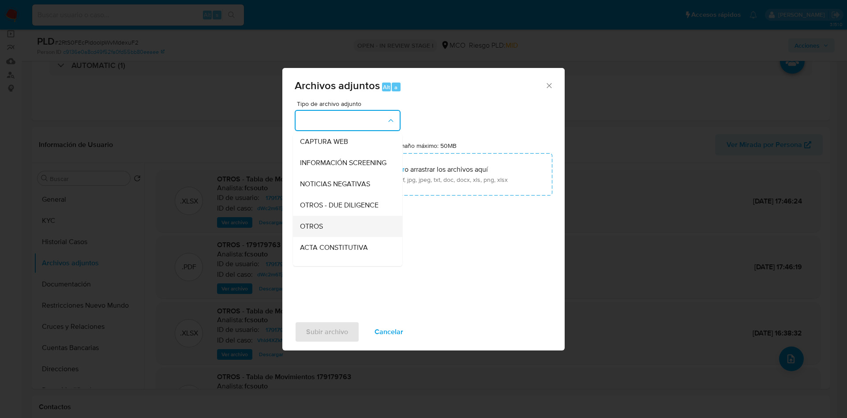
click at [334, 233] on div "OTROS" at bounding box center [345, 226] width 90 height 21
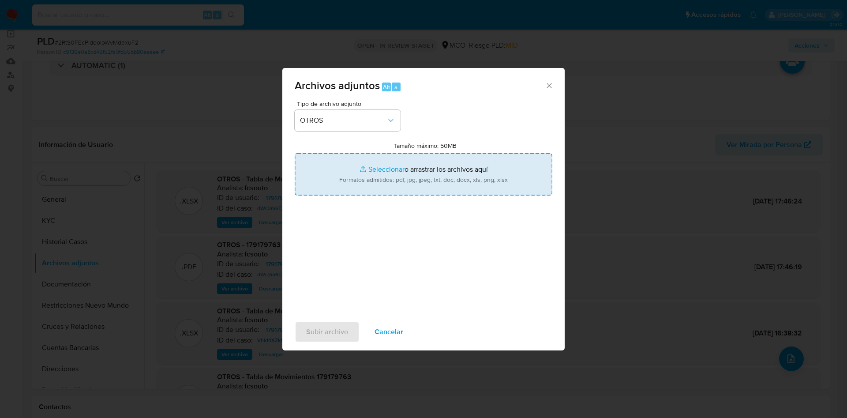
click at [374, 186] on input "Tamaño máximo: 50MB Seleccionar archivos" at bounding box center [424, 174] width 258 height 42
type input "C:\fakepath\179179763 - 12_08_2025.pdf"
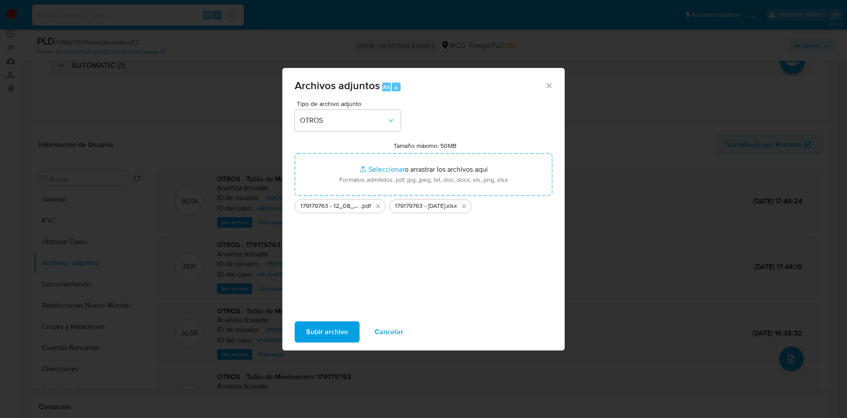
click at [325, 328] on span "Subir archivo" at bounding box center [327, 331] width 42 height 19
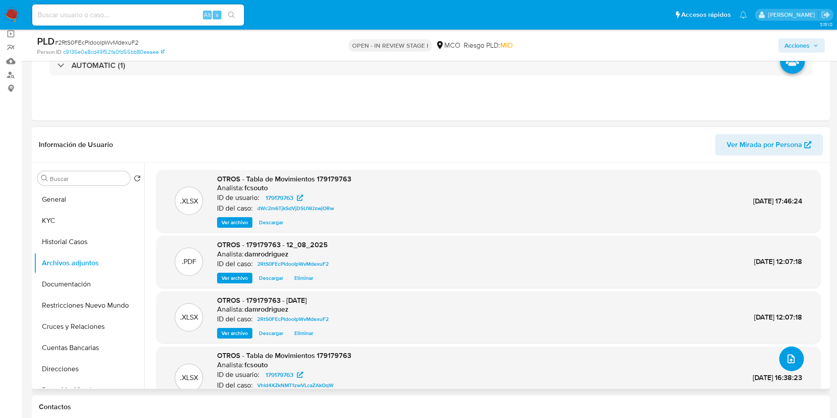
click at [786, 363] on icon "upload-file" at bounding box center [791, 358] width 11 height 11
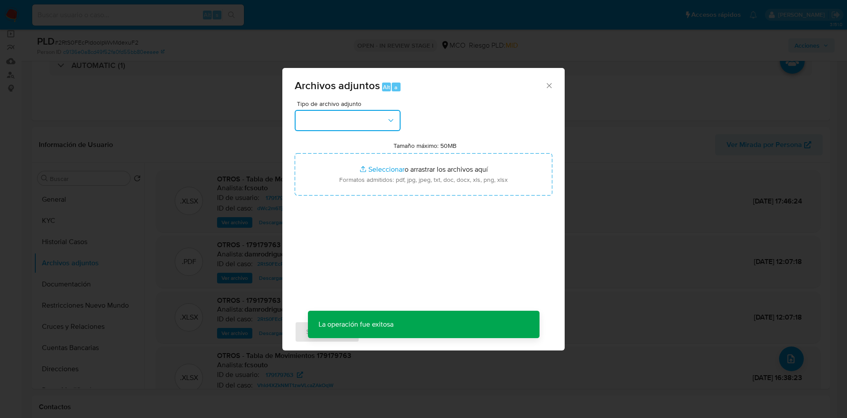
click at [337, 126] on button "button" at bounding box center [348, 120] width 106 height 21
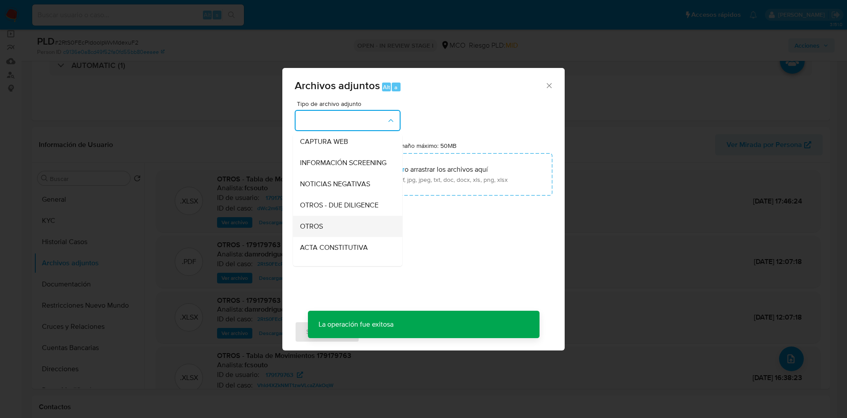
click at [329, 235] on div "OTROS" at bounding box center [345, 226] width 90 height 21
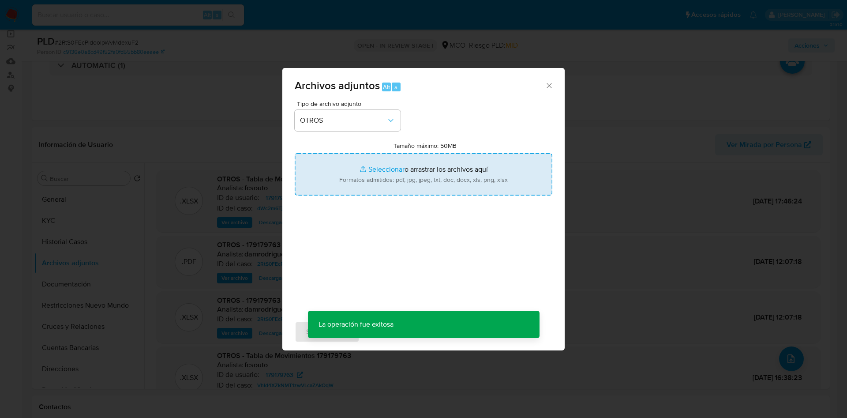
click at [382, 176] on input "Tamaño máximo: 50MB Seleccionar archivos" at bounding box center [424, 174] width 258 height 42
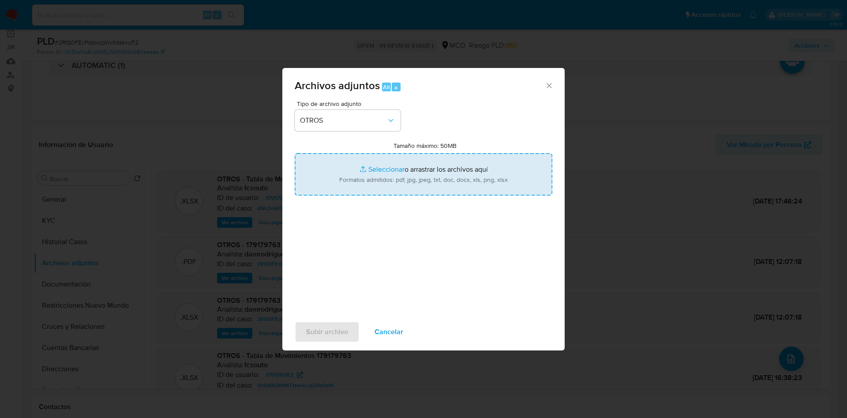
type input "C:\fakepath\Certificado de Ingreso Contador.pdf"
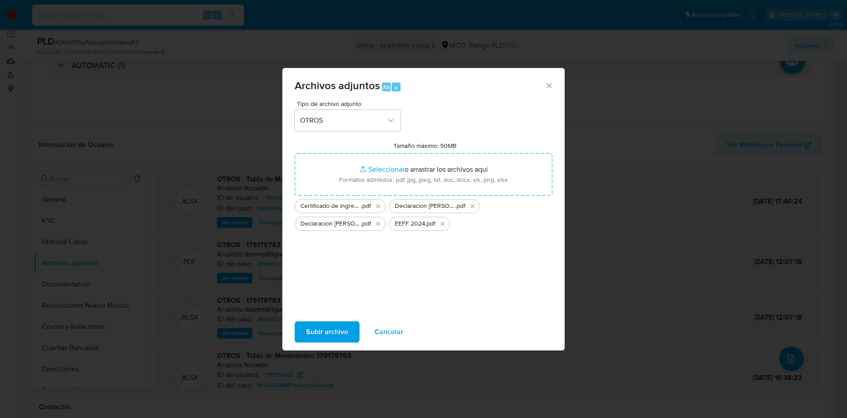
click at [328, 332] on span "Subir archivo" at bounding box center [327, 331] width 42 height 19
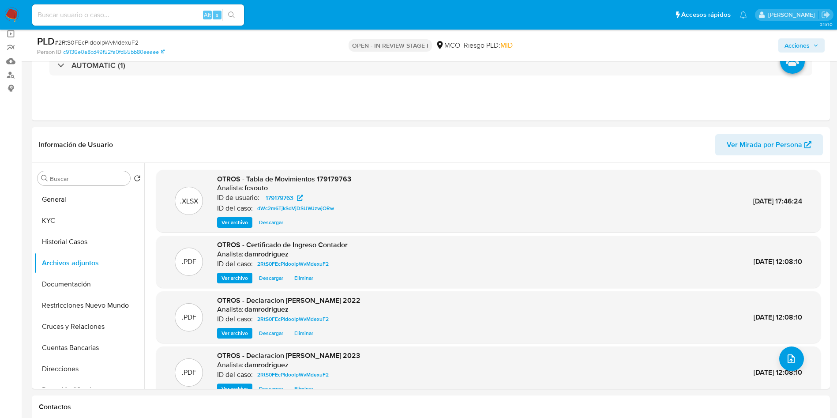
click at [803, 39] on span "Acciones" at bounding box center [796, 45] width 25 height 14
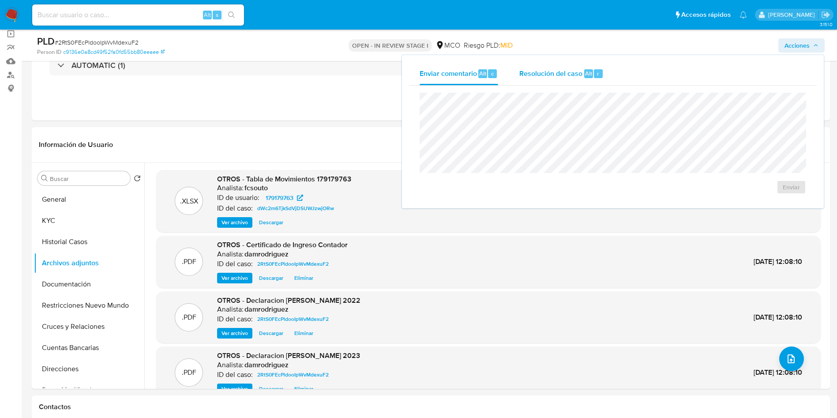
click at [585, 68] on div "Resolución del caso Alt r" at bounding box center [561, 73] width 84 height 23
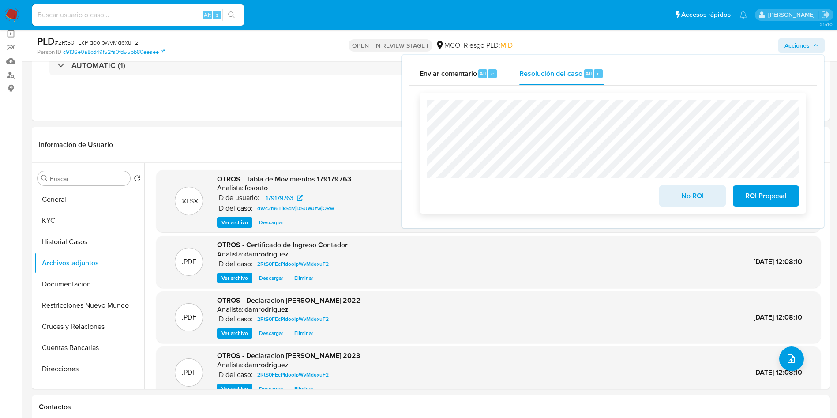
click at [780, 192] on span "ROI Proposal" at bounding box center [765, 195] width 43 height 19
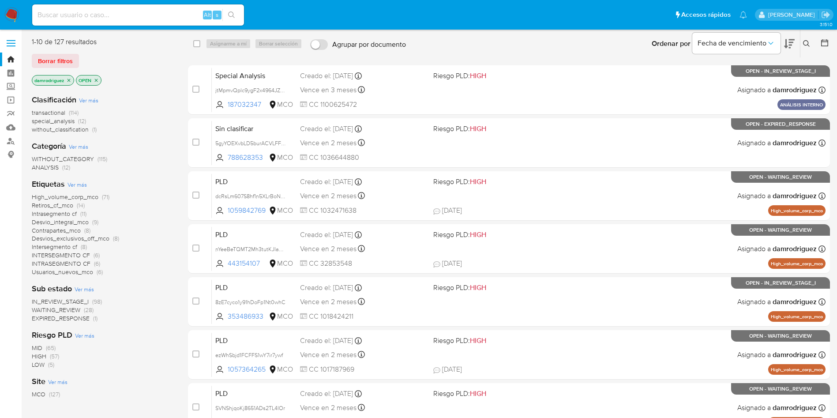
click at [8, 16] on img at bounding box center [11, 14] width 15 height 15
click at [153, 10] on input at bounding box center [138, 14] width 212 height 11
paste input "dXuMM1r9maD0RGC1CtBMjnO8"
type input "dXuMM1r9maD0RGC1CtBMjnO8"
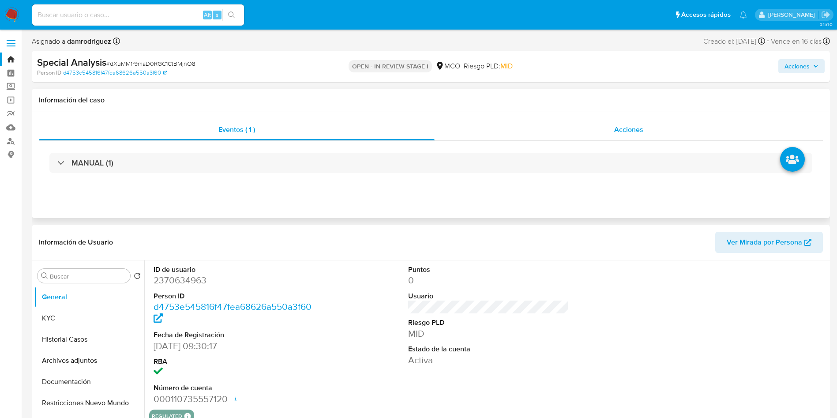
click at [604, 131] on div "Acciones" at bounding box center [629, 129] width 388 height 21
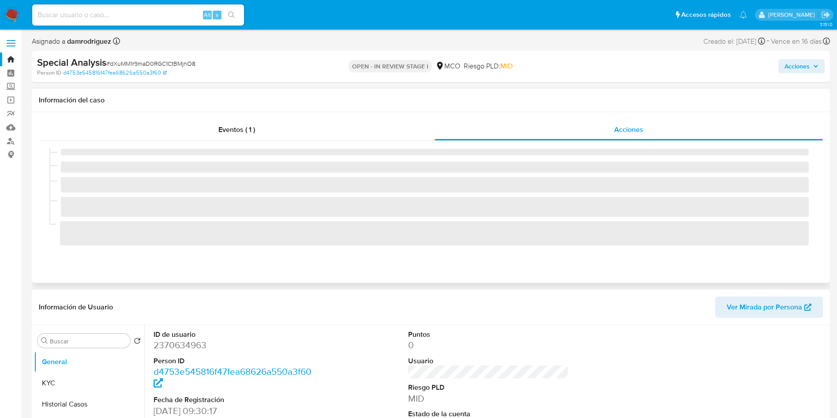
select select "10"
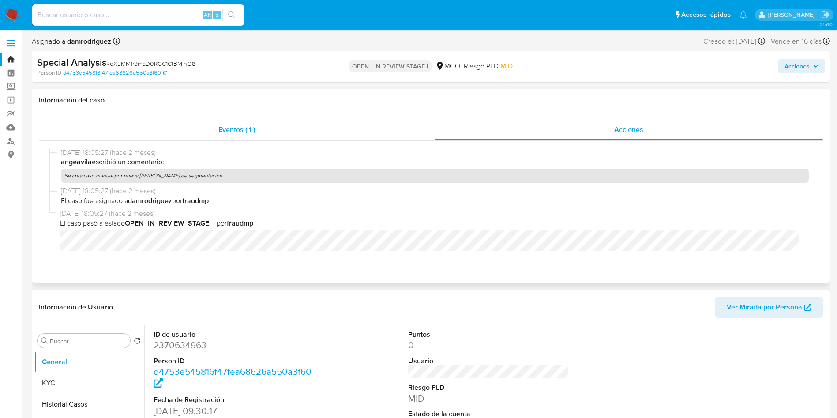
click at [221, 128] on span "Eventos ( 1 )" at bounding box center [236, 129] width 37 height 10
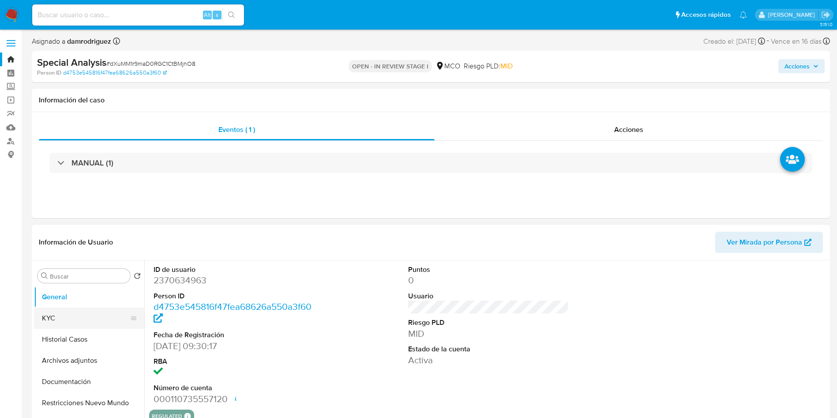
click at [55, 320] on button "KYC" at bounding box center [85, 317] width 103 height 21
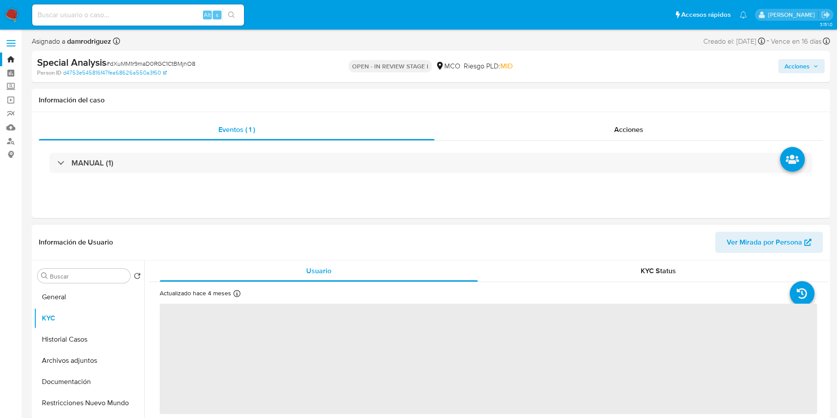
click at [181, 239] on header "Información de Usuario Ver Mirada por Persona" at bounding box center [431, 242] width 784 height 21
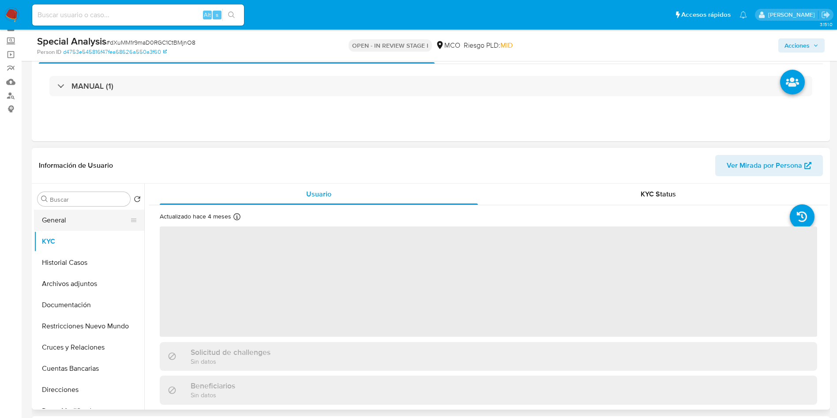
scroll to position [66, 0]
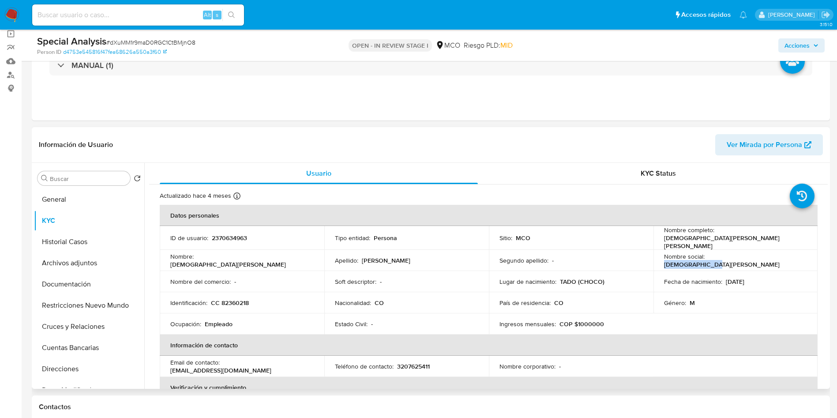
drag, startPoint x: 764, startPoint y: 256, endPoint x: 706, endPoint y: 259, distance: 57.8
click at [706, 259] on div "Nombre social : JESUS ARISTARCO" at bounding box center [735, 260] width 143 height 16
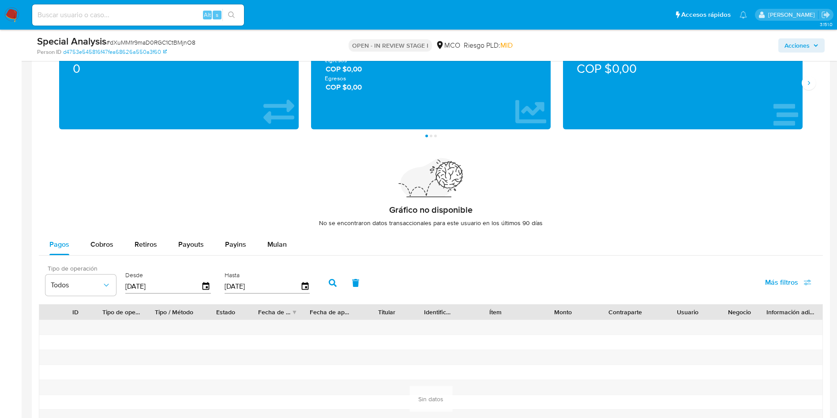
scroll to position [662, 0]
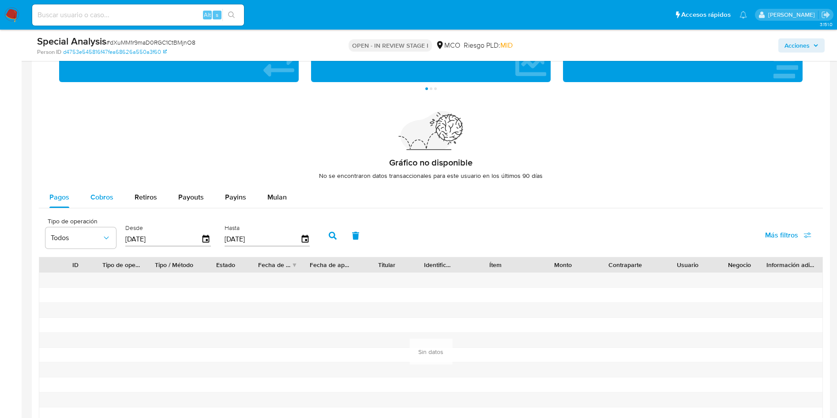
click at [105, 193] on span "Cobros" at bounding box center [101, 197] width 23 height 10
select select "10"
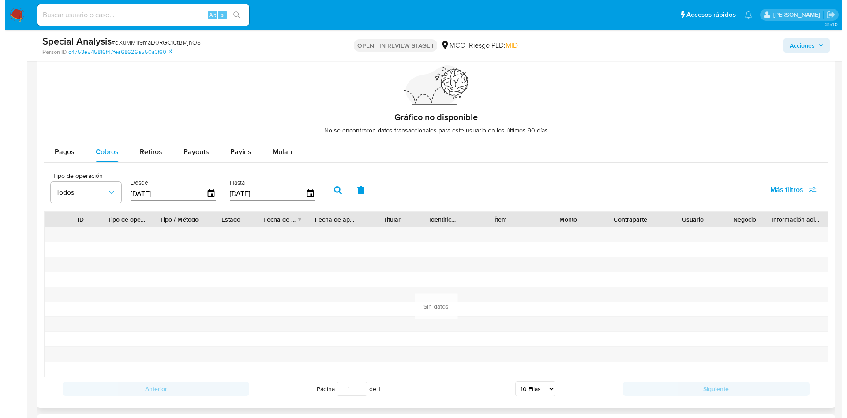
scroll to position [728, 0]
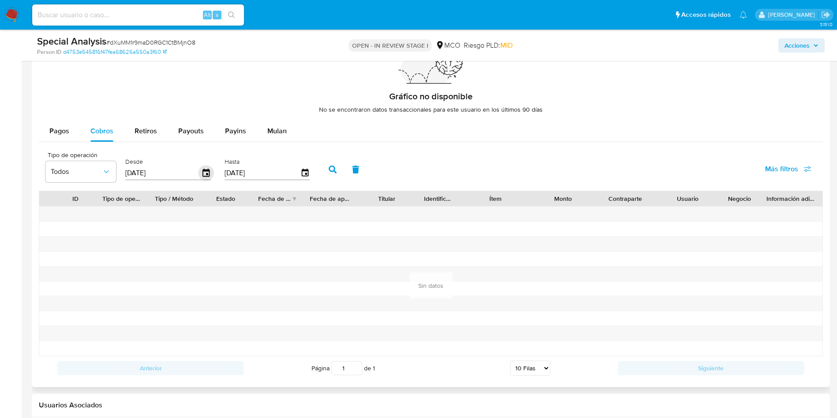
click at [200, 172] on icon "button" at bounding box center [206, 172] width 15 height 15
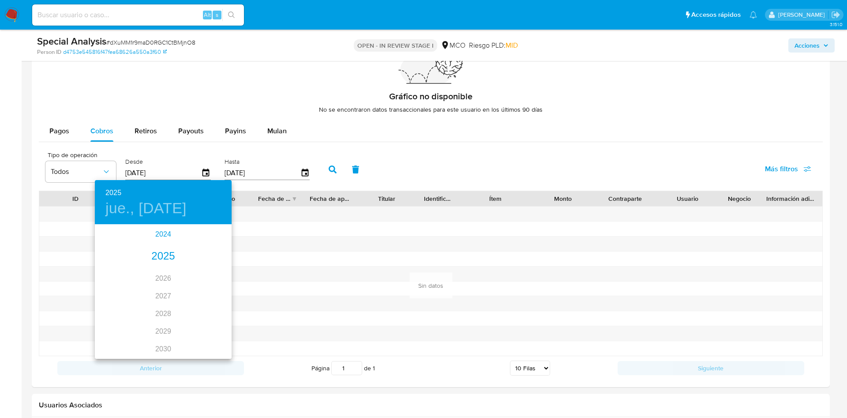
click at [164, 232] on div "2024" at bounding box center [163, 234] width 137 height 18
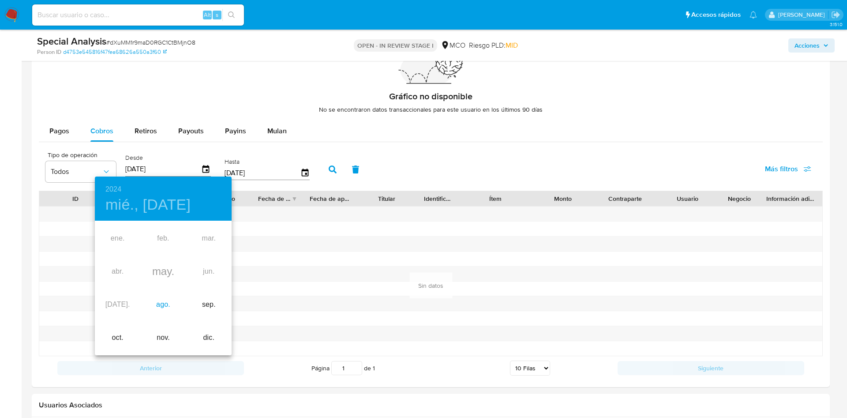
click at [161, 299] on div "ago." at bounding box center [162, 304] width 45 height 33
type input "15/08/2024"
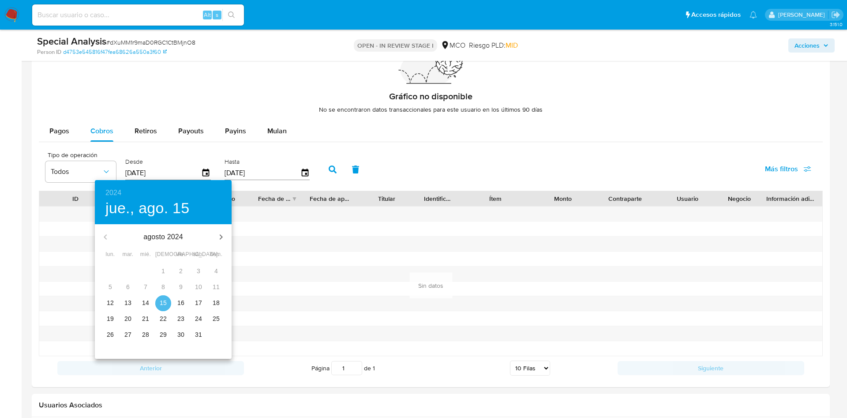
click at [167, 304] on span "15" at bounding box center [163, 302] width 16 height 9
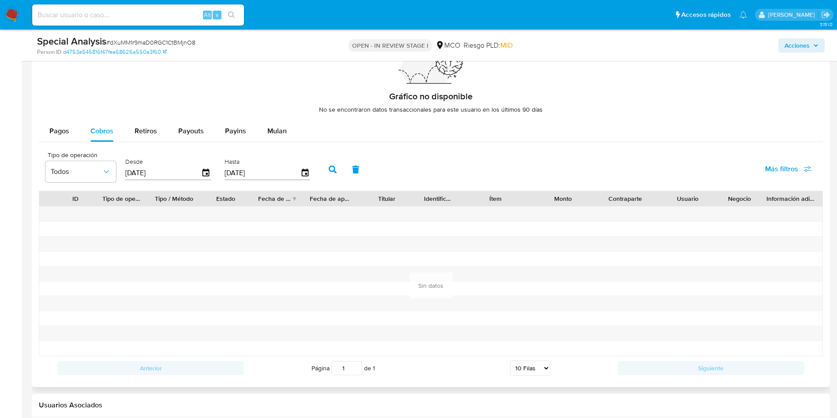
click at [331, 169] on icon "button" at bounding box center [333, 169] width 8 height 8
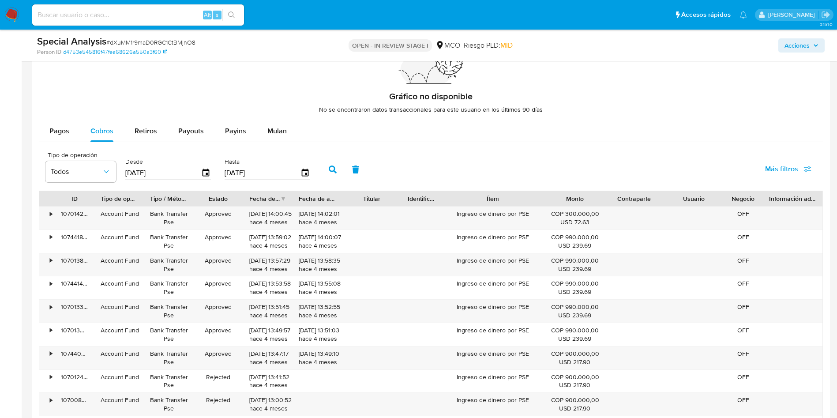
drag, startPoint x: 528, startPoint y: 198, endPoint x: 559, endPoint y: 198, distance: 31.3
click at [559, 198] on div "ID Tipo de operación Tipo / Método Estado Fecha de creación Fecha de aprobación…" at bounding box center [430, 198] width 783 height 15
click at [143, 131] on span "Retiros" at bounding box center [146, 131] width 22 height 10
select select "10"
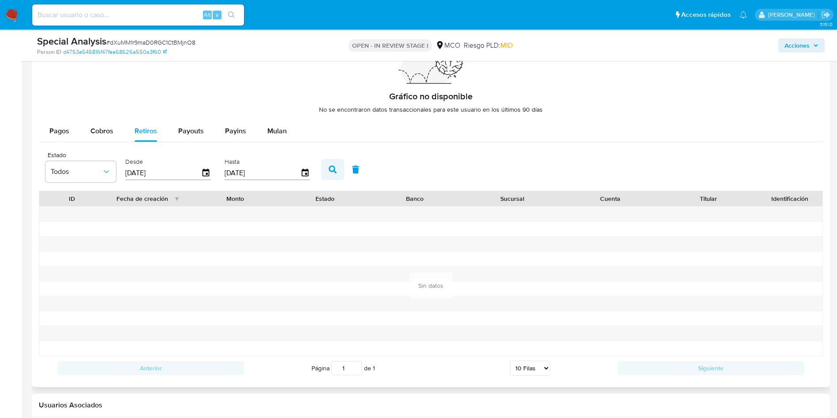
click at [330, 172] on icon "button" at bounding box center [333, 169] width 8 height 8
click at [165, 174] on input "[DATE]" at bounding box center [163, 172] width 76 height 14
click at [211, 173] on icon "button" at bounding box center [206, 172] width 15 height 15
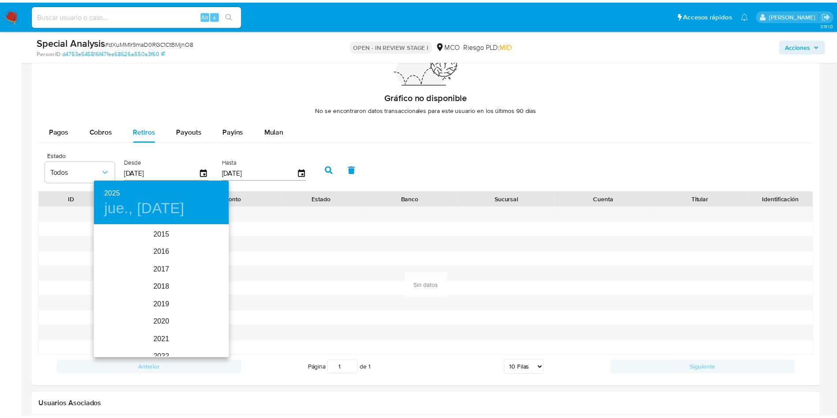
scroll to position [124, 0]
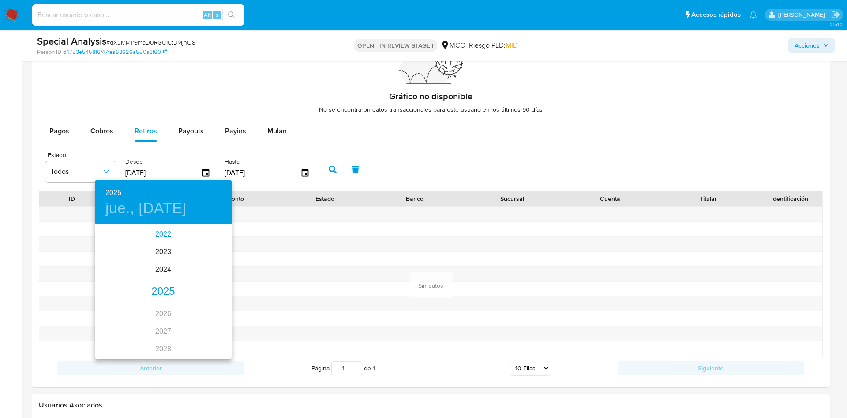
click at [161, 236] on div "2022" at bounding box center [163, 234] width 137 height 18
click at [171, 271] on div "may." at bounding box center [162, 275] width 45 height 33
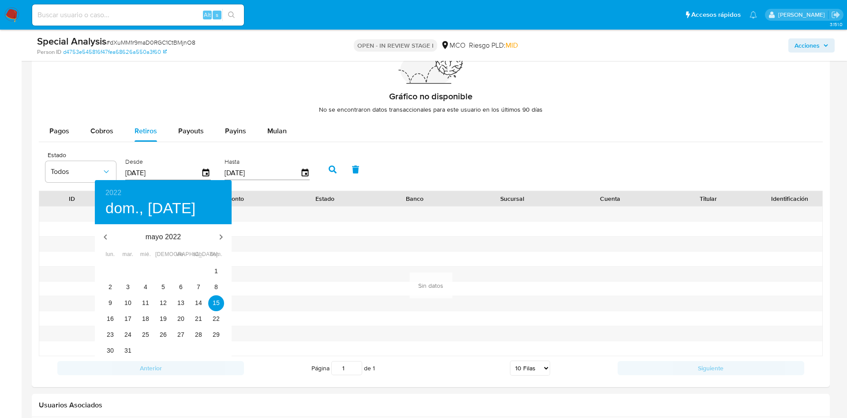
click at [163, 277] on div "28" at bounding box center [163, 271] width 18 height 16
click at [163, 285] on p "5" at bounding box center [163, 286] width 4 height 9
type input "05/05/2022"
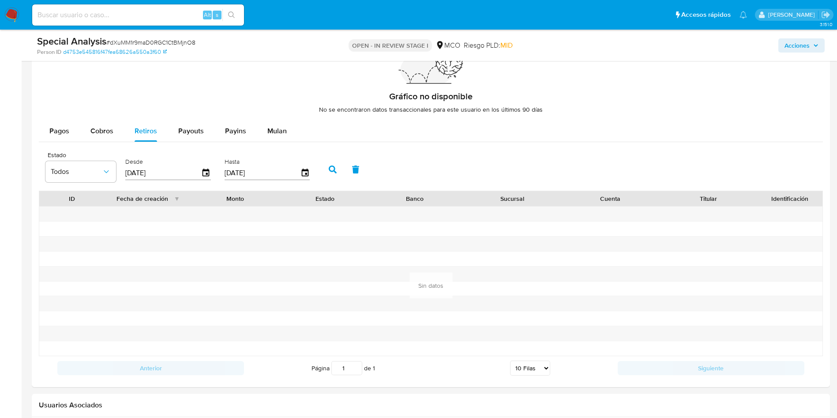
click at [335, 170] on icon "button" at bounding box center [333, 169] width 8 height 8
click at [105, 128] on span "Cobros" at bounding box center [101, 131] width 23 height 10
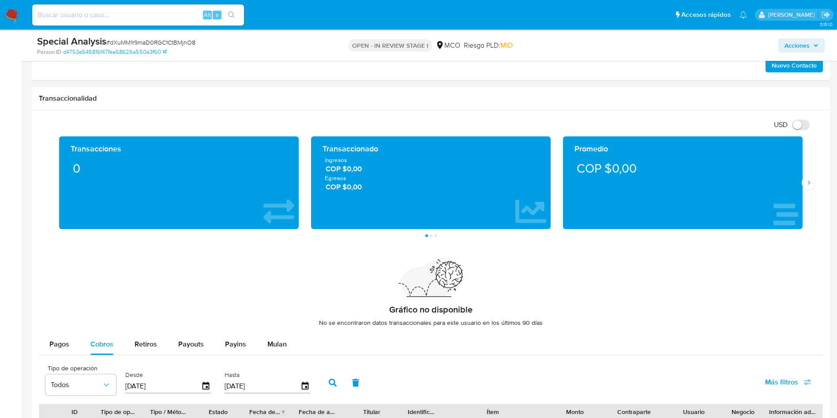
scroll to position [397, 0]
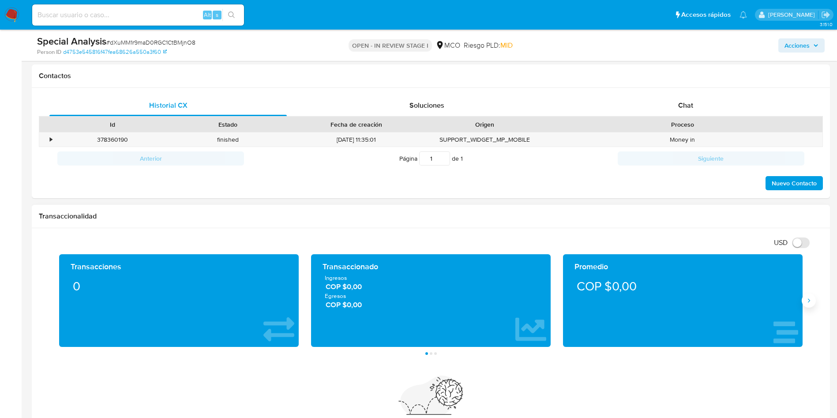
click at [808, 301] on icon "Siguiente" at bounding box center [808, 300] width 7 height 7
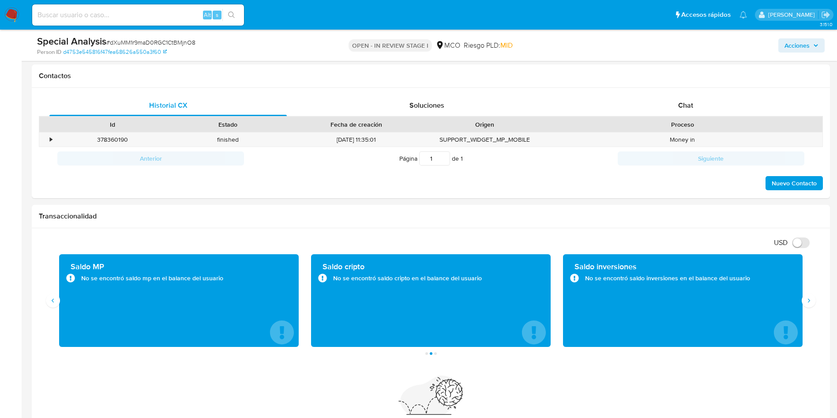
click at [0, 280] on aside "Bandeja Tablero Screening Búsqueda en Listas Watchlist Herramientas Operaciones…" at bounding box center [11, 382] width 22 height 1559
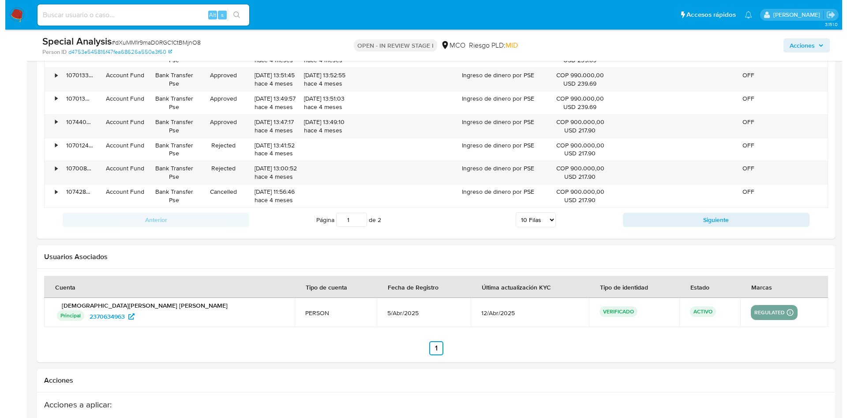
scroll to position [728, 0]
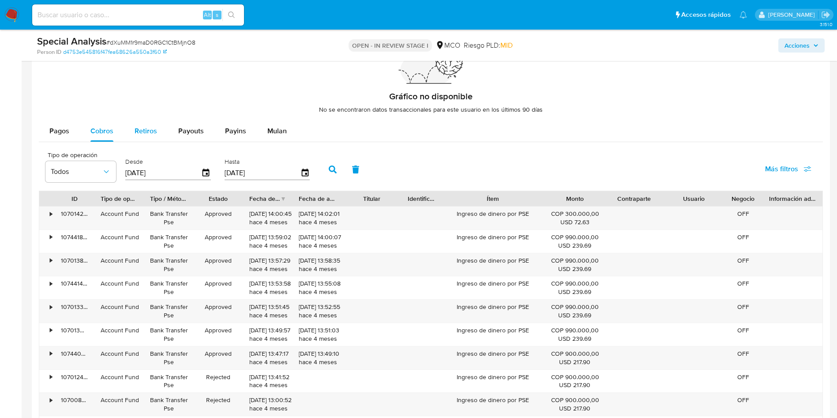
click at [146, 129] on span "Retiros" at bounding box center [146, 131] width 22 height 10
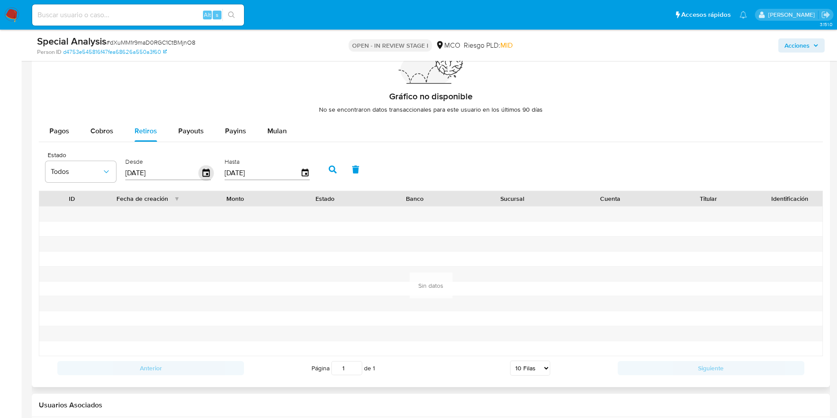
click at [205, 171] on icon "button" at bounding box center [205, 173] width 7 height 8
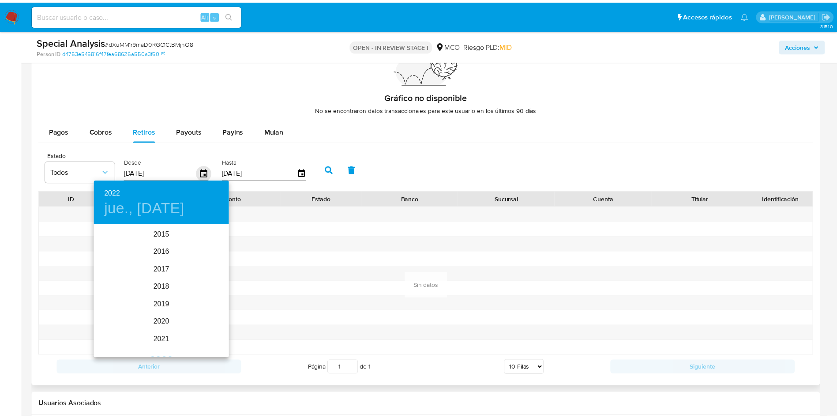
scroll to position [71, 0]
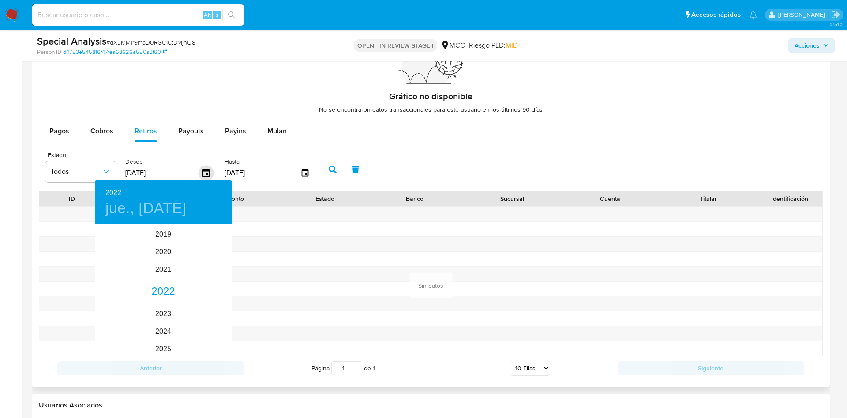
click at [205, 171] on div at bounding box center [423, 209] width 847 height 418
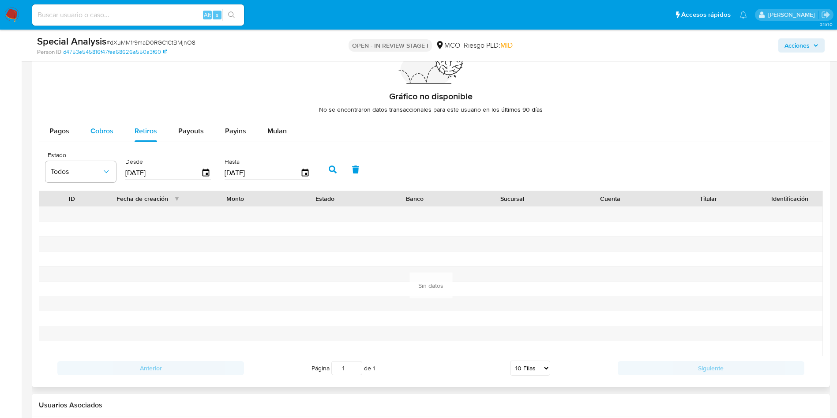
click at [98, 126] on span "Cobros" at bounding box center [101, 131] width 23 height 10
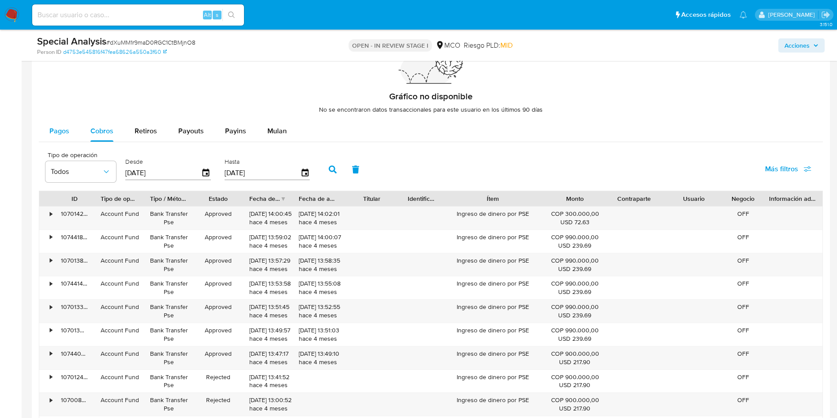
click at [68, 136] on div "Pagos" at bounding box center [59, 130] width 20 height 21
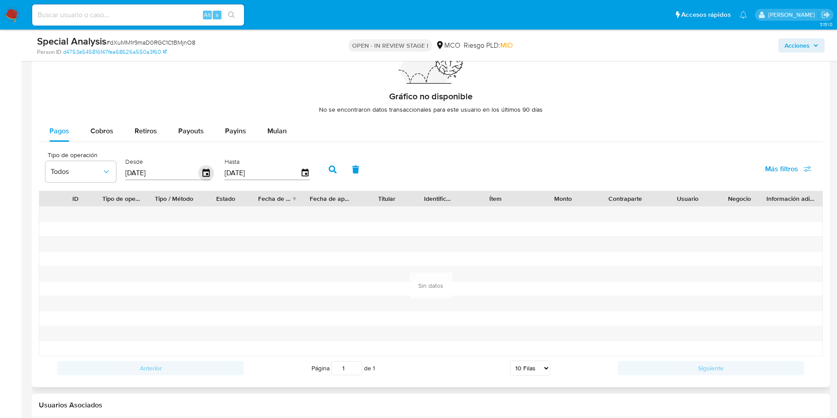
click at [208, 171] on icon "button" at bounding box center [205, 173] width 7 height 8
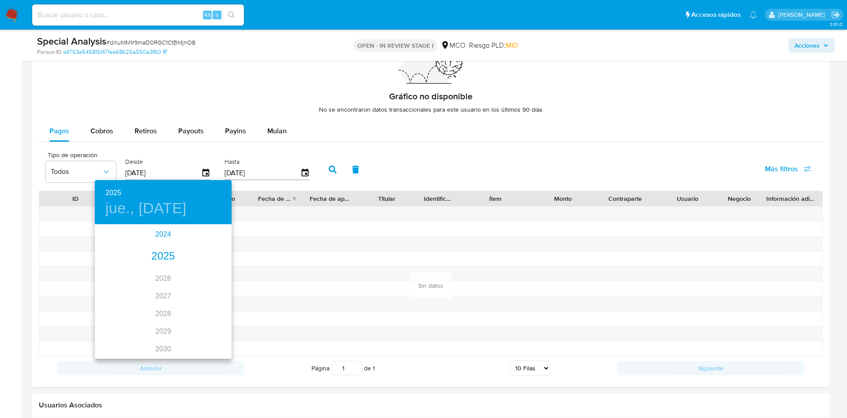
click at [158, 232] on div "2024" at bounding box center [163, 234] width 137 height 18
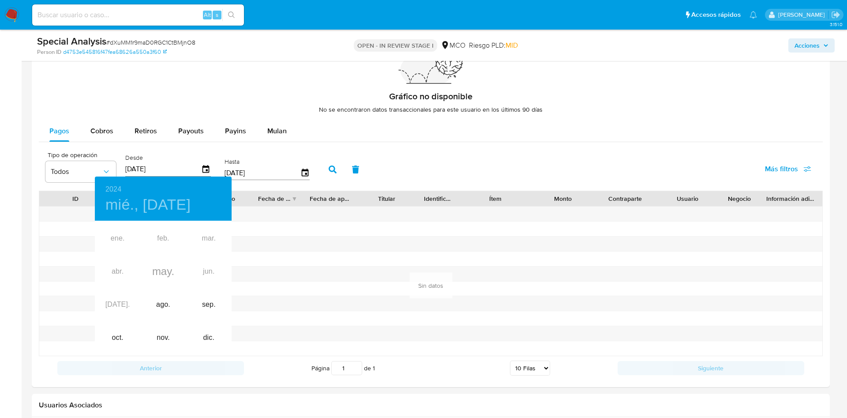
click at [154, 286] on div "ene. feb. mar. abr. may. jun. jul. ago. sep. oct. nov. dic." at bounding box center [163, 288] width 137 height 132
click at [161, 301] on div "ago." at bounding box center [162, 304] width 45 height 33
type input "15/08/2024"
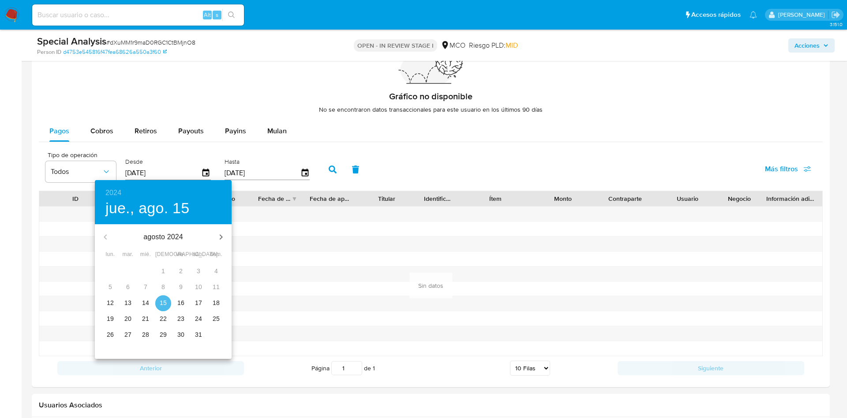
click at [169, 306] on span "15" at bounding box center [163, 302] width 16 height 9
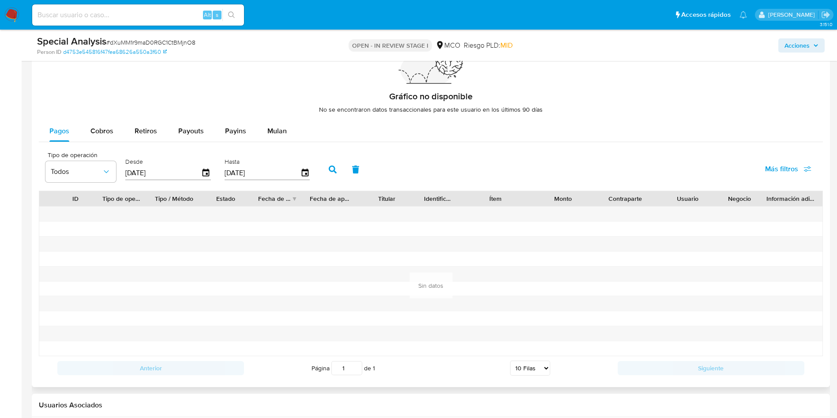
click at [332, 165] on icon "button" at bounding box center [333, 169] width 8 height 8
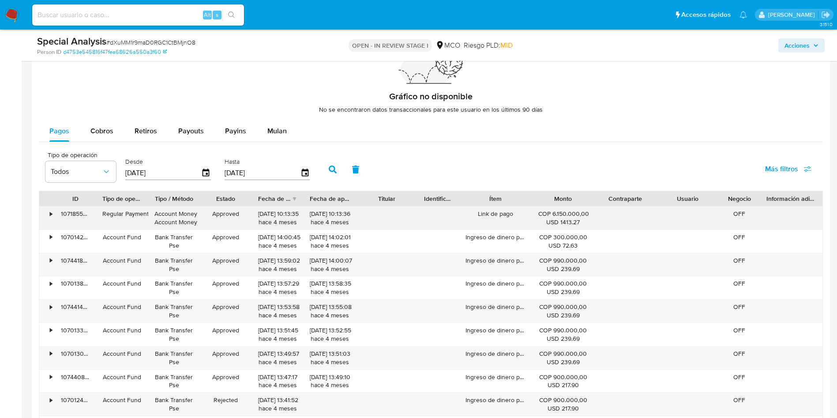
drag, startPoint x: 557, startPoint y: 216, endPoint x: 588, endPoint y: 218, distance: 31.0
click at [579, 216] on div "COP 6.150.000,00 USD 1413.27" at bounding box center [563, 218] width 50 height 17
click at [555, 220] on div "USD 1413.27" at bounding box center [563, 222] width 50 height 8
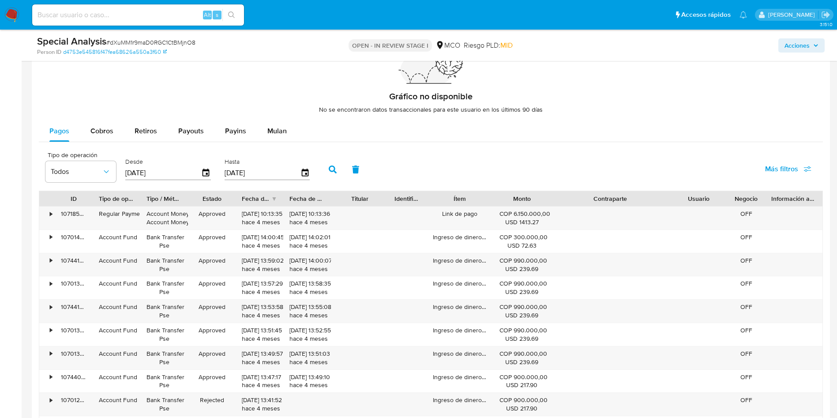
drag, startPoint x: 655, startPoint y: 191, endPoint x: 713, endPoint y: 196, distance: 58.0
click at [713, 196] on div "ID Tipo de operación Tipo / Método Estado Fecha de creación Fecha de aprobación…" at bounding box center [430, 198] width 783 height 15
drag, startPoint x: 528, startPoint y: 220, endPoint x: 536, endPoint y: 219, distance: 8.0
click at [536, 220] on div "USD 1413.27" at bounding box center [521, 222] width 45 height 8
click at [101, 130] on span "Cobros" at bounding box center [101, 131] width 23 height 10
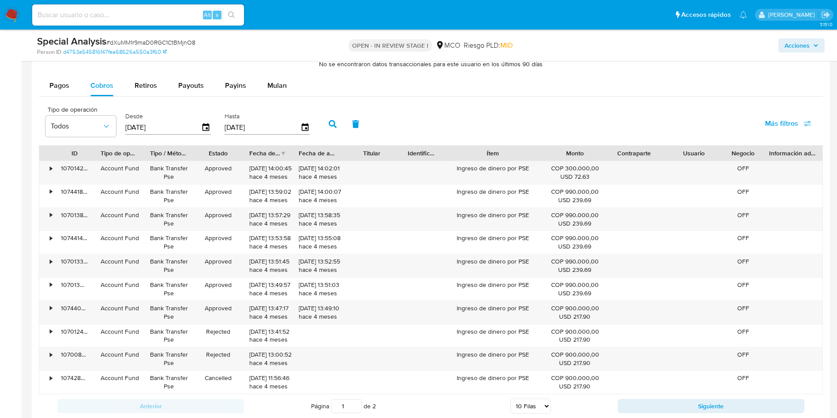
scroll to position [794, 0]
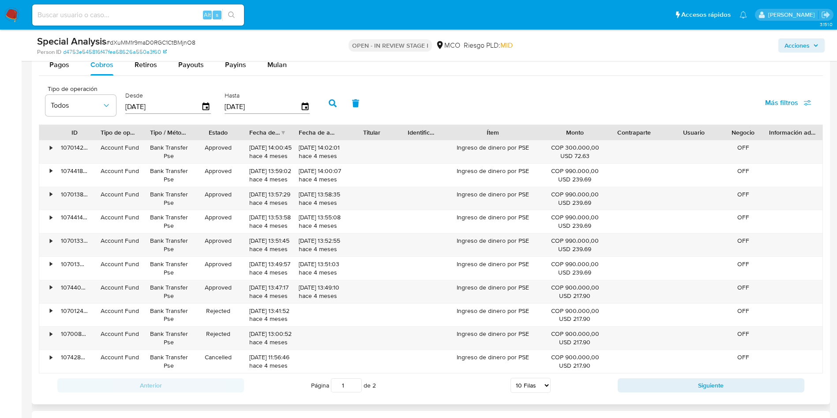
click at [530, 391] on select "5 Filas 10 Filas 20 Filas 25 Filas 50 Filas 100 Filas" at bounding box center [530, 385] width 40 height 15
select select "100"
click at [510, 378] on select "5 Filas 10 Filas 20 Filas 25 Filas 50 Filas 100 Filas" at bounding box center [530, 385] width 40 height 15
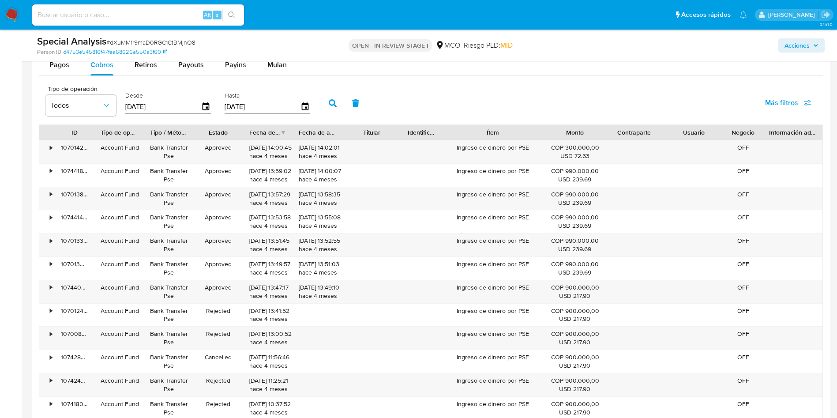
click at [60, 60] on div "Special Analysis # dXuMM1r9maD0RGC1CtBMjnO8 Person ID d4753e545816f47fea68626a5…" at bounding box center [431, 45] width 798 height 31
click at [50, 71] on div "Pagos" at bounding box center [59, 64] width 20 height 21
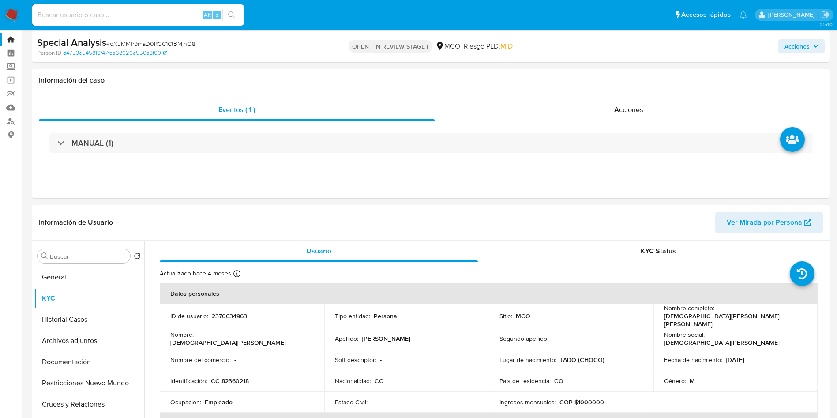
scroll to position [0, 0]
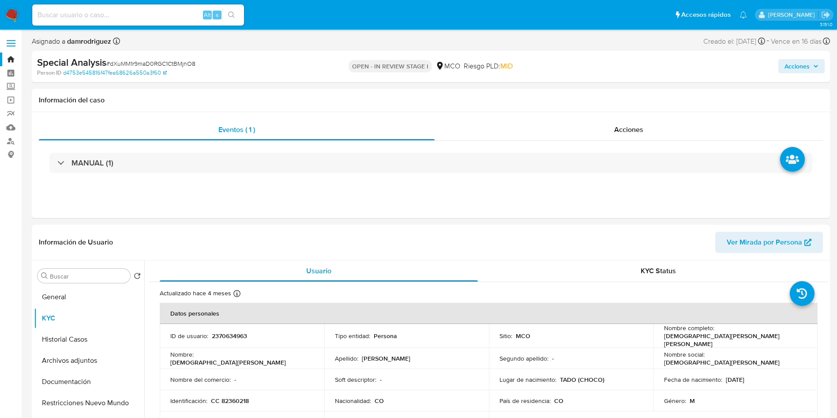
click at [790, 60] on span "Acciones" at bounding box center [796, 66] width 25 height 14
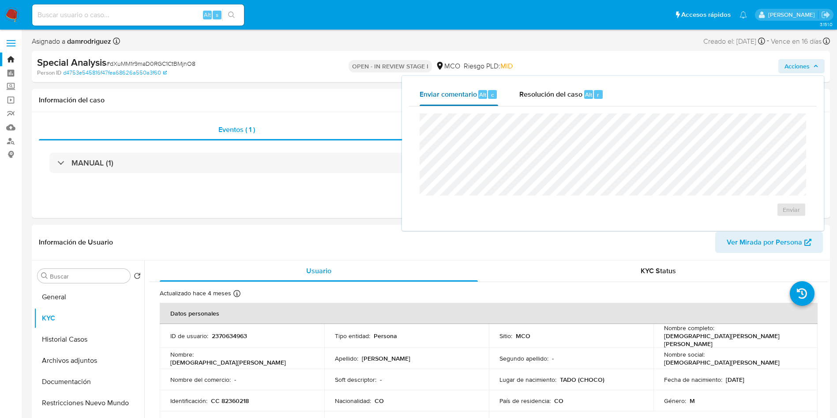
click at [505, 97] on button "Enviar comentario Alt c" at bounding box center [459, 94] width 100 height 23
click at [547, 96] on span "Resolución del caso" at bounding box center [550, 94] width 63 height 10
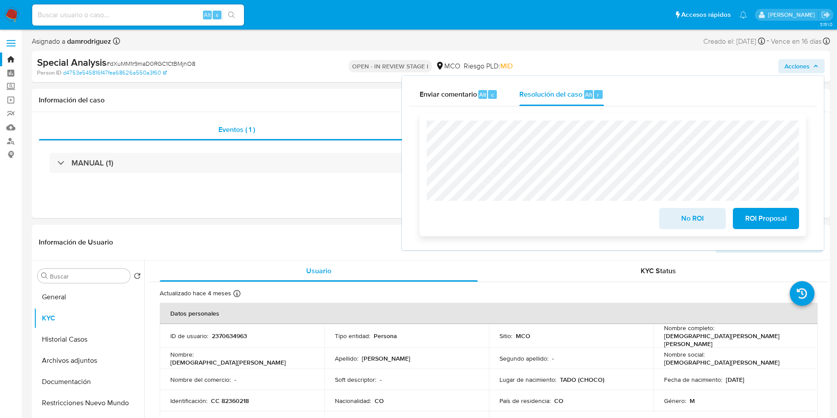
click at [690, 222] on span "No ROI" at bounding box center [692, 218] width 43 height 19
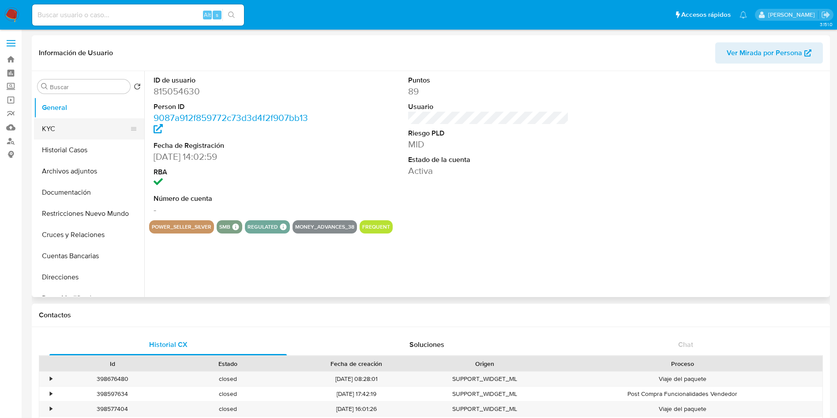
select select "10"
click at [59, 127] on button "KYC" at bounding box center [85, 128] width 103 height 21
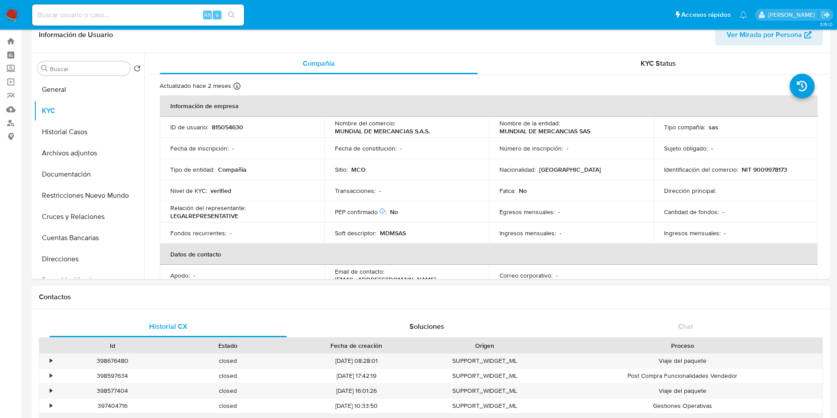
scroll to position [199, 0]
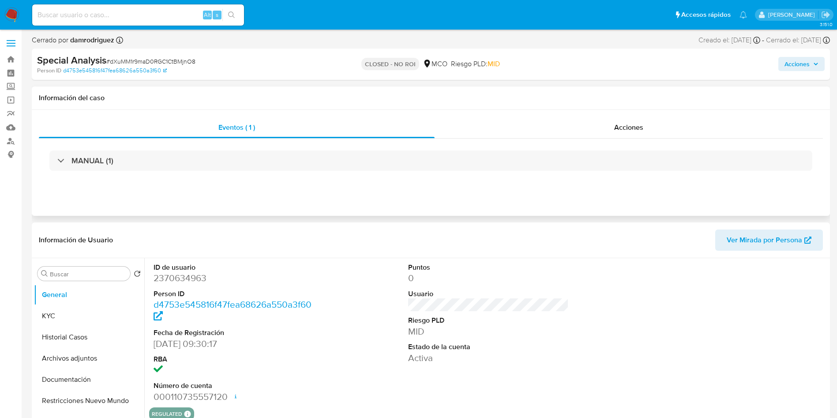
select select "10"
click at [16, 17] on img at bounding box center [11, 14] width 15 height 15
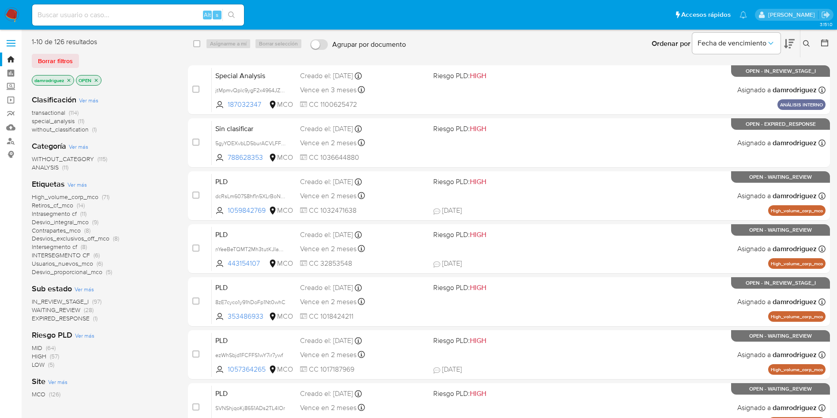
click at [95, 11] on input at bounding box center [138, 14] width 212 height 11
paste input "JKBUY9WIwO1F6SHVlNlOC8HQ"
type input "JKBUY9WIwO1F6SHVlNlOC8HQ"
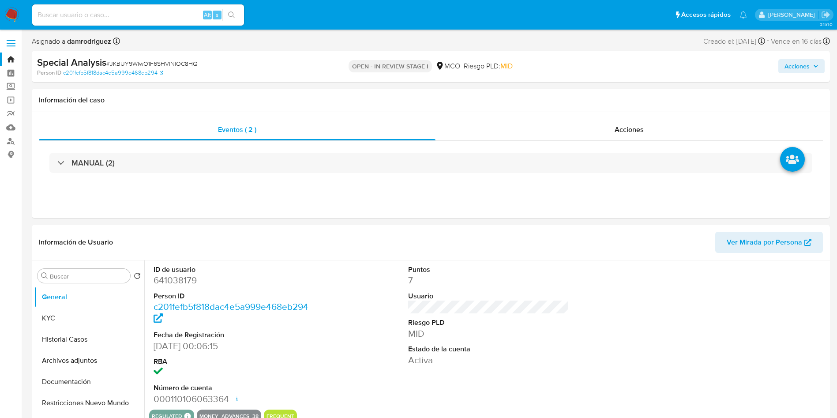
select select "10"
click at [343, 321] on div "ID de usuario 641038179 Person ID c201fefb5f818dac4e5a999e468eb294 Fecha de Reg…" at bounding box center [488, 334] width 678 height 149
